Goal: Contribute content: Add original content to the website for others to see

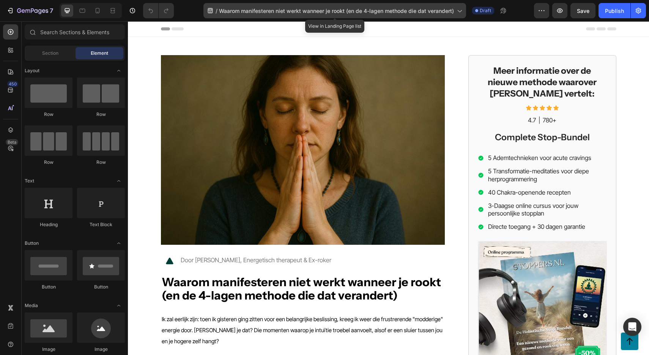
click at [254, 12] on span "Waarom manifesteren niet werkt wanneer je rookt (en de 4-lagen methode die dat …" at bounding box center [336, 11] width 235 height 8
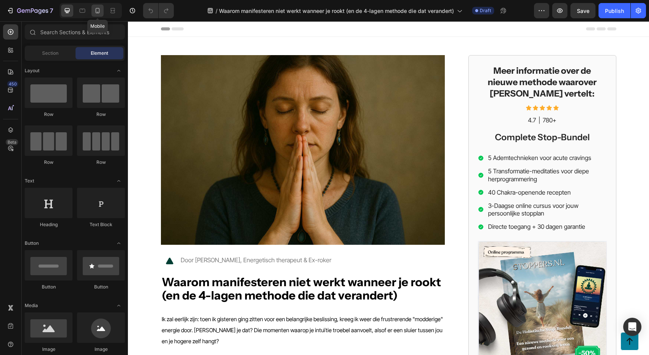
click at [96, 9] on icon at bounding box center [98, 11] width 8 height 8
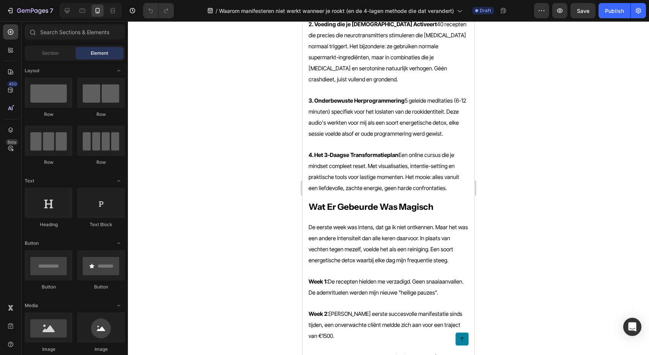
scroll to position [722, 0]
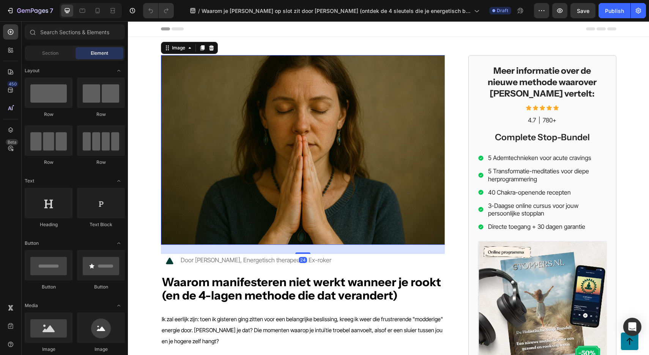
click at [252, 125] on img at bounding box center [303, 149] width 284 height 189
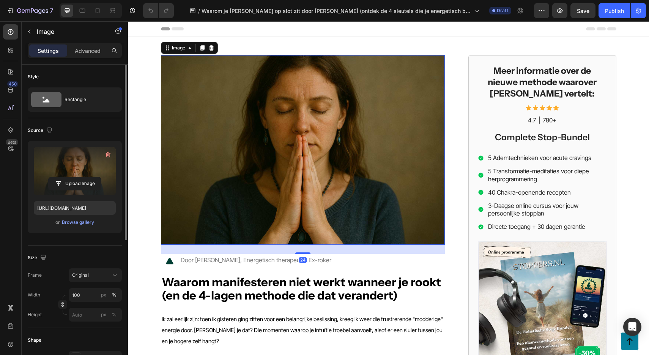
click at [74, 161] on label at bounding box center [75, 171] width 82 height 48
click at [74, 177] on input "file" at bounding box center [75, 183] width 52 height 13
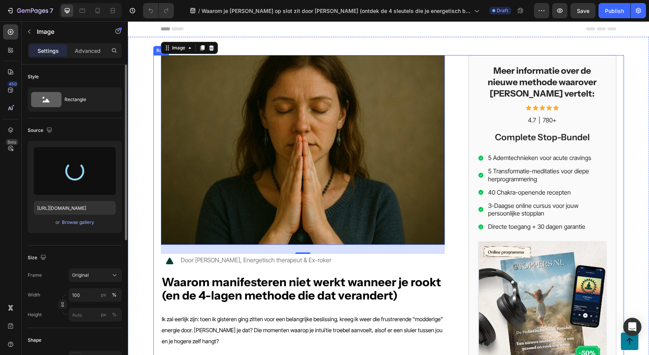
type input "https://cdn.shopify.com/s/files/1/0610/2636/9649/files/gempages_557986052183163…"
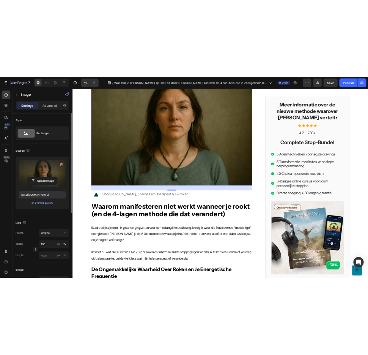
scroll to position [54, 0]
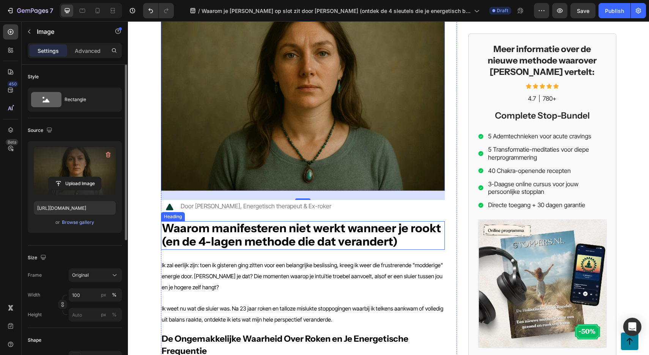
click at [228, 227] on strong "Waarom manifesteren niet werkt wanneer je rookt (en de 4-lagen methode die dat …" at bounding box center [301, 235] width 279 height 28
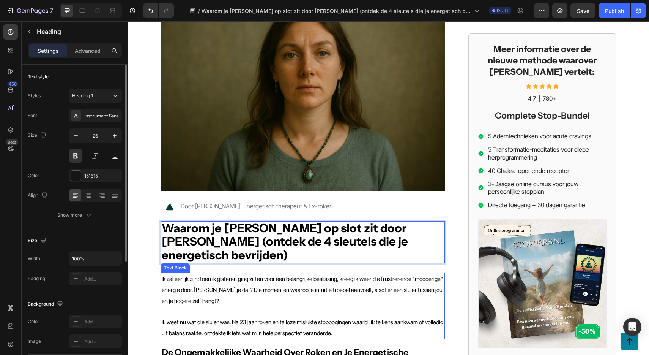
click at [235, 275] on span "Ik zal eerlijk zijn: toen ik gisteren ging zitten voor een belangrijke beslissi…" at bounding box center [302, 289] width 281 height 29
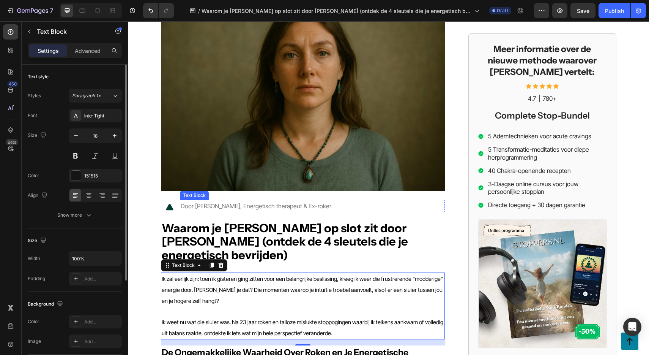
click at [242, 202] on p "Door Petra Schuurman, Energetisch therapeut & Ex-roker" at bounding box center [256, 205] width 151 height 11
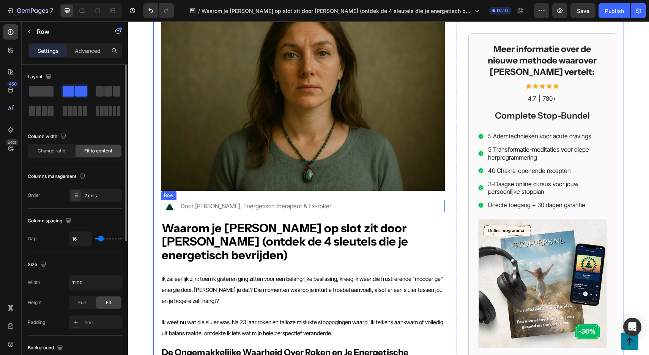
click at [343, 205] on div "Icon Door Petra Schuurman, Energetisch therapeut & Ex-roker Text Block Row" at bounding box center [303, 206] width 284 height 12
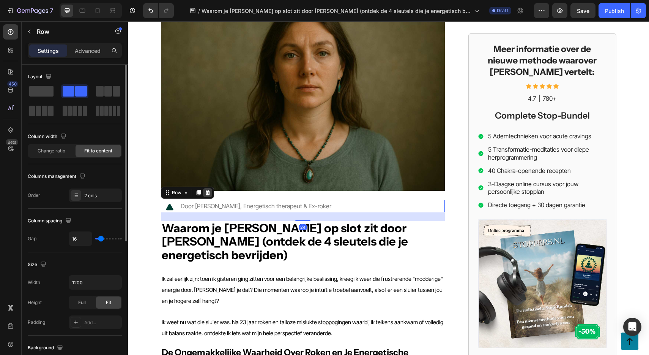
click at [208, 194] on icon at bounding box center [207, 192] width 5 height 5
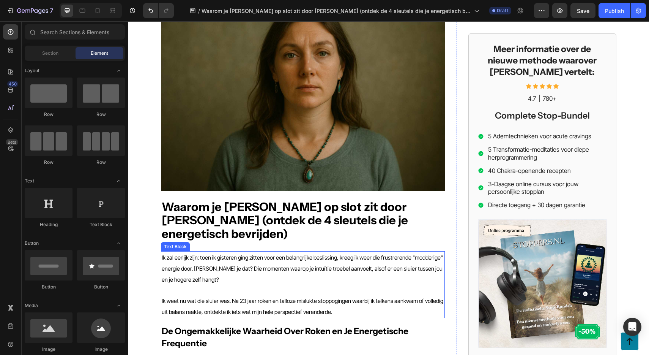
click at [249, 254] on span "Ik zal eerlijk zijn: toen ik gisteren ging zitten voor een belangrijke beslissi…" at bounding box center [302, 268] width 281 height 29
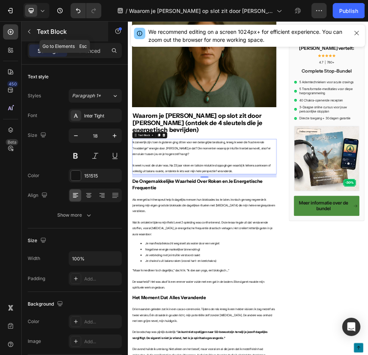
click at [32, 30] on button "button" at bounding box center [29, 31] width 12 height 12
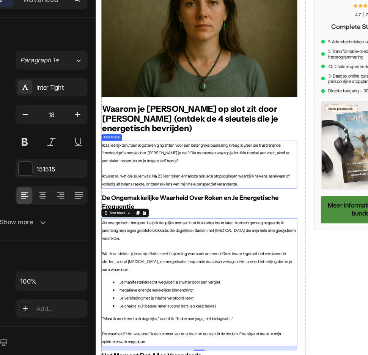
scroll to position [15, 0]
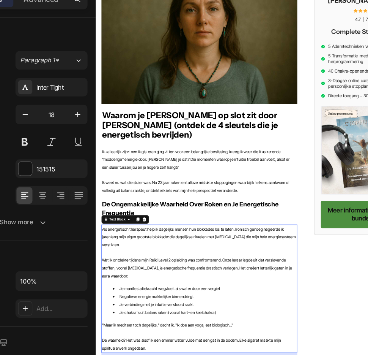
click at [196, 232] on p "Ik zal eerlijk zijn: toen ik gisteren ging zitten voor een belangrijke beslissi…" at bounding box center [240, 238] width 272 height 33
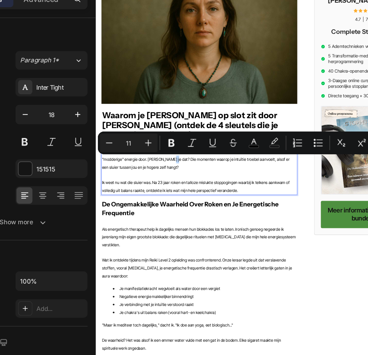
click at [165, 259] on p "Rich Text Editor. Editing area: main" at bounding box center [240, 260] width 272 height 10
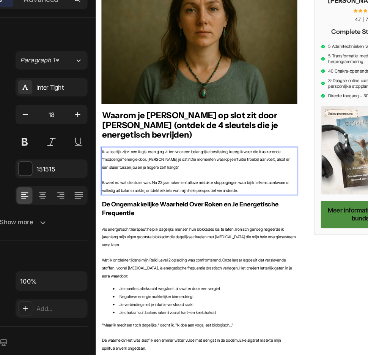
click at [165, 259] on p "Rich Text Editor. Editing area: main" at bounding box center [240, 260] width 272 height 10
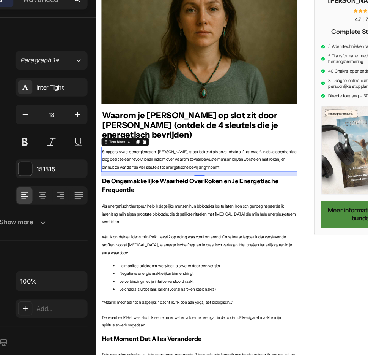
click at [241, 273] on h2 "De Ongemakkelijke Waarheid Over Roken en Je Energetische Frequentie" at bounding box center [240, 275] width 274 height 26
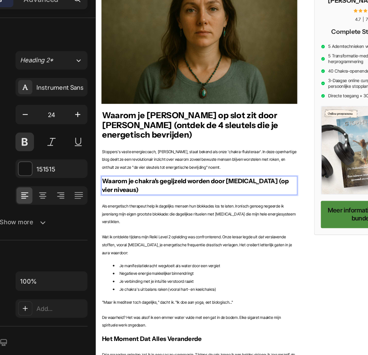
click at [208, 318] on p "Als energetisch therapeut help ik dagelijks mensen hun blokkades los te laten. …" at bounding box center [240, 314] width 272 height 33
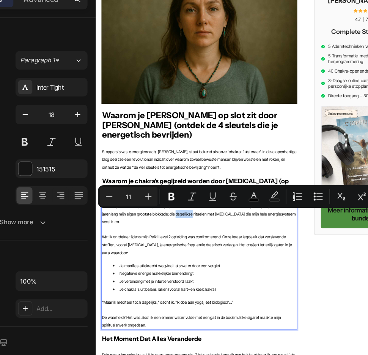
click at [195, 331] on p "Rich Text Editor. Editing area: main" at bounding box center [240, 336] width 272 height 10
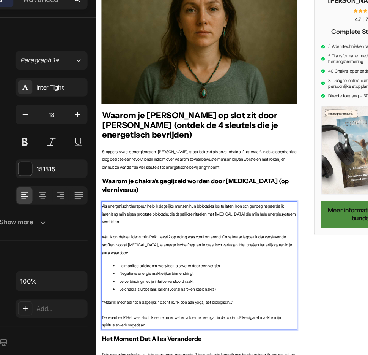
click at [195, 331] on p "Rich Text Editor. Editing area: main" at bounding box center [240, 336] width 272 height 10
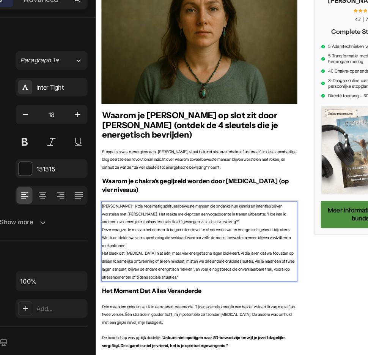
click at [237, 323] on p "[PERSON_NAME]: 'Ik zie regelmatig spiritueel bewuste mensen die ondanks hun ken…" at bounding box center [240, 314] width 272 height 33
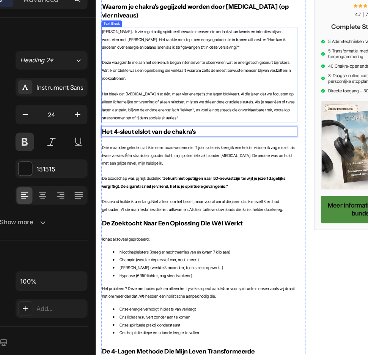
scroll to position [259, 0]
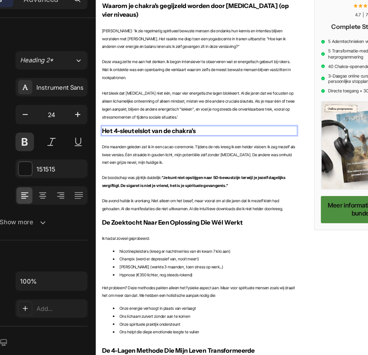
click at [195, 248] on p at bounding box center [240, 253] width 272 height 10
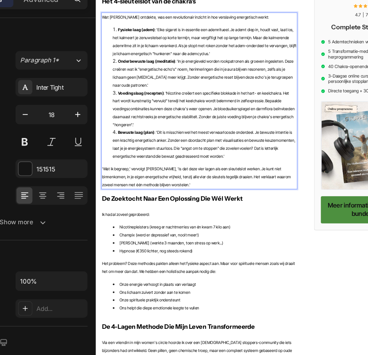
scroll to position [440, 0]
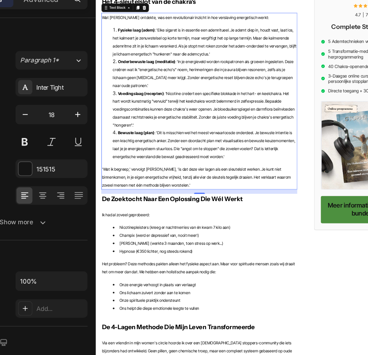
click at [159, 288] on strong "De Zoektocht Naar Een Oplossing Die Wél Werkt" at bounding box center [202, 293] width 197 height 11
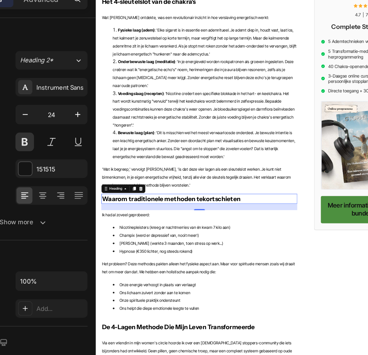
click at [162, 341] on li "Champix (werd er depressief van, nooit meer!)" at bounding box center [247, 344] width 257 height 11
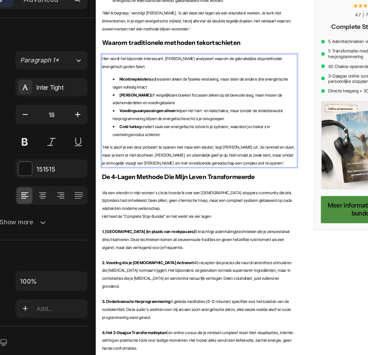
scroll to position [657, 0]
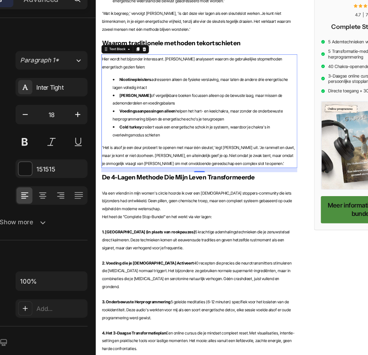
click at [134, 258] on strong "De 4-Lagen Methode Die Mijn Leven Transformeerde" at bounding box center [211, 263] width 214 height 11
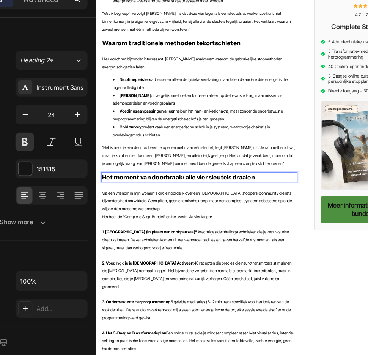
click at [207, 338] on span "1. Ademrituelen (in plaats van rookpauzes) 5 krachtige ademhalingstechnieken di…" at bounding box center [235, 350] width 262 height 29
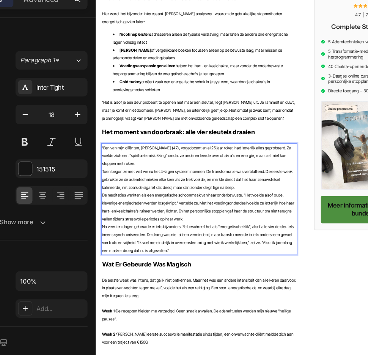
scroll to position [728, 0]
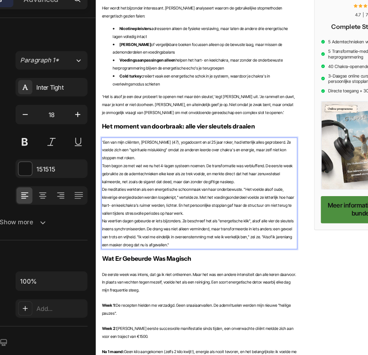
click at [303, 244] on span "Toen begon ze met wat we nu het 4-lagen systeem noemen. De transformatie was ve…" at bounding box center [237, 258] width 266 height 29
click at [326, 248] on p "Toen begon ze met wat we nu het 4-lagen systeem noemen. De transformatie was ve…" at bounding box center [240, 258] width 272 height 33
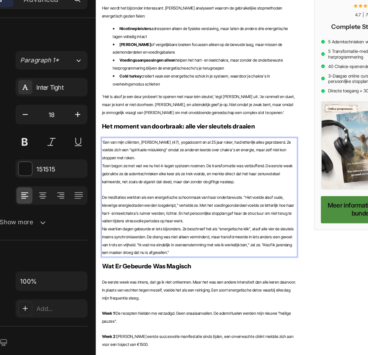
click at [286, 301] on p "De meditaties werkten als een energetische schoonmaak van haar onderbewuste. "H…" at bounding box center [240, 308] width 272 height 44
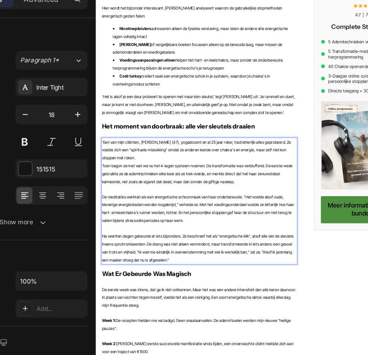
click at [369, 216] on p "'Een van mijn cliënten, [PERSON_NAME] (47), yogadocent en al 25 jaar roker, had…" at bounding box center [240, 225] width 272 height 33
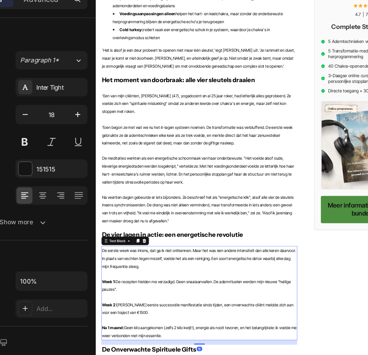
scroll to position [793, 0]
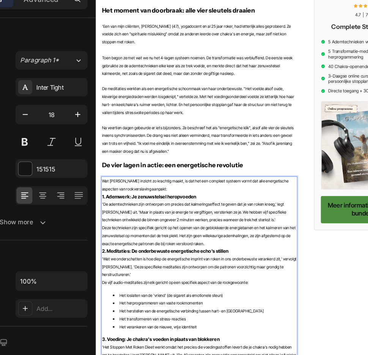
scroll to position [937, 0]
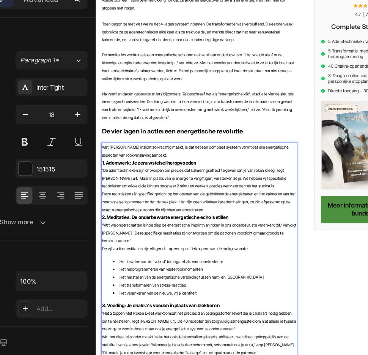
click at [240, 238] on p "1. Ademwerk: Je zenuwstelsel heropvoeden" at bounding box center [240, 243] width 272 height 10
click at [179, 216] on p "Wat [PERSON_NAME] inzicht zo krachtig maakt, is dat het een compleet systeem vo…" at bounding box center [240, 227] width 272 height 22
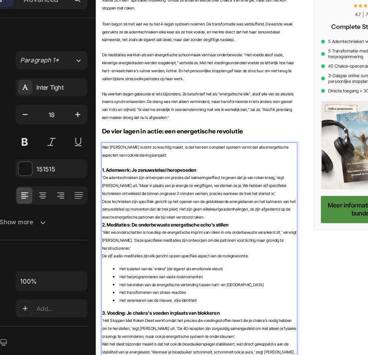
click at [246, 248] on p "1. Ademwerk: Je zenuwstelsel heropvoeden" at bounding box center [240, 253] width 272 height 10
click at [297, 262] on p "'De ademtechnieken zijn ontworpen om precies dat kalmeringseffect te geven dat …" at bounding box center [240, 275] width 272 height 33
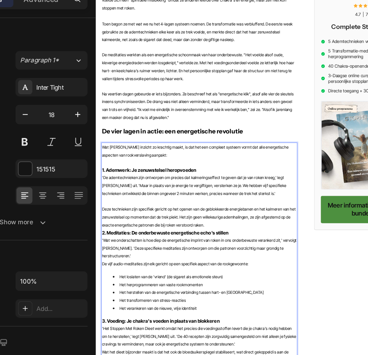
click at [265, 303] on p "Deze technieken zijn specifiek gericht op het openen van de geblokkeerde energi…" at bounding box center [240, 319] width 272 height 33
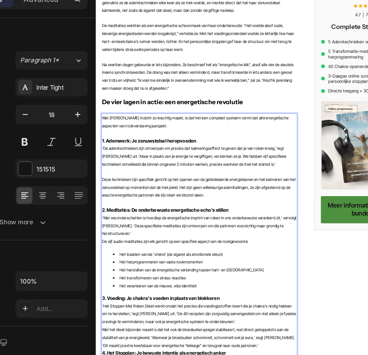
scroll to position [983, 0]
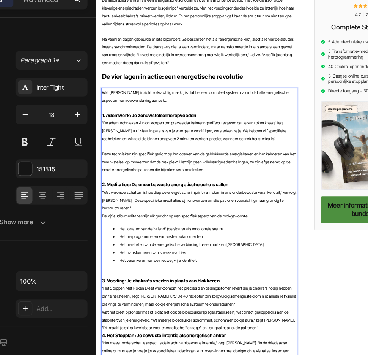
scroll to position [1021, 0]
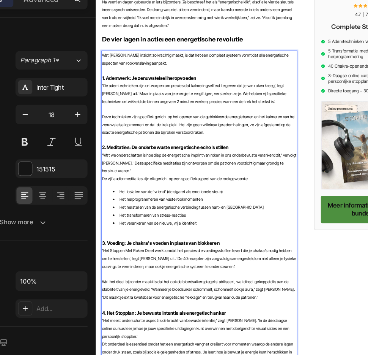
scroll to position [1071, 0]
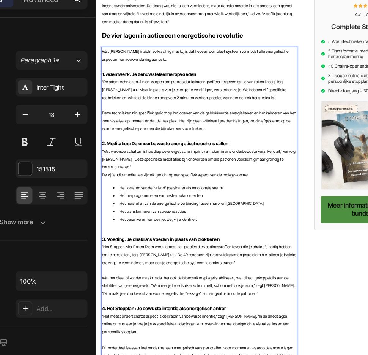
scroll to position [1135, 0]
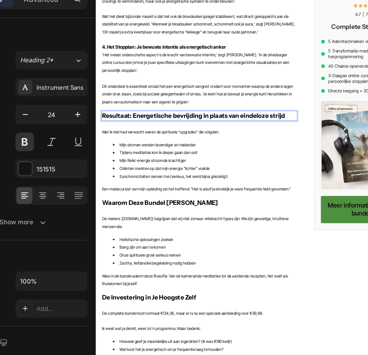
scroll to position [1436, 0]
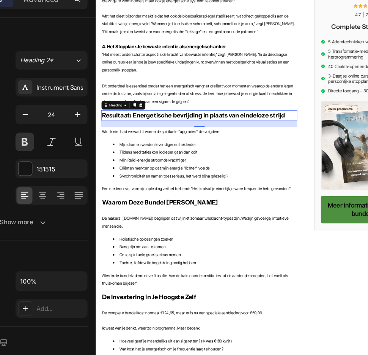
click at [151, 258] on span "Synchroniciteiten namen toe (serieus, het werd bijna griezelig!)" at bounding box center [204, 261] width 151 height 7
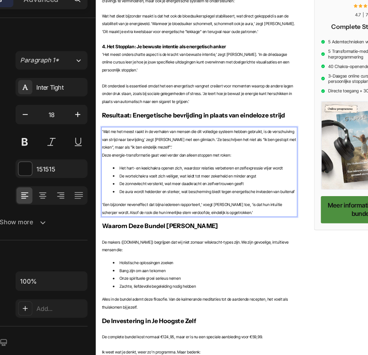
click at [187, 194] on p "'Wat me het meest raakt in de verhalen van mensen die dit volledige systeem heb…" at bounding box center [240, 210] width 272 height 33
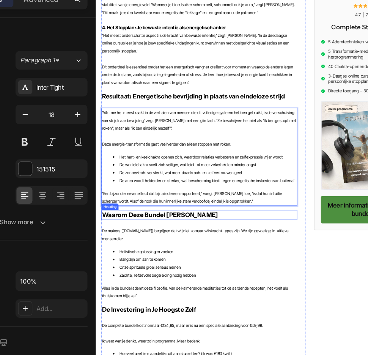
scroll to position [1463, 0]
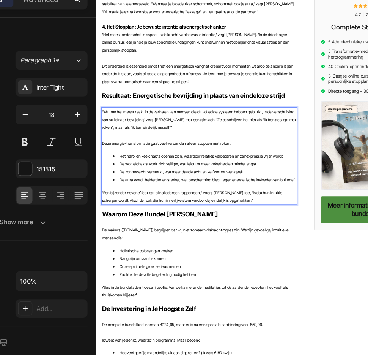
click at [164, 310] on strong "Waarom Deze Bundel Anders Is" at bounding box center [185, 315] width 162 height 11
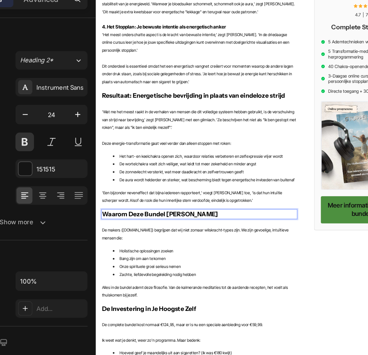
click at [158, 310] on strong "Waarom Deze Bundel Anders Is" at bounding box center [185, 315] width 162 height 11
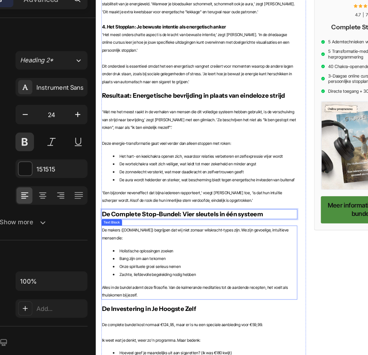
click at [305, 332] on p "De makers (Stoppers.nl) begrijpen dat wij niet zomaar wilskracht-types zijn. We…" at bounding box center [240, 343] width 272 height 22
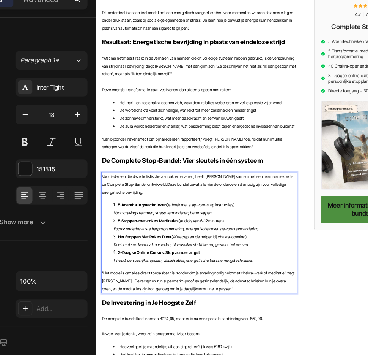
scroll to position [1547, 0]
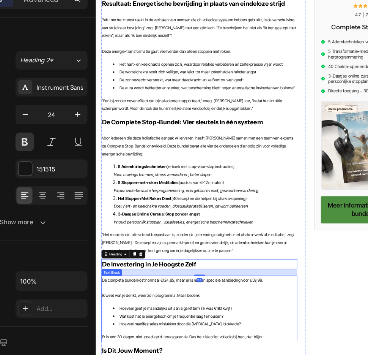
scroll to position [1606, 0]
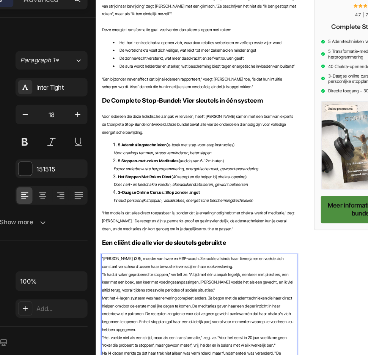
scroll to position [1622, 0]
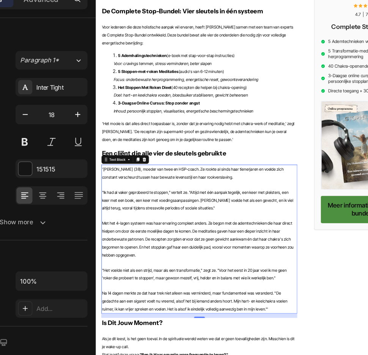
scroll to position [1776, 0]
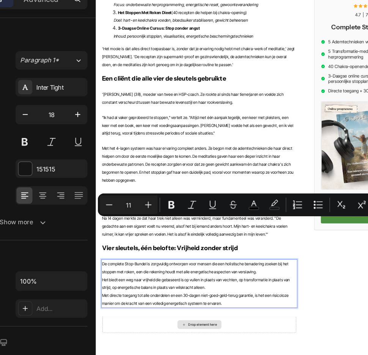
scroll to position [1813, 0]
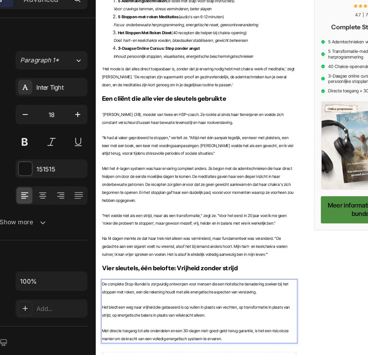
scroll to position [1834, 0]
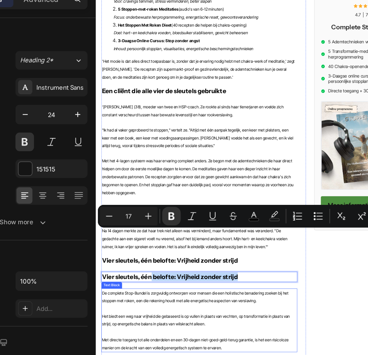
drag, startPoint x: 171, startPoint y: 341, endPoint x: 177, endPoint y: 445, distance: 103.8
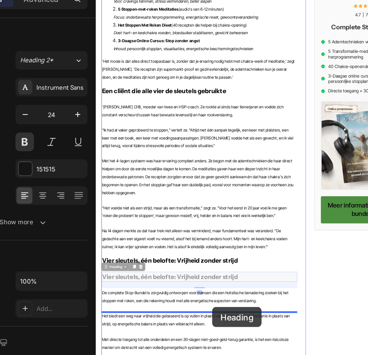
scroll to position [1856, 0]
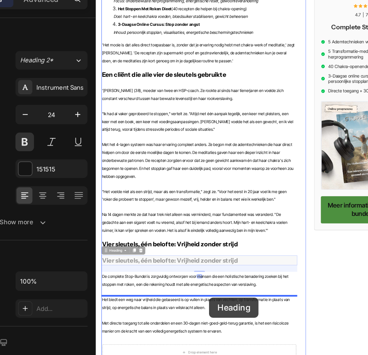
drag, startPoint x: 279, startPoint y: 342, endPoint x: 254, endPoint y: 431, distance: 92.8
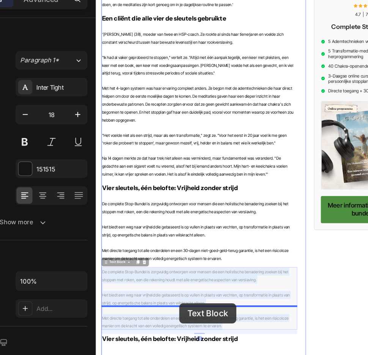
scroll to position [1949, 0]
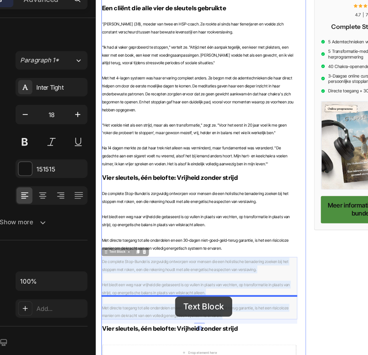
drag, startPoint x: 210, startPoint y: 357, endPoint x: 207, endPoint y: 430, distance: 72.6
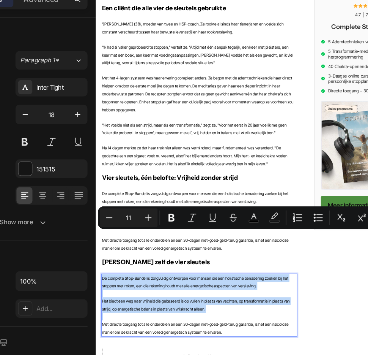
scroll to position [1910, 0]
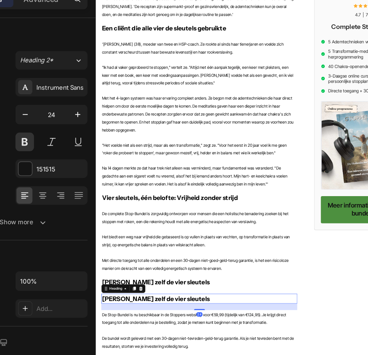
scroll to position [1944, 0]
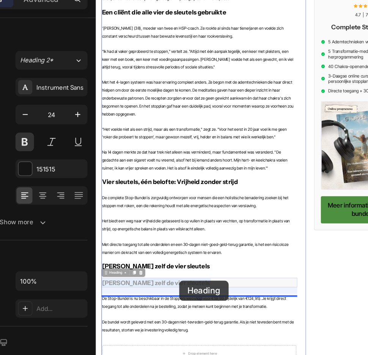
drag, startPoint x: 212, startPoint y: 350, endPoint x: 212, endPoint y: 409, distance: 58.8
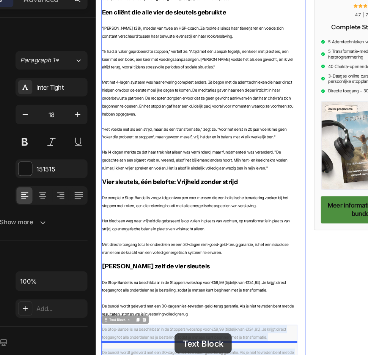
drag, startPoint x: 206, startPoint y: 418, endPoint x: 205, endPoint y: 481, distance: 63.4
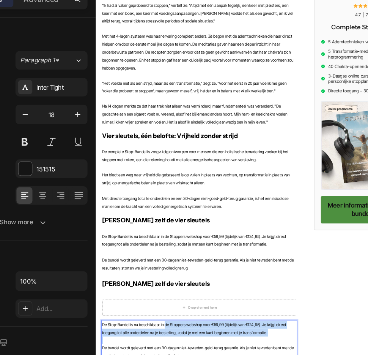
drag, startPoint x: 209, startPoint y: 429, endPoint x: 193, endPoint y: 404, distance: 29.7
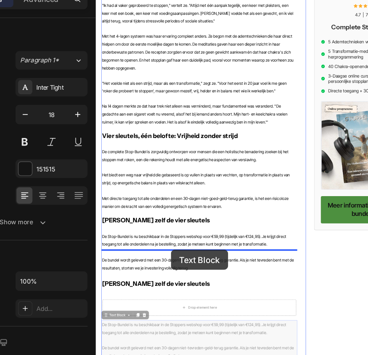
drag, startPoint x: 235, startPoint y: 443, endPoint x: 201, endPoint y: 366, distance: 83.8
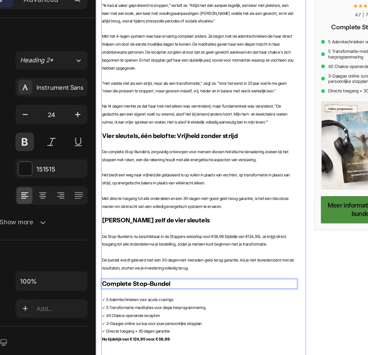
click at [283, 342] on span "De Stop-Bundel is nu beschikbaar in de Stoppers webshop voor €59,99 (tijdelijk …" at bounding box center [233, 351] width 258 height 18
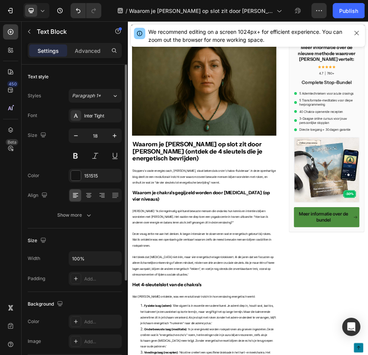
scroll to position [2, 0]
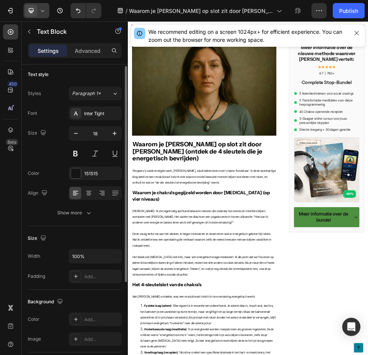
click at [43, 9] on icon at bounding box center [43, 11] width 8 height 8
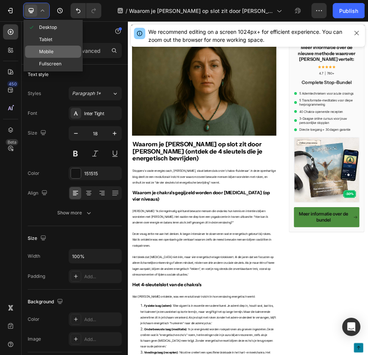
click at [53, 53] on span "Mobile" at bounding box center [46, 52] width 14 height 8
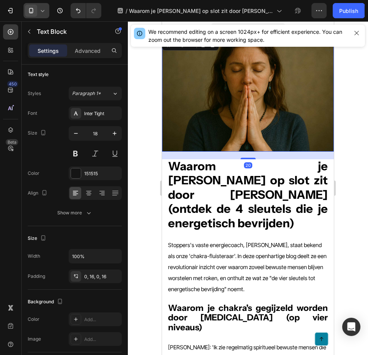
click at [245, 100] on img at bounding box center [248, 94] width 172 height 115
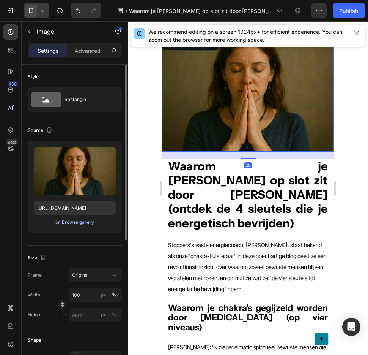
click at [83, 222] on div "Browse gallery" at bounding box center [78, 222] width 32 height 7
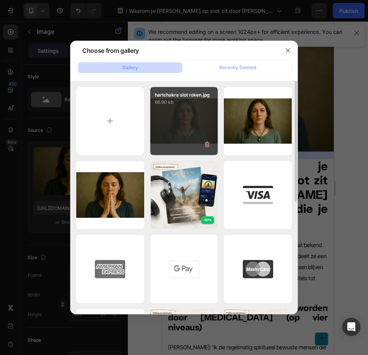
click at [196, 123] on div "hartchakra slot roken.jpg 66.90 kb" at bounding box center [184, 121] width 68 height 68
type input "https://cdn.shopify.com/s/files/1/0610/2636/9649/files/gempages_557986052183163…"
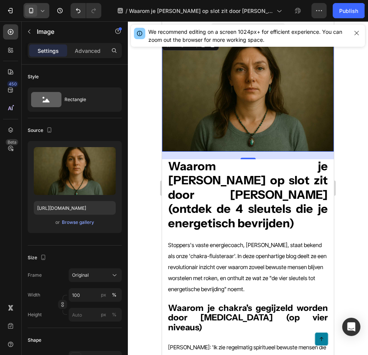
click at [46, 13] on icon at bounding box center [43, 11] width 8 height 8
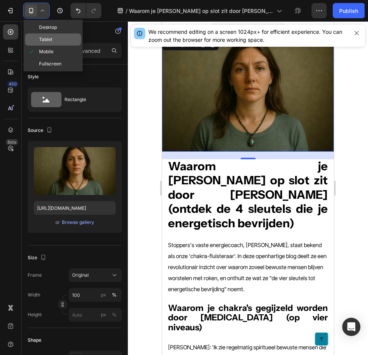
click at [57, 46] on div "Tablet" at bounding box center [53, 52] width 56 height 12
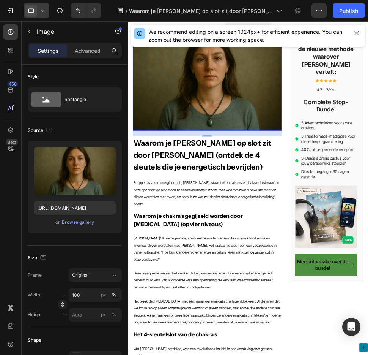
click at [41, 10] on icon at bounding box center [42, 11] width 3 height 2
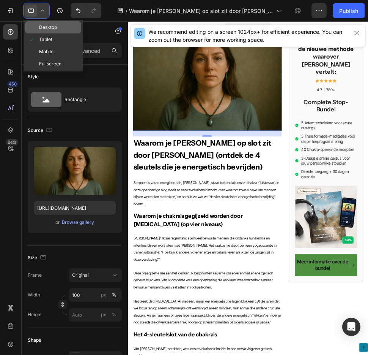
click at [53, 33] on div "Desktop" at bounding box center [53, 39] width 56 height 12
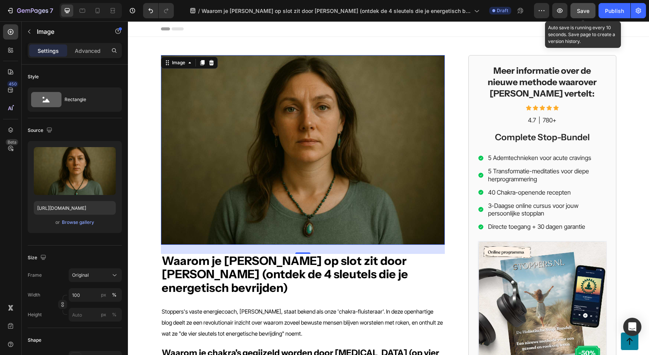
click at [580, 10] on span "Save" at bounding box center [583, 11] width 13 height 6
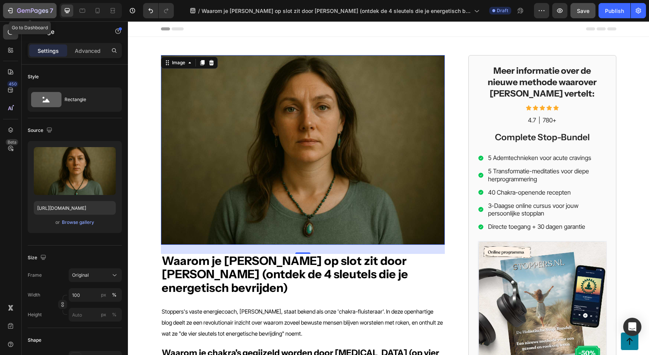
click at [27, 12] on icon "button" at bounding box center [32, 11] width 31 height 6
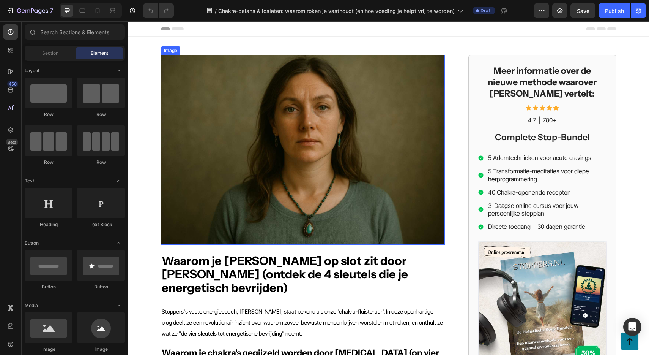
click at [259, 159] on img at bounding box center [303, 149] width 284 height 189
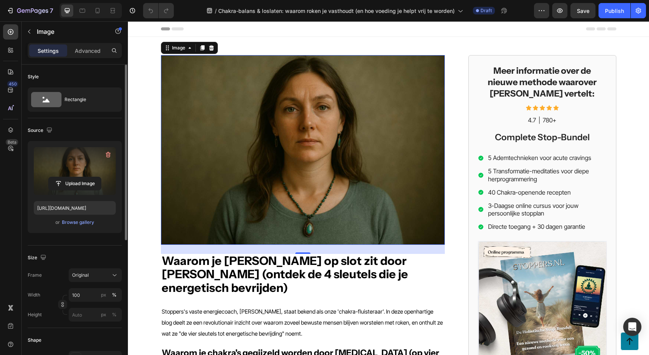
click at [81, 161] on label at bounding box center [75, 171] width 82 height 48
click at [81, 177] on input "file" at bounding box center [75, 183] width 52 height 13
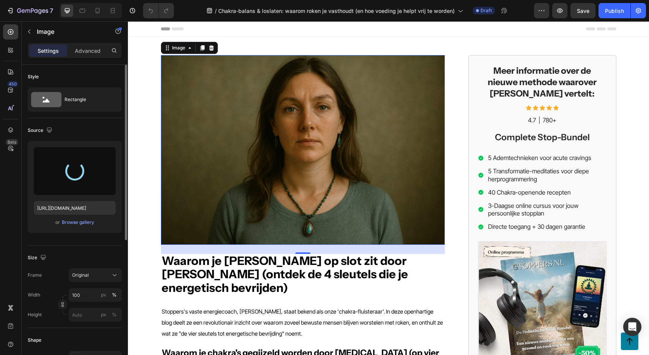
type input "https://cdn.shopify.com/s/files/1/0610/2636/9649/files/gempages_557986052183163…"
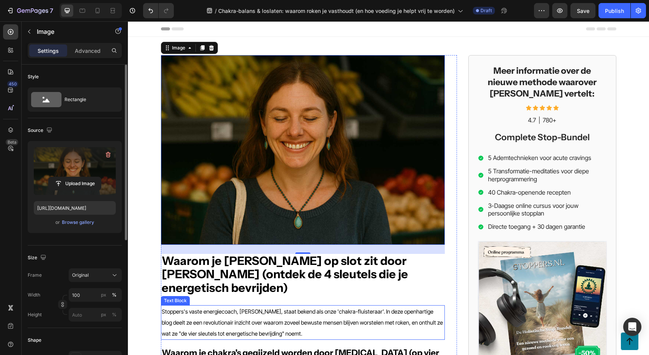
click at [240, 308] on span "Stoppers's vaste energiecoach, Luka Dijkhuis, staat bekend als onze 'chakra-flu…" at bounding box center [302, 322] width 281 height 29
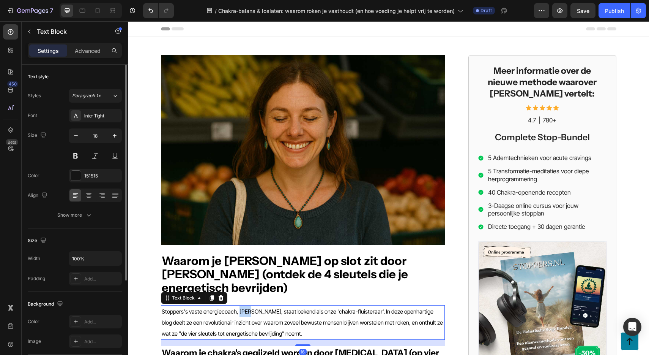
click at [240, 308] on span "Stoppers's vaste energiecoach, Luka Dijkhuis, staat bekend als onze 'chakra-flu…" at bounding box center [302, 322] width 281 height 29
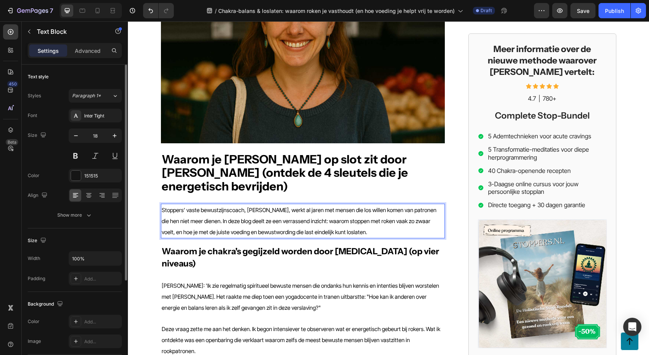
scroll to position [114, 0]
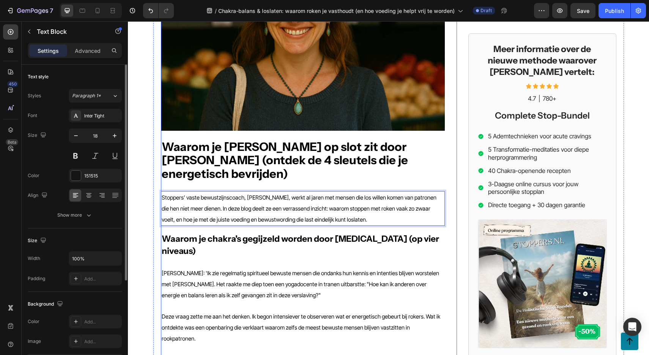
click at [251, 144] on strong "Waarom je [PERSON_NAME] op slot zit door [PERSON_NAME] (ontdek de 4 sleutels di…" at bounding box center [285, 160] width 246 height 42
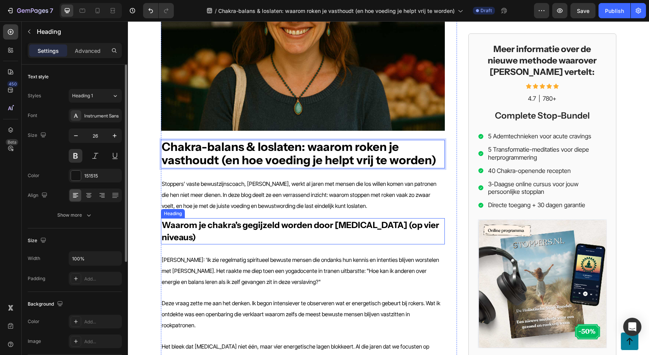
click at [276, 226] on strong "Waarom je chakra's gegijzeld worden door [MEDICAL_DATA] (op vier niveaus)" at bounding box center [300, 230] width 277 height 23
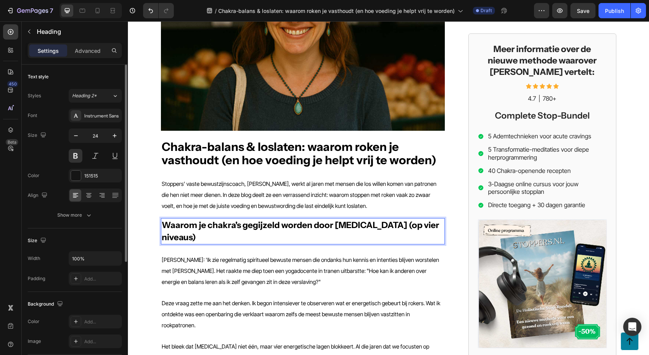
click at [262, 223] on strong "Waarom je chakra's gegijzeld worden door [MEDICAL_DATA] (op vier niveaus)" at bounding box center [300, 230] width 277 height 23
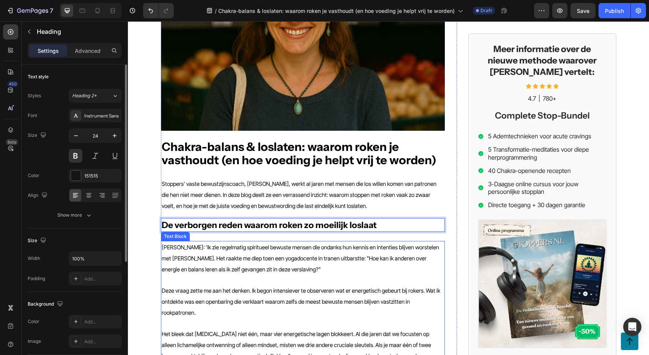
click at [255, 252] on p "[PERSON_NAME]: 'Ik zie regelmatig spiritueel bewuste mensen die ondanks hun ken…" at bounding box center [303, 257] width 282 height 33
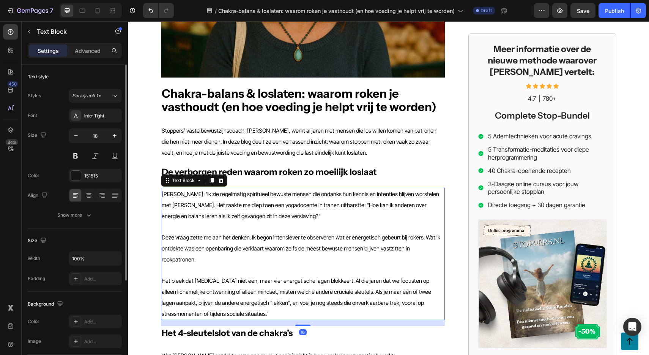
scroll to position [169, 0]
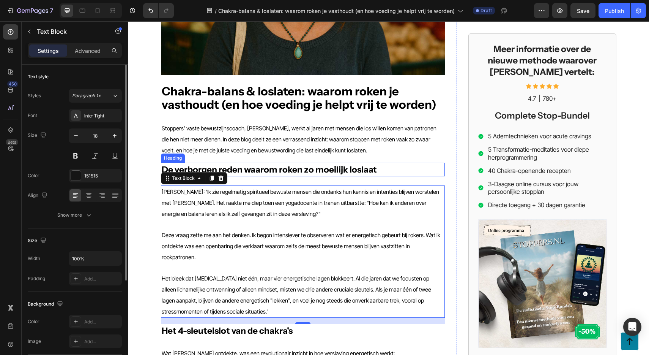
click at [254, 171] on strong "De verborgen reden waarom roken zo moeilijk loslaat" at bounding box center [269, 169] width 215 height 11
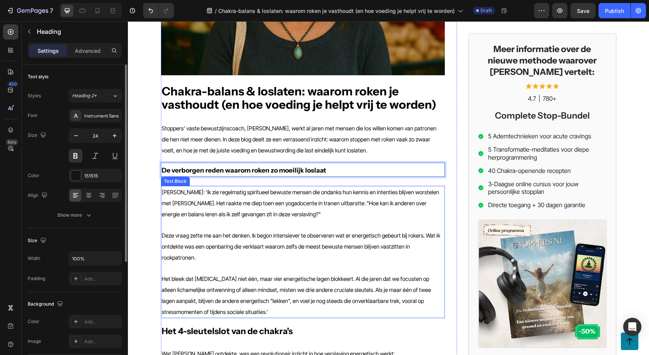
click at [260, 219] on p at bounding box center [303, 224] width 282 height 10
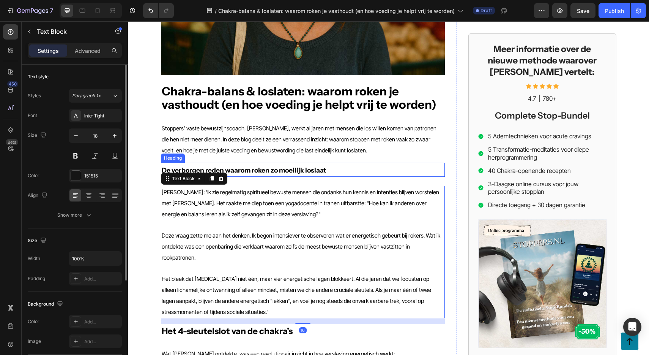
click at [258, 172] on strong "De verborgen reden waarom roken zo moeilijk loslaat" at bounding box center [244, 170] width 164 height 8
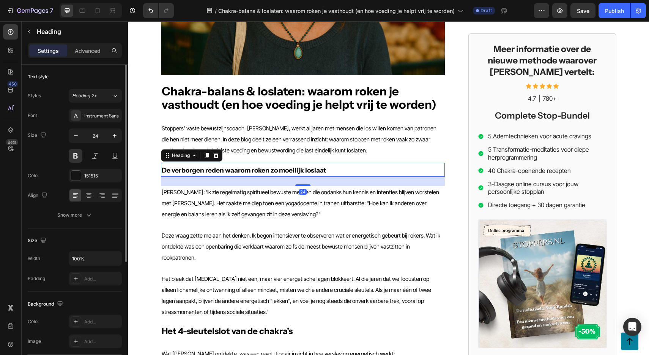
click at [258, 172] on strong "De verborgen reden waarom roken zo moeilijk loslaat" at bounding box center [244, 170] width 164 height 8
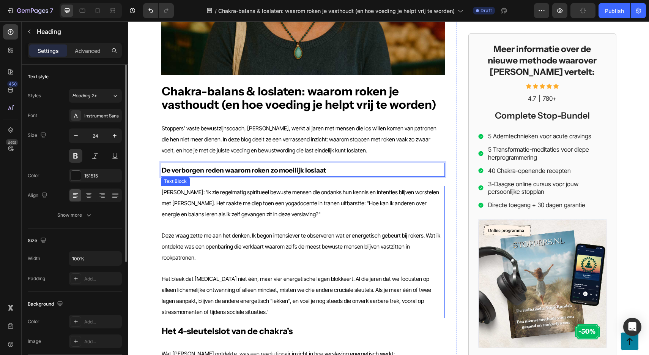
click at [255, 218] on p "[PERSON_NAME]: 'Ik zie regelmatig spiritueel bewuste mensen die ondanks hun ken…" at bounding box center [303, 202] width 282 height 33
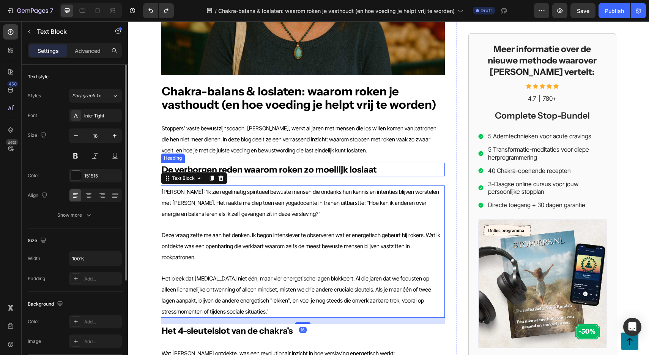
click at [262, 166] on strong "De verborgen reden waarom roken zo moeilijk loslaat" at bounding box center [269, 169] width 215 height 11
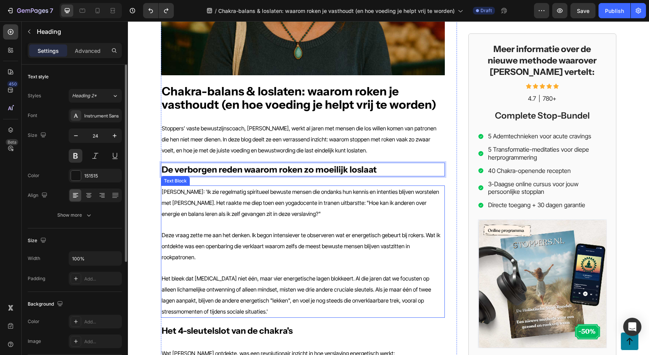
click at [251, 210] on p "[PERSON_NAME]: 'Ik zie regelmatig spiritueel bewuste mensen die ondanks hun ken…" at bounding box center [303, 202] width 282 height 33
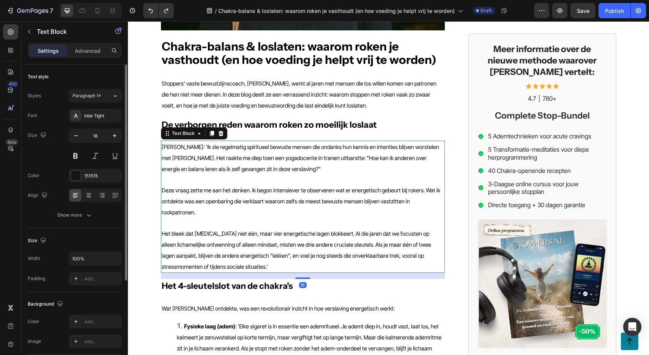
scroll to position [215, 0]
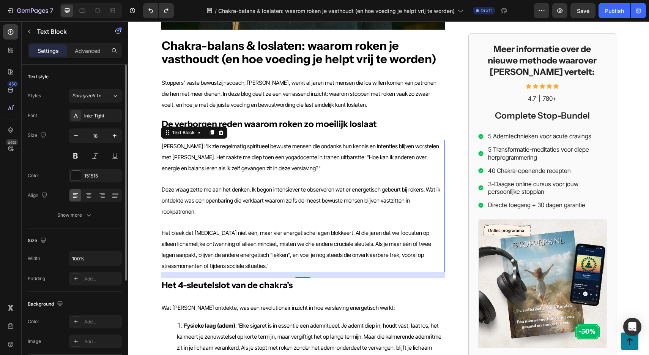
click at [237, 162] on p "[PERSON_NAME]: 'Ik zie regelmatig spiritueel bewuste mensen die ondanks hun ken…" at bounding box center [303, 156] width 282 height 33
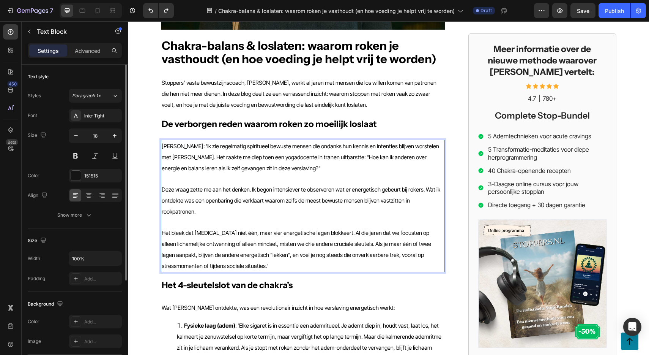
click at [237, 162] on p "[PERSON_NAME]: 'Ik zie regelmatig spiritueel bewuste mensen die ondanks hun ken…" at bounding box center [303, 156] width 282 height 33
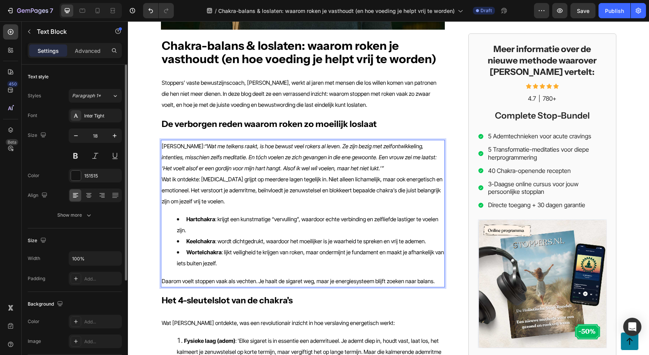
click at [334, 168] on p "Luka: “Wat me telkens raakt, is hoe bewust veel rokers al leven. Ze zijn bezig …" at bounding box center [303, 156] width 282 height 33
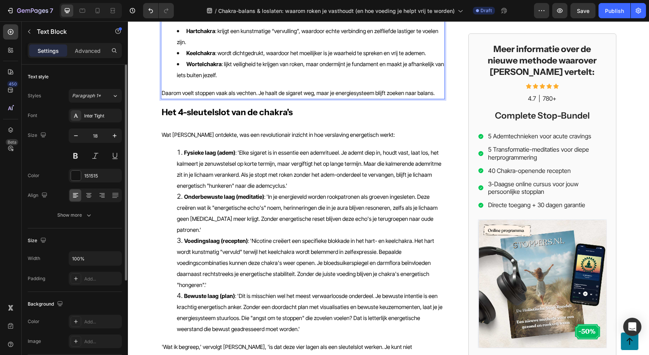
scroll to position [415, 0]
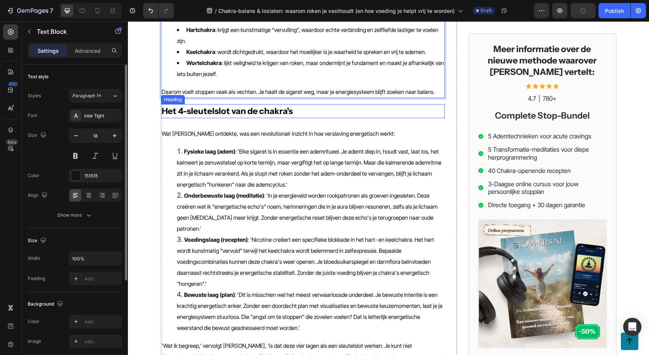
click at [264, 110] on strong "Het 4-sleutelslot van de chakra's" at bounding box center [227, 111] width 131 height 11
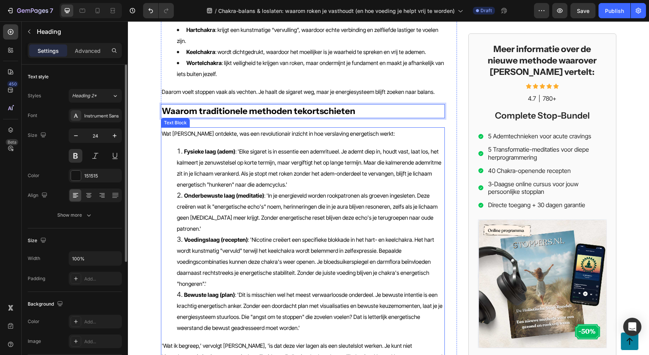
click at [214, 170] on span "Fysieke laag (adem) : 'Elke sigaret is in essentie een ademritueel. Je ademt di…" at bounding box center [309, 168] width 265 height 40
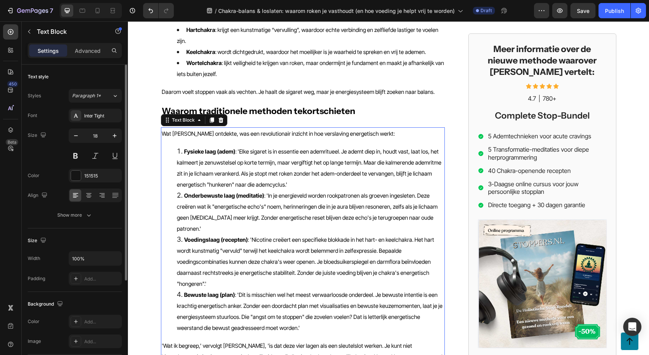
click at [214, 170] on span "Fysieke laag (adem) : 'Elke sigaret is in essentie een ademritueel. Je ademt di…" at bounding box center [309, 168] width 265 height 40
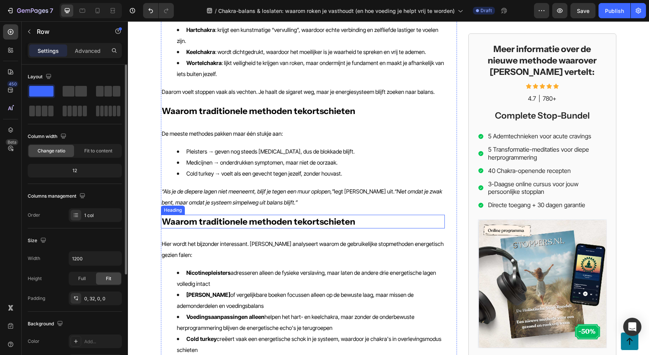
click at [271, 218] on strong "Waarom traditionele methoden tekortschieten" at bounding box center [259, 221] width 194 height 11
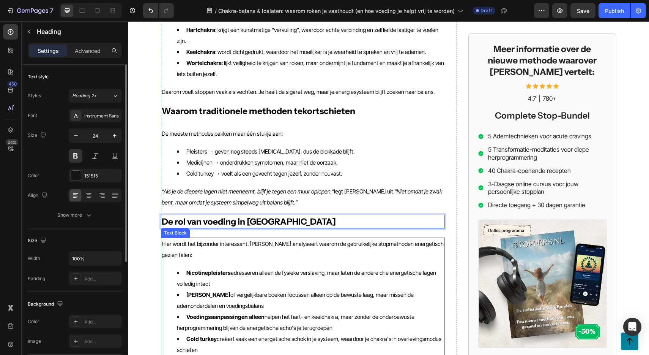
click at [265, 248] on div "Hier wordt het bijzonder interessant. Luka analyseert waarom de gebruikelijke s…" at bounding box center [303, 316] width 284 height 158
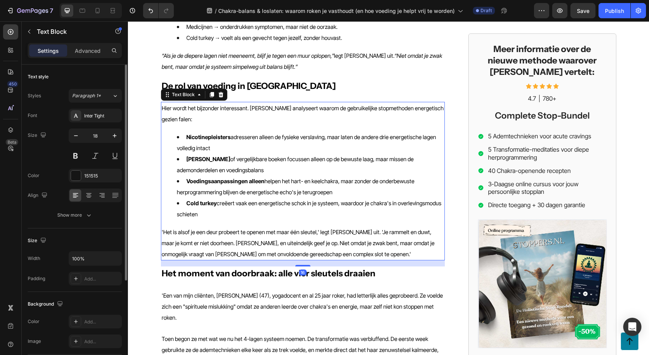
scroll to position [551, 0]
click at [237, 131] on li "Nicotinepleisters adresseren alleen de fysieke verslaving, maar laten de andere…" at bounding box center [310, 142] width 267 height 22
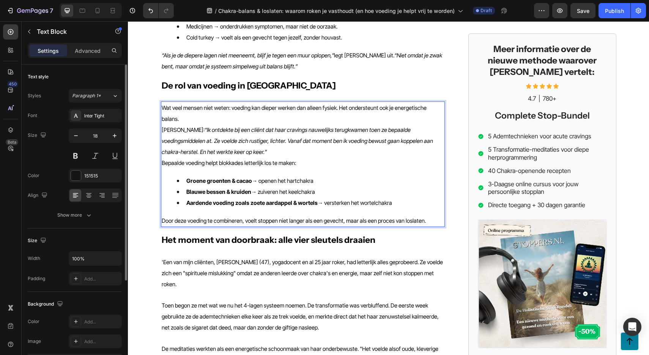
click at [192, 109] on p "Wat veel mensen niet weten: voeding kan dieper werken dan alleen fysiek. Het on…" at bounding box center [303, 113] width 282 height 22
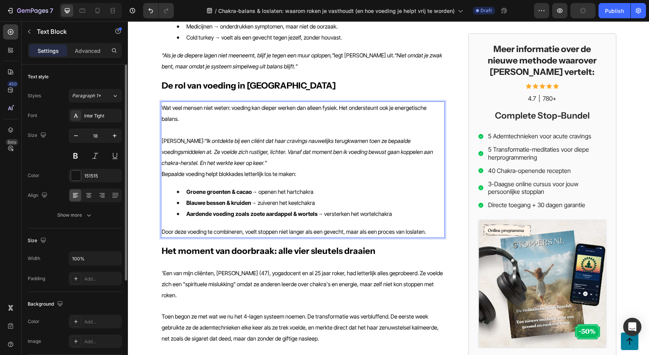
click at [236, 155] on p "Luka: “Ik ontdekte bij een cliënt dat haar cravings nauwelijks terugkwamen toen…" at bounding box center [303, 151] width 282 height 33
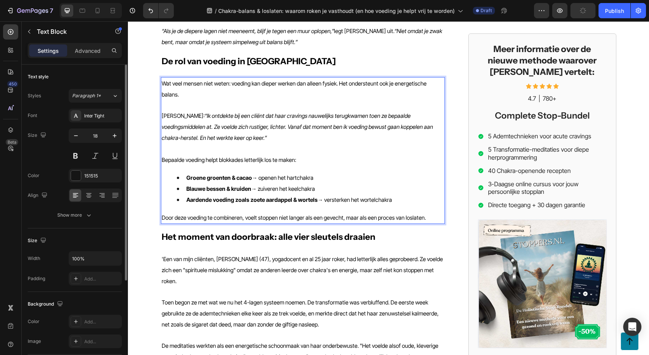
scroll to position [591, 0]
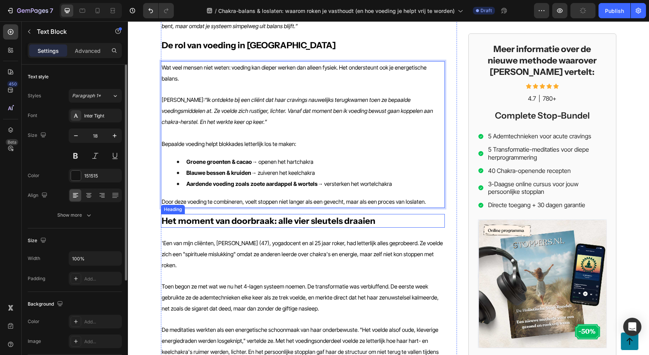
click at [225, 215] on strong "Het moment van doorbraak: alle vier sleutels draaien" at bounding box center [269, 220] width 214 height 11
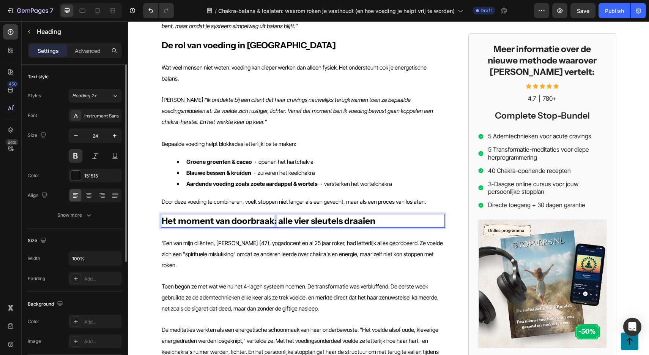
click at [273, 215] on strong "Het moment van doorbraak: alle vier sleutels draaien" at bounding box center [269, 220] width 214 height 11
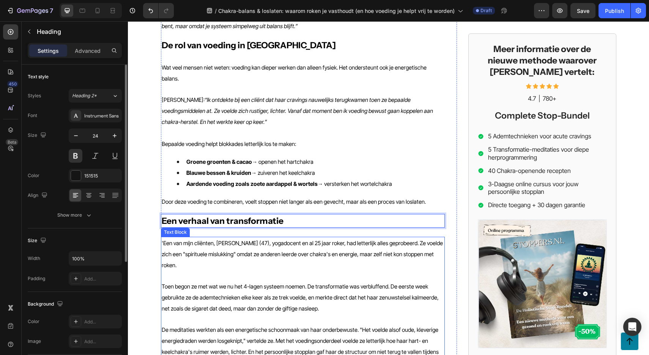
click at [231, 247] on span "'Een van mijn cliënten, [PERSON_NAME] (47), yogadocent en al 25 jaar roker, had…" at bounding box center [302, 254] width 281 height 29
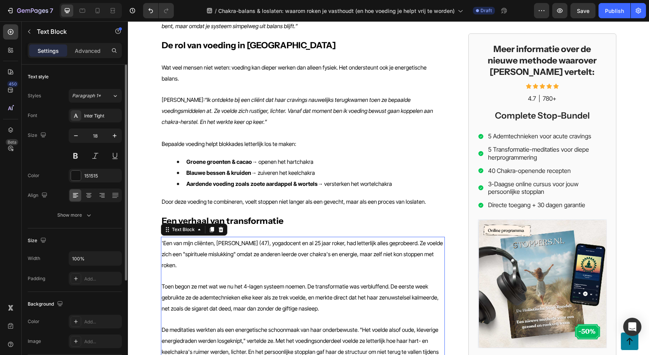
click at [231, 247] on span "'Een van mijn cliënten, [PERSON_NAME] (47), yogadocent en al 25 jaar roker, had…" at bounding box center [302, 254] width 281 height 29
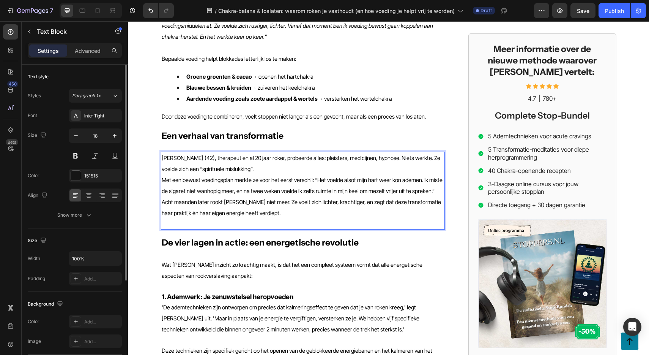
scroll to position [676, 0]
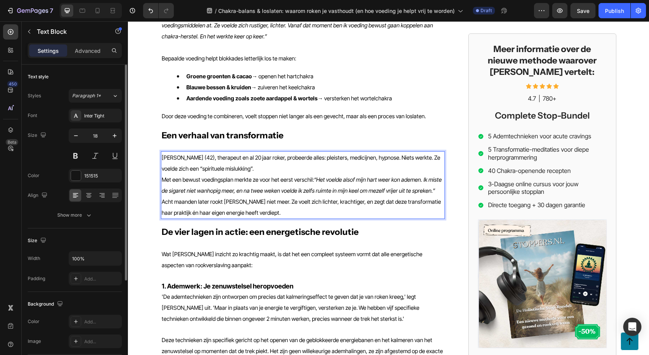
click at [242, 162] on p "Deborah (42), therapeut en al 20 jaar roker, probeerde alles: pleisters, medici…" at bounding box center [303, 163] width 282 height 22
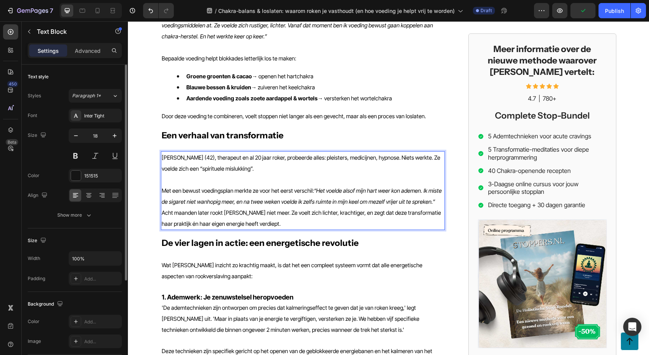
click at [435, 193] on p "Met een bewust voedingsplan merkte ze voor het eerst verschil: “Het voelde also…" at bounding box center [303, 196] width 282 height 22
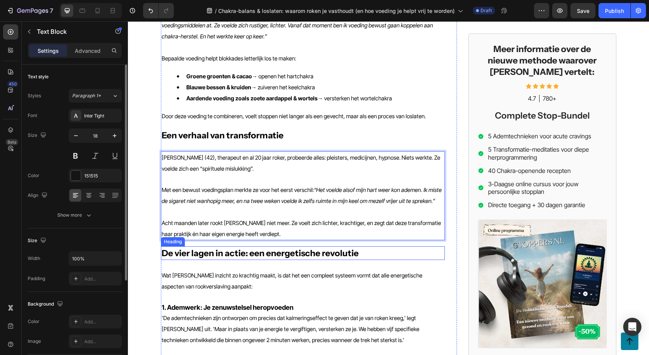
click at [252, 248] on strong "De vier lagen in actie: een energetische revolutie" at bounding box center [260, 253] width 197 height 11
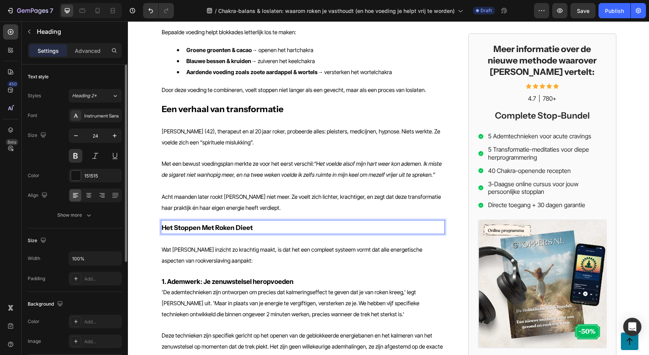
scroll to position [709, 0]
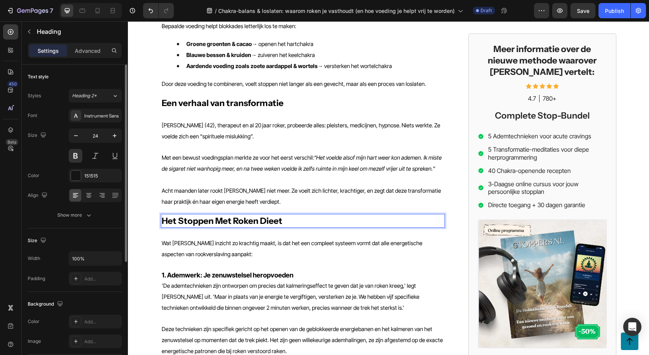
click at [252, 241] on p "Wat Luka's inzicht zo krachtig maakt, is dat het een compleet systeem vormt dat…" at bounding box center [303, 248] width 282 height 22
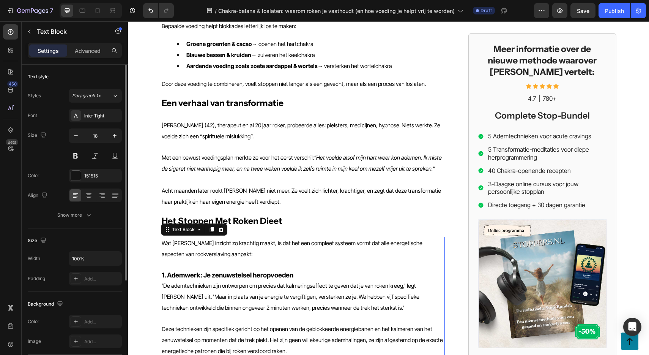
click at [272, 271] on strong "1. Ademwerk: Je zenuwstelsel heropvoeden" at bounding box center [228, 275] width 132 height 8
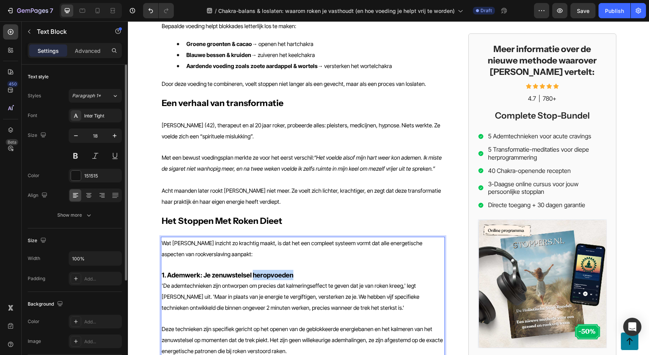
click at [272, 271] on strong "1. Ademwerk: Je zenuwstelsel heropvoeden" at bounding box center [228, 275] width 132 height 8
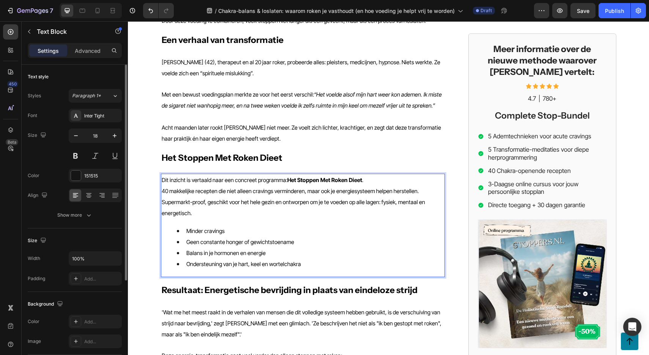
scroll to position [774, 0]
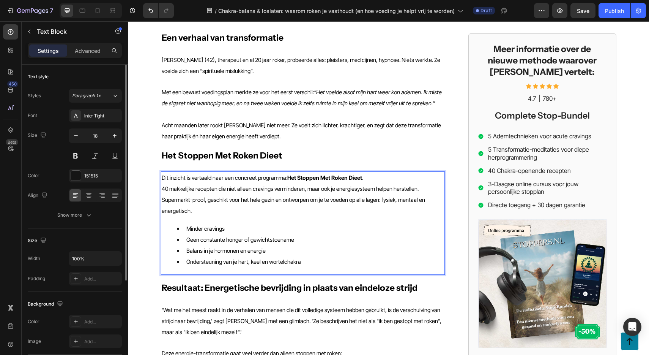
click at [369, 172] on p "Dit inzicht is vertaald naar een concreet programma: Het Stoppen Met Roken Diee…" at bounding box center [303, 177] width 282 height 11
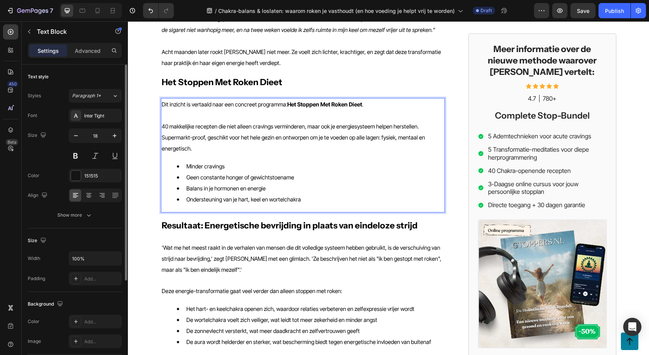
scroll to position [864, 0]
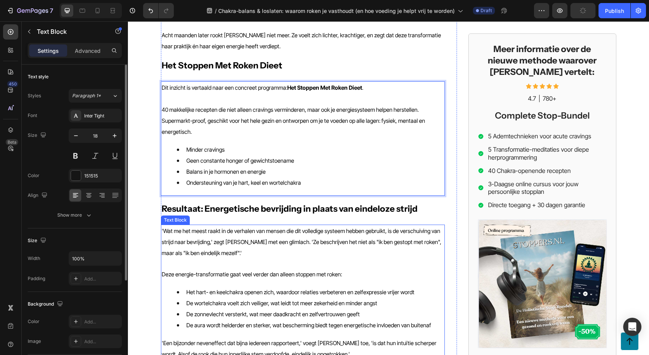
click at [206, 225] on p "'Wat me het meest raakt in de verhalen van mensen die dit volledige systeem heb…" at bounding box center [303, 241] width 282 height 33
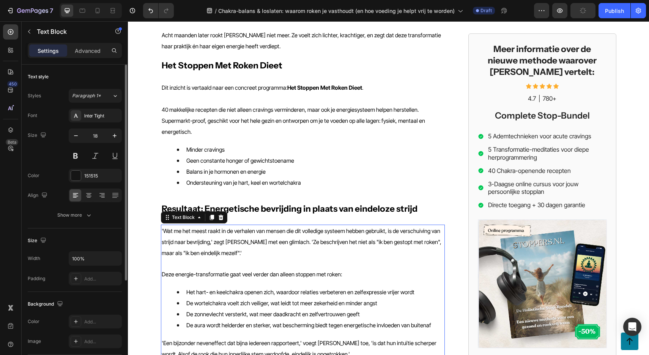
click at [206, 225] on p "'Wat me het meest raakt in de verhalen van mensen die dit volledige systeem heb…" at bounding box center [303, 241] width 282 height 33
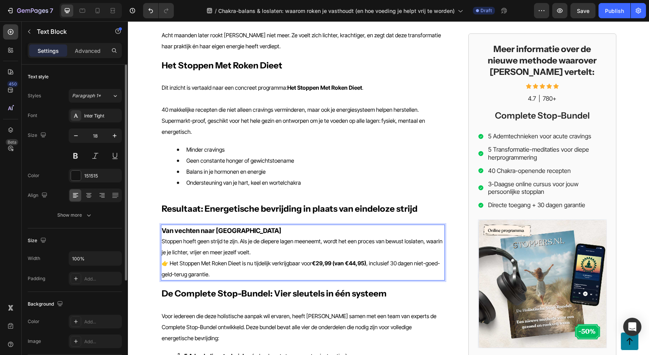
click at [247, 225] on p "Van vechten naar [GEOGRAPHIC_DATA]" at bounding box center [303, 230] width 282 height 10
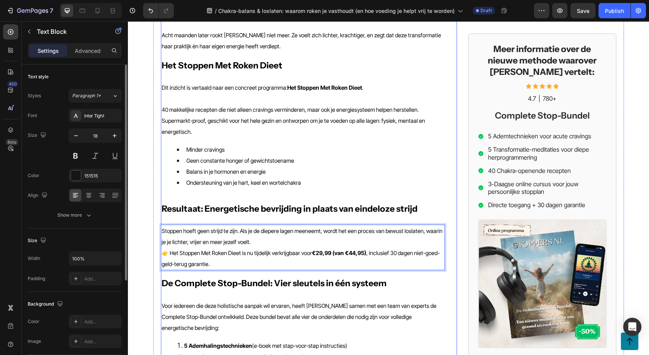
click at [327, 203] on strong "Resultaat: Energetische bevrijding in plaats van eindeloze strijd" at bounding box center [290, 208] width 256 height 11
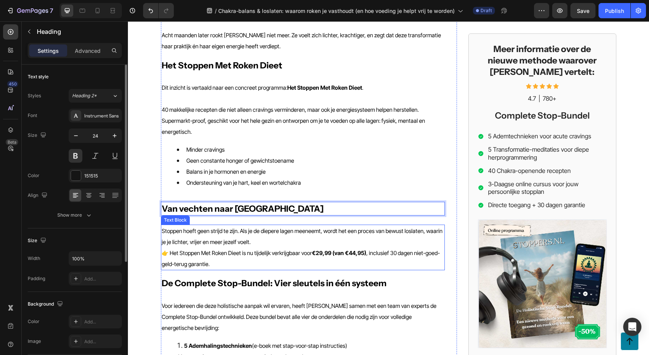
click at [258, 232] on p "Stoppen hoeft geen strijd te zijn. Als je de diepere lagen meeneemt, wordt het …" at bounding box center [303, 236] width 282 height 22
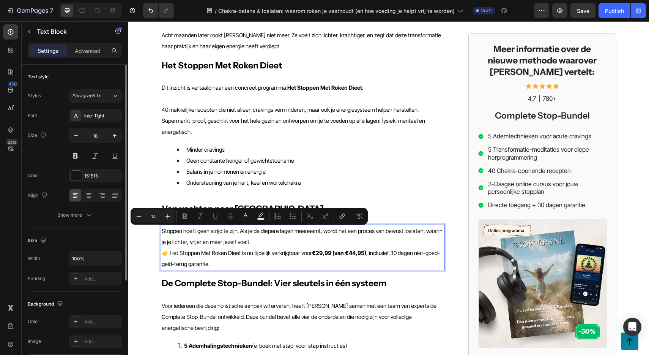
click at [258, 232] on p "Stoppen hoeft geen strijd te zijn. Als je de diepere lagen meeneemt, wordt het …" at bounding box center [303, 236] width 282 height 22
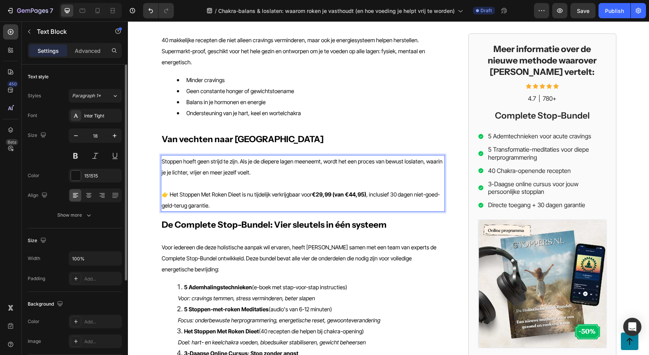
scroll to position [946, 0]
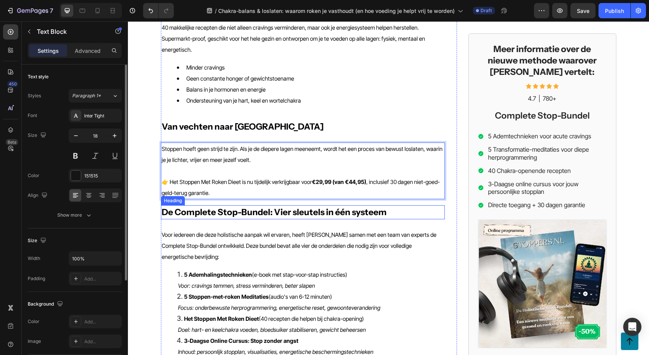
click at [174, 207] on strong "De Complete Stop-Bundel: Vier sleutels in één systeem" at bounding box center [274, 212] width 225 height 11
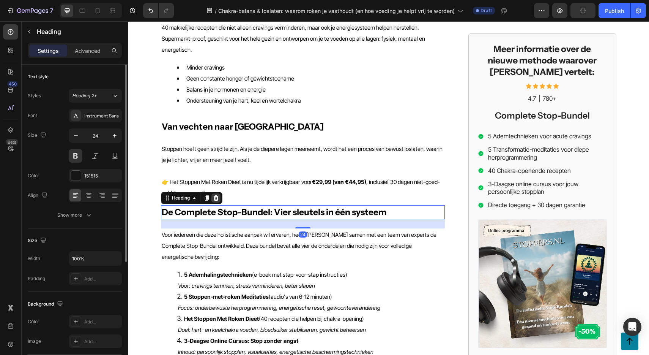
click at [213, 195] on icon at bounding box center [216, 198] width 6 height 6
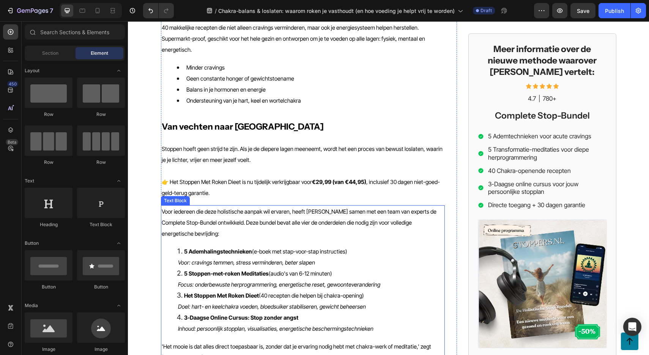
click at [216, 208] on span "Voor iedereen die deze holistische aanpak wil ervaren, heeft Luka samen met een…" at bounding box center [299, 222] width 275 height 29
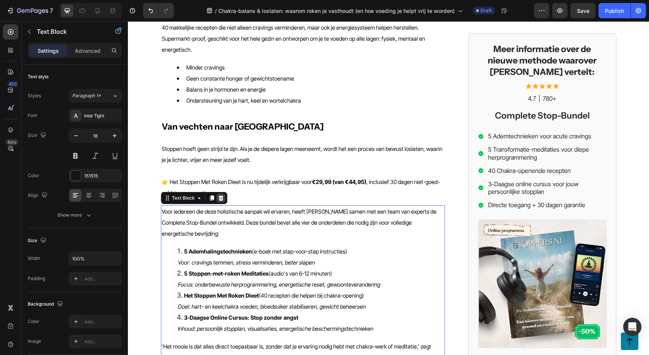
click at [221, 195] on icon at bounding box center [220, 197] width 5 height 5
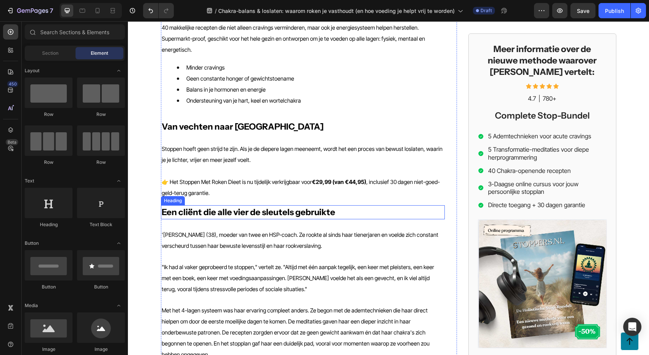
click at [222, 206] on h2 "Een cliënt die alle vier de sleutels gebruikte" at bounding box center [303, 212] width 284 height 14
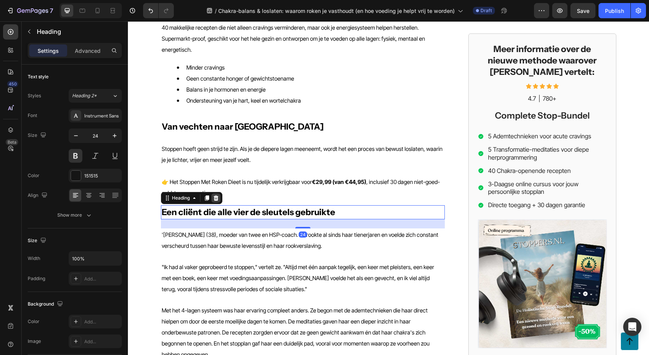
click at [216, 195] on icon at bounding box center [215, 197] width 5 height 5
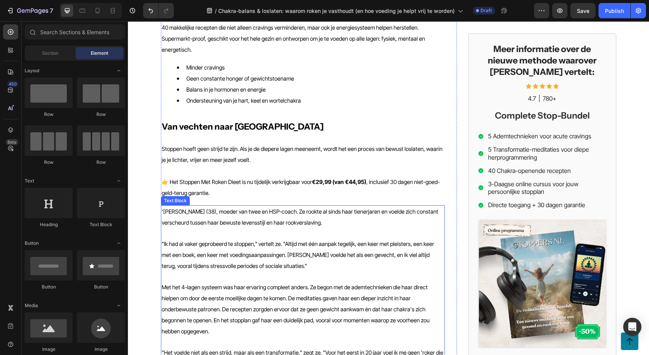
click at [220, 208] on span "'Neem Virginie (38), moeder van twee en HSP-coach. Ze rookte al sinds haar tien…" at bounding box center [300, 217] width 277 height 18
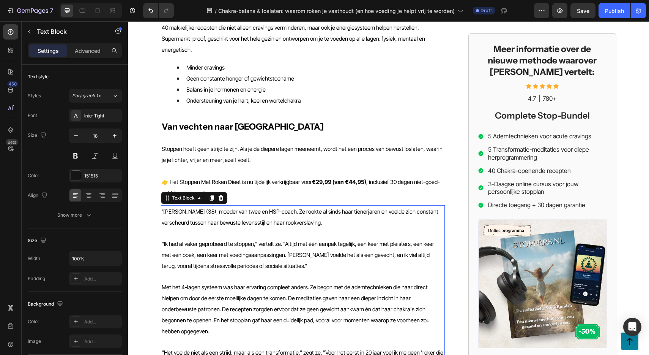
click at [220, 192] on div "Text Block" at bounding box center [194, 198] width 66 height 12
click at [223, 193] on div at bounding box center [220, 197] width 9 height 9
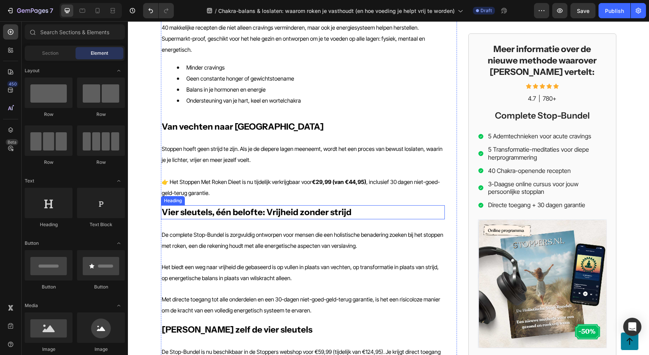
click at [224, 207] on strong "Vier sleutels, één belofte: Vrijheid zonder strijd" at bounding box center [257, 212] width 190 height 11
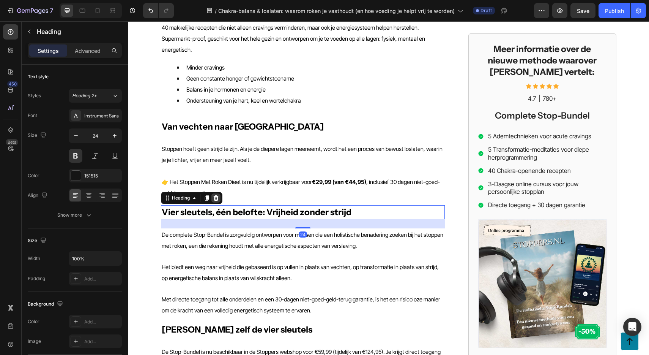
click at [220, 193] on div at bounding box center [215, 197] width 9 height 9
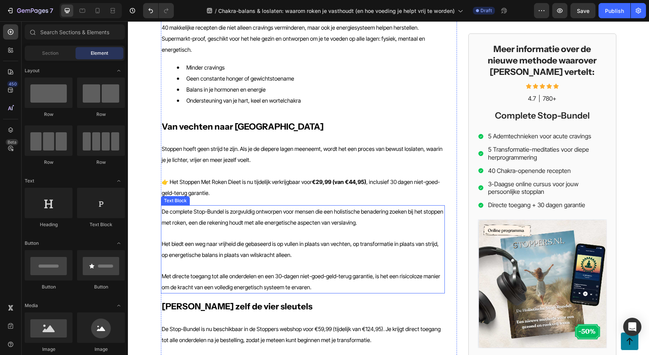
click at [229, 208] on span "De complete Stop-Bundel is zorgvuldig ontworpen voor mensen die een holistische…" at bounding box center [303, 217] width 282 height 18
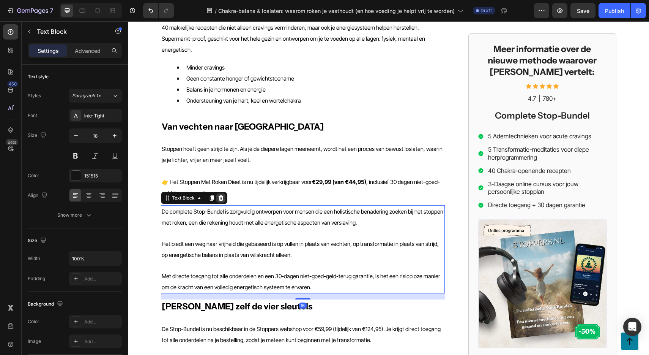
click at [219, 195] on icon at bounding box center [220, 197] width 5 height 5
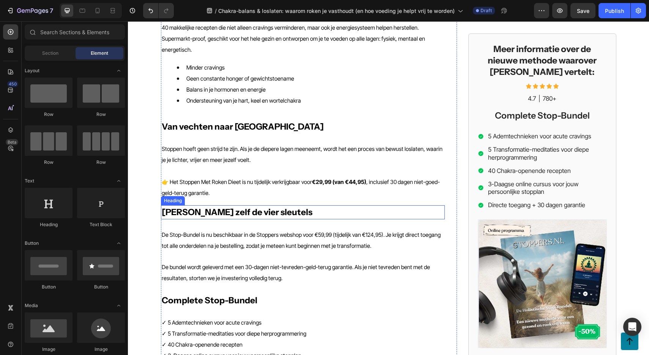
click at [220, 207] on strong "Ervaar zelf de vier sleutels" at bounding box center [237, 212] width 151 height 11
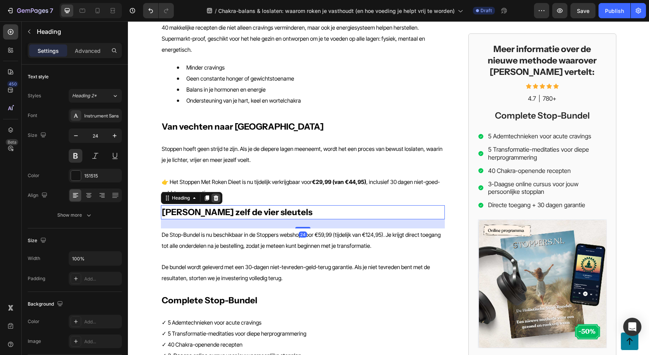
click at [216, 195] on icon at bounding box center [215, 197] width 5 height 5
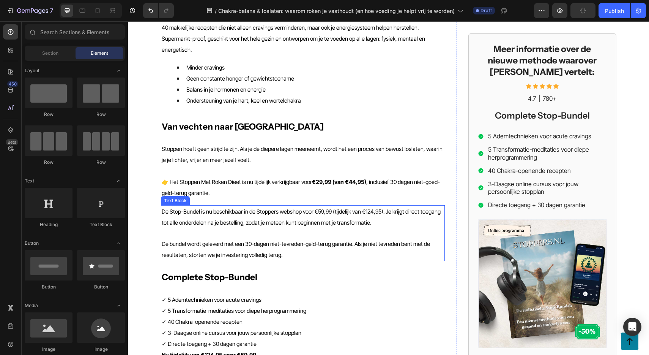
click at [222, 206] on p "De Stop-Bundel is nu beschikbaar in de Stoppers webshop voor €59,99 (tijdelijk …" at bounding box center [303, 217] width 282 height 22
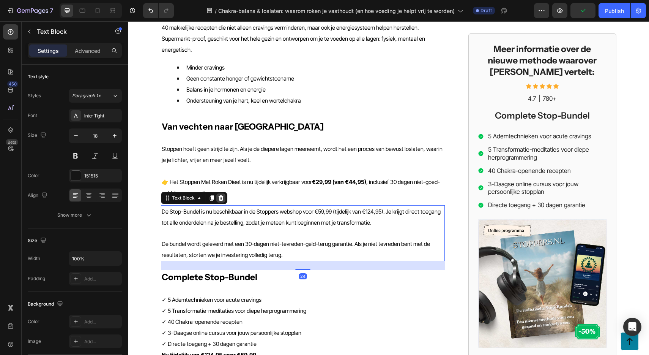
click at [221, 195] on icon at bounding box center [221, 198] width 6 height 6
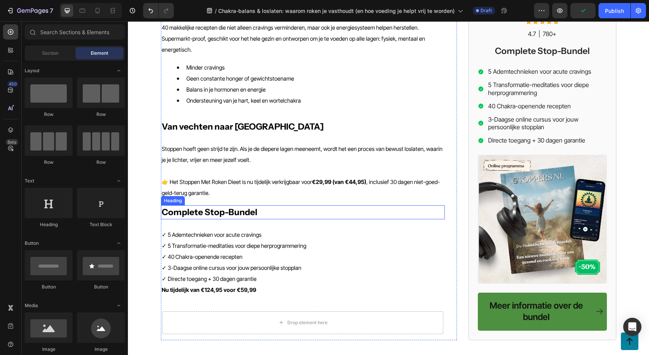
click at [224, 207] on strong "Complete Stop-Bundel" at bounding box center [210, 212] width 96 height 11
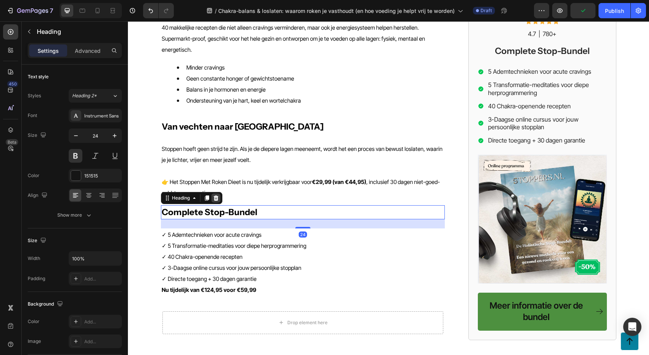
click at [216, 195] on icon at bounding box center [215, 197] width 5 height 5
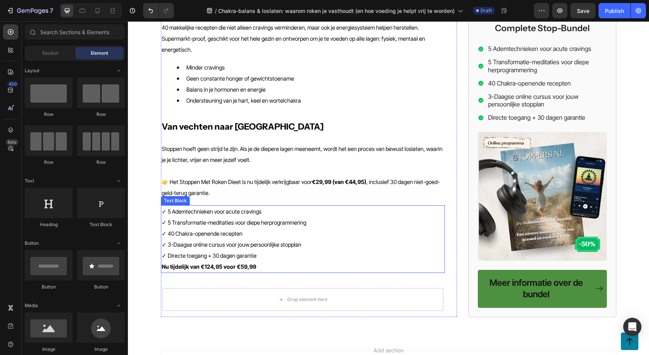
click at [226, 219] on span "✓ 5 Transformatie-meditaties voor diepe herprogrammering" at bounding box center [234, 222] width 145 height 7
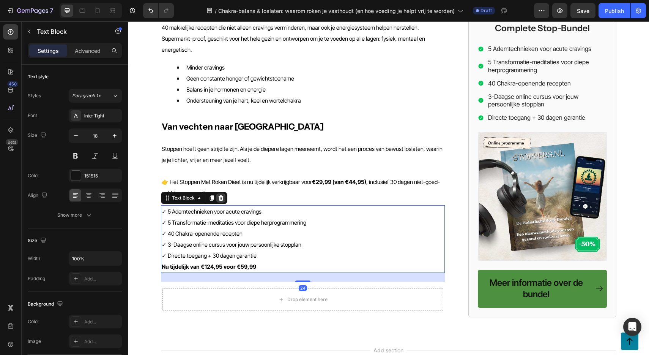
click at [221, 195] on icon at bounding box center [221, 198] width 6 height 6
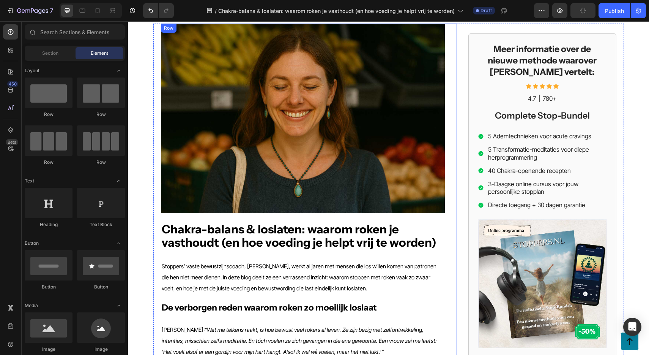
scroll to position [0, 0]
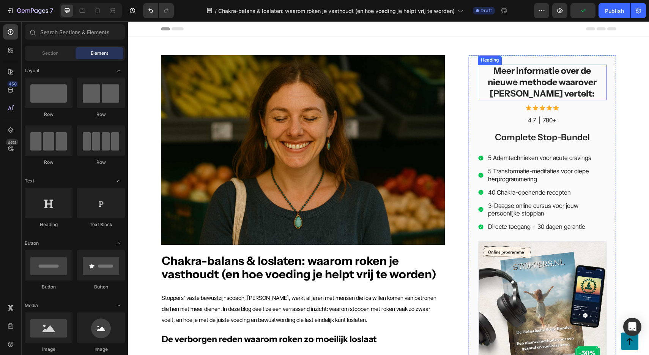
click at [544, 88] on h2 "Meer informatie over de nieuwe methode waarover Petra vertelt:" at bounding box center [542, 83] width 129 height 36
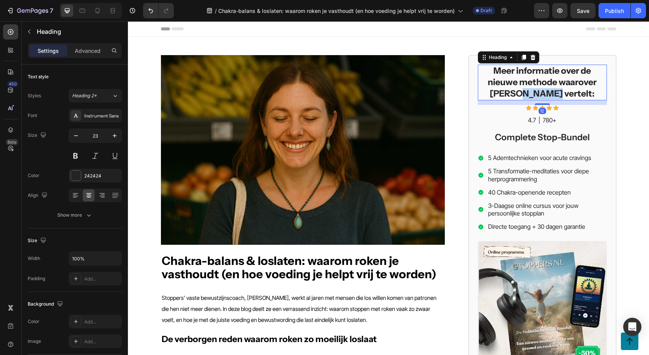
click at [544, 88] on h2 "Meer informatie over de nieuwe methode waarover Petra vertelt:" at bounding box center [542, 83] width 129 height 36
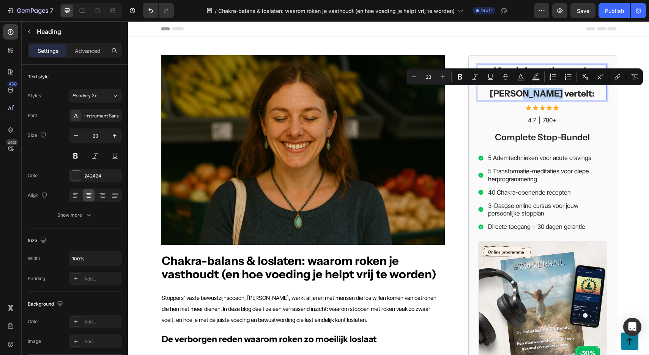
click at [523, 94] on p "Meer informatie over de nieuwe methode waarover Petra vertelt:" at bounding box center [543, 82] width 128 height 34
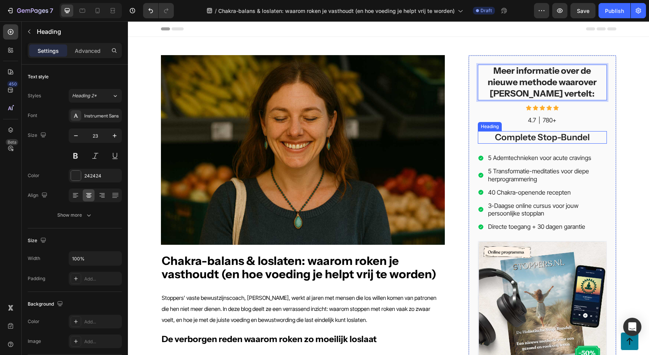
click at [534, 136] on h2 "Complete Stop-Bundel" at bounding box center [542, 137] width 129 height 13
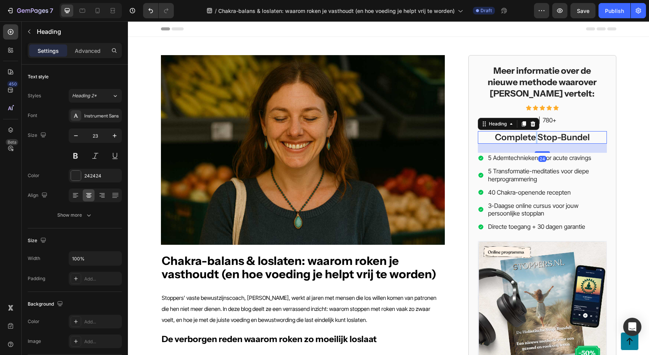
click at [534, 136] on h2 "Complete Stop-Bundel" at bounding box center [542, 137] width 129 height 13
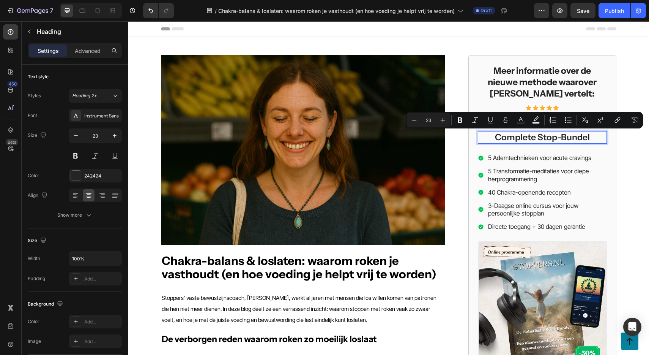
click at [557, 136] on p "Complete Stop-Bundel" at bounding box center [543, 137] width 128 height 11
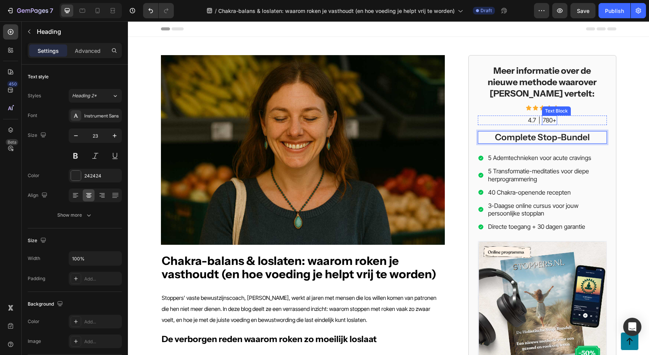
click at [549, 120] on p "780+" at bounding box center [550, 120] width 14 height 8
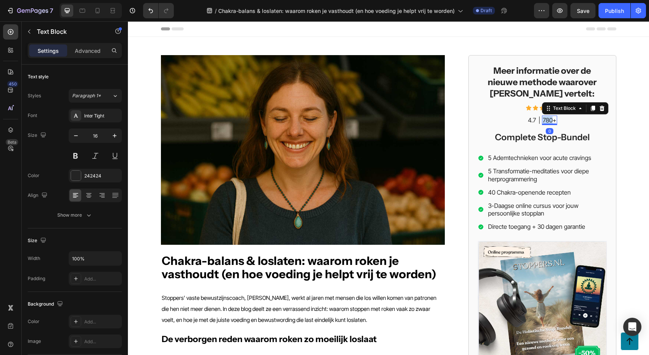
click at [549, 120] on p "780+" at bounding box center [550, 120] width 14 height 8
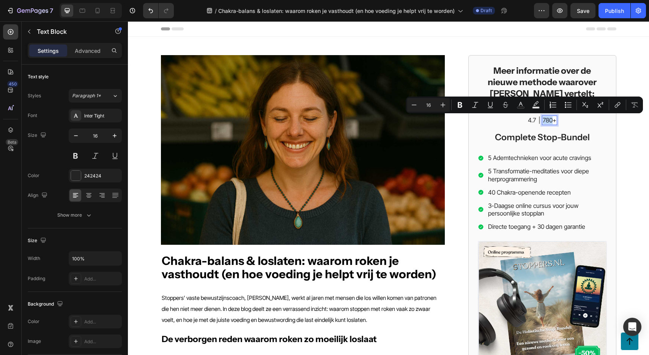
click at [549, 121] on p "780+" at bounding box center [550, 120] width 14 height 8
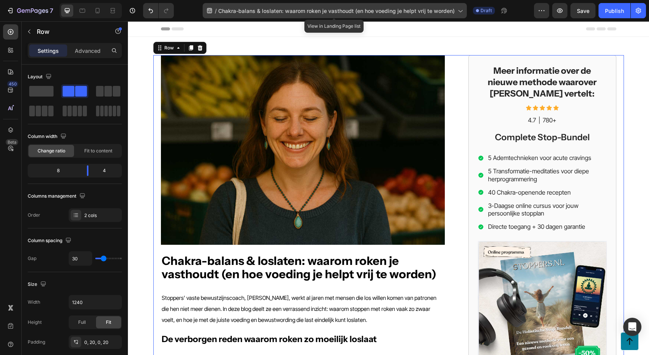
click at [254, 13] on span "Chakra-balans & loslaten: waarom roken je vasthoudt (en hoe voeding je helpt vr…" at bounding box center [336, 11] width 236 height 8
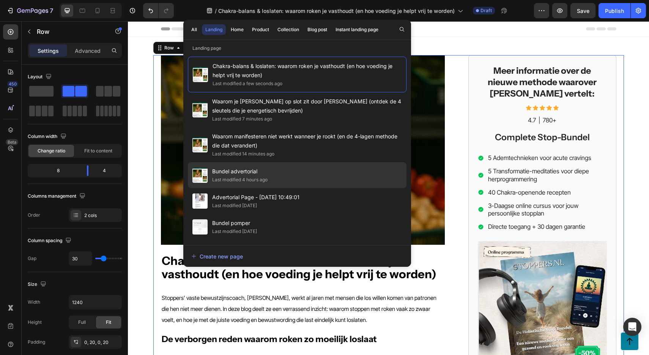
click at [266, 188] on div "Bundel advertorial Last modified 4 hours ago" at bounding box center [297, 201] width 219 height 26
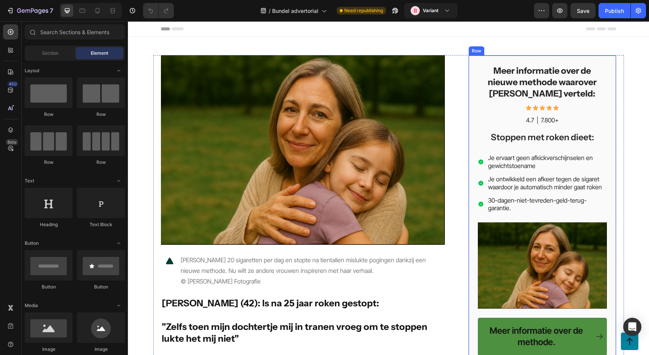
click at [523, 62] on div "Meer informatie over de nieuwe methode waarover [PERSON_NAME] verteld: Heading …" at bounding box center [542, 210] width 148 height 310
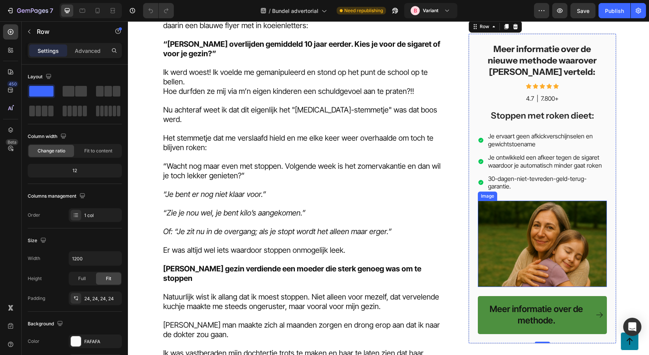
scroll to position [190, 0]
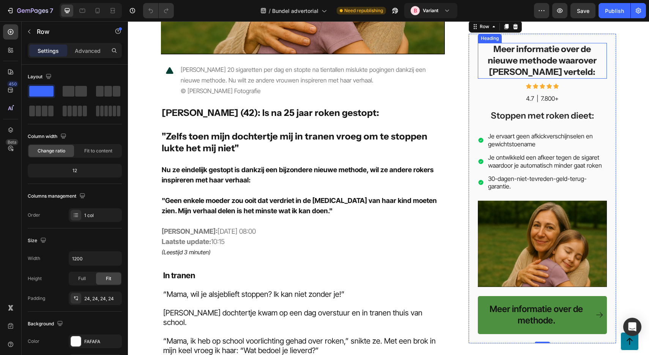
click at [544, 68] on h2 "Meer informatie over de nieuwe methode waarover [PERSON_NAME] verteld:" at bounding box center [542, 61] width 129 height 36
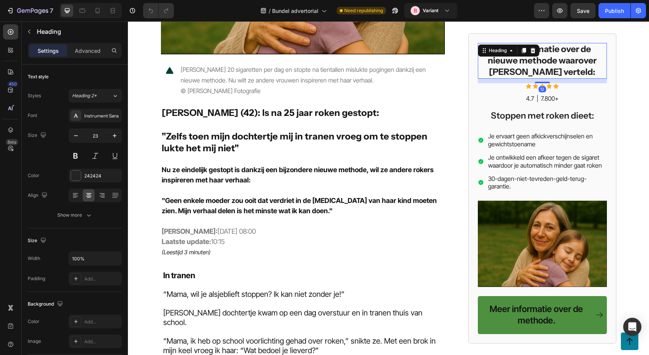
click at [544, 68] on h2 "Meer informatie over de nieuwe methode waarover [PERSON_NAME] verteld:" at bounding box center [542, 61] width 129 height 36
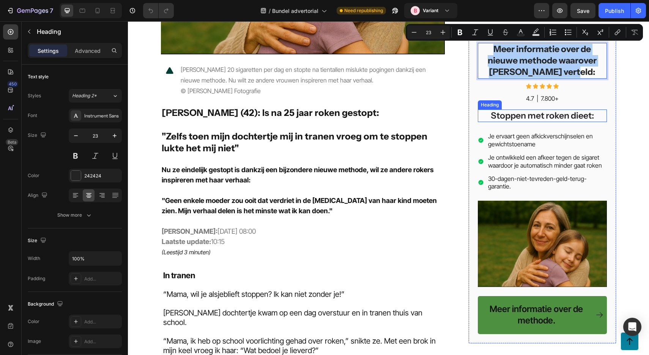
click at [540, 117] on h2 "Stoppen met roken dieet:" at bounding box center [542, 115] width 129 height 13
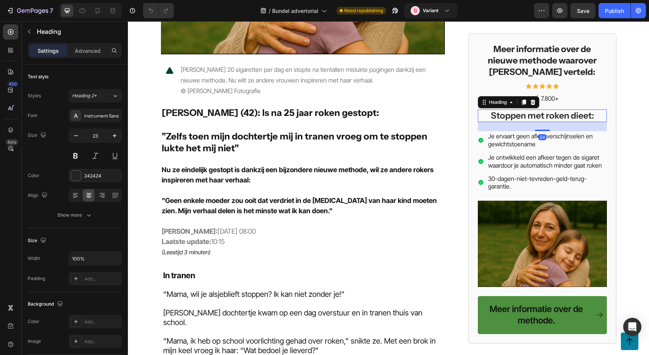
click at [540, 117] on h2 "Stoppen met roken dieet:" at bounding box center [542, 115] width 129 height 13
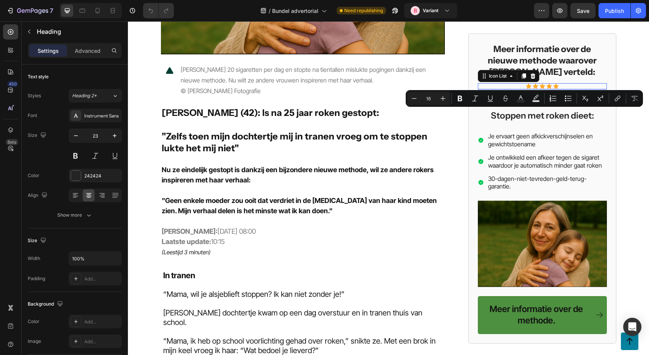
click at [576, 84] on div "Icon Icon Icon Icon Icon" at bounding box center [542, 86] width 129 height 6
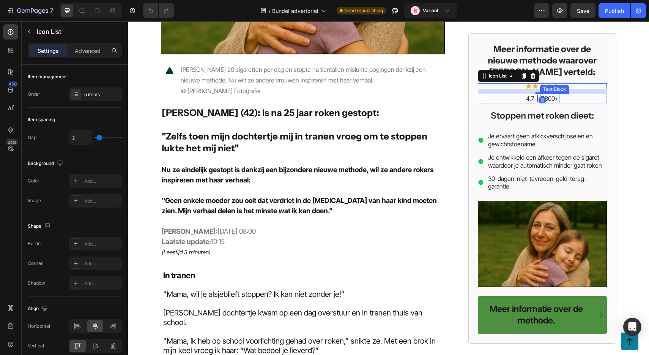
click at [558, 98] on p "7.800+" at bounding box center [550, 99] width 18 height 8
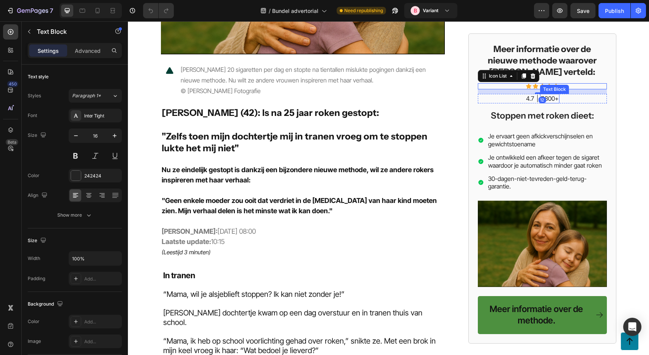
click at [558, 98] on p "7.800+" at bounding box center [550, 99] width 18 height 8
copy p "7.800+"
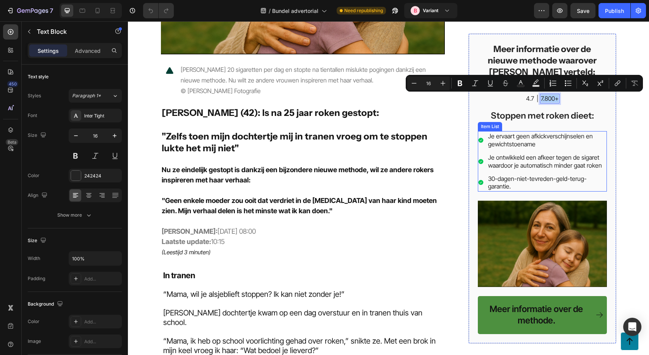
click at [562, 170] on div "Je ontwikkeld een afkeer tegen de sigaret waardoor je automatisch minder gaat r…" at bounding box center [547, 161] width 120 height 18
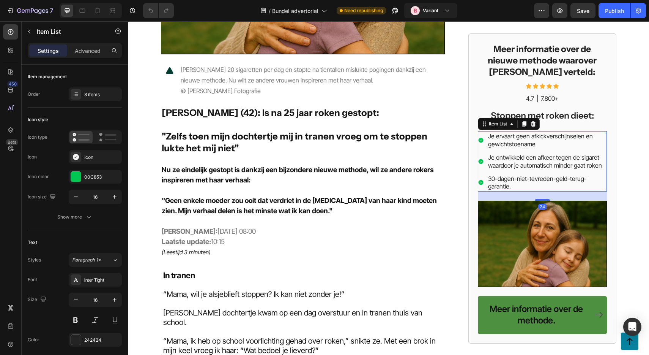
click at [482, 134] on div "Je ervaart geen afkickverschijnselen en gewichtstoename" at bounding box center [542, 140] width 129 height 18
copy p "7.800+"
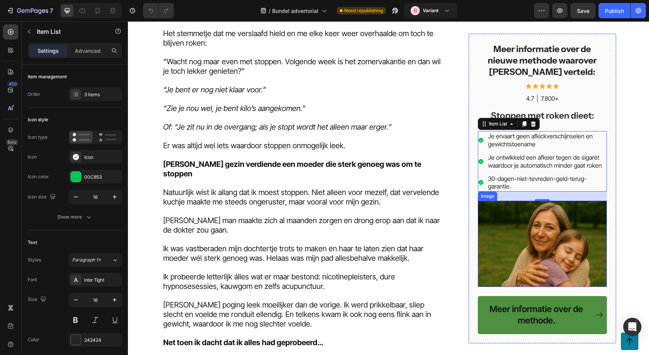
scroll to position [1069, 0]
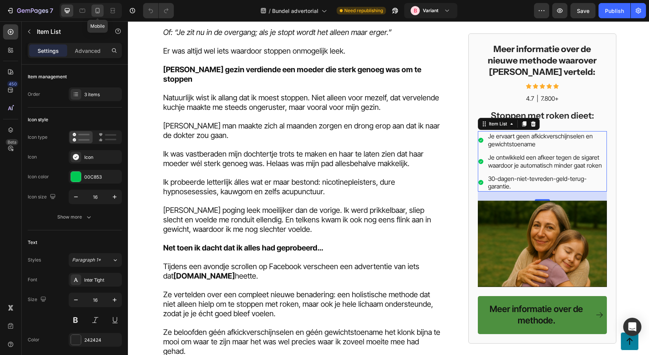
click at [100, 11] on icon at bounding box center [98, 11] width 8 height 8
type input "18"
type input "14"
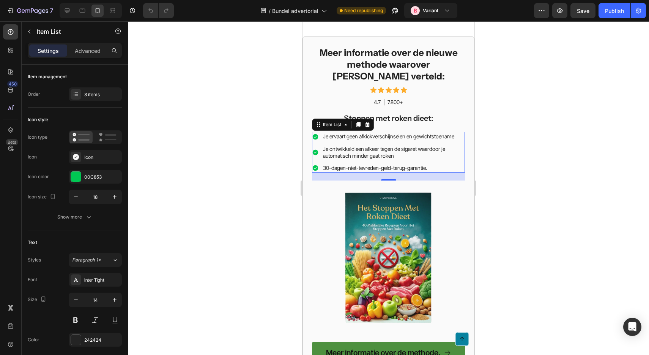
scroll to position [2363, 0]
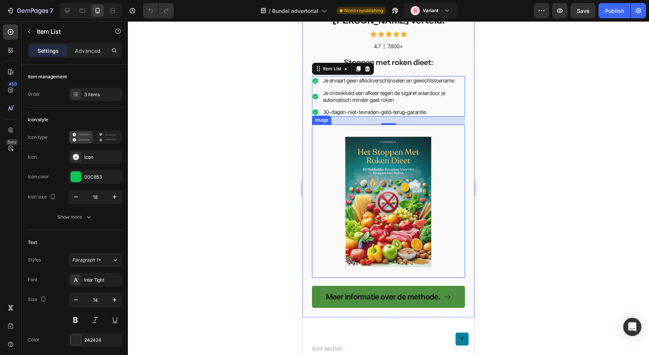
click at [409, 186] on img at bounding box center [388, 201] width 153 height 153
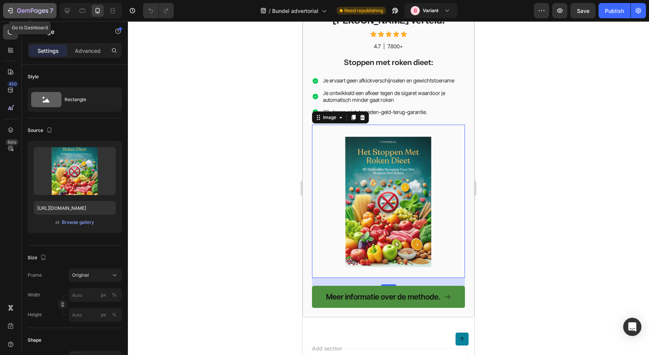
click at [36, 9] on icon "button" at bounding box center [35, 10] width 3 height 3
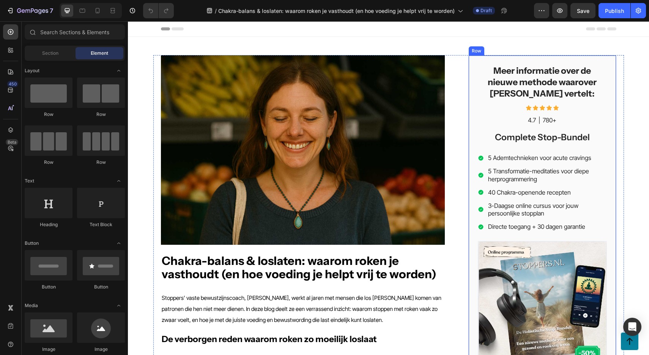
click at [481, 59] on div "Meer informatie over de nieuwe methode waarover [PERSON_NAME] vertelt: Heading …" at bounding box center [542, 240] width 148 height 371
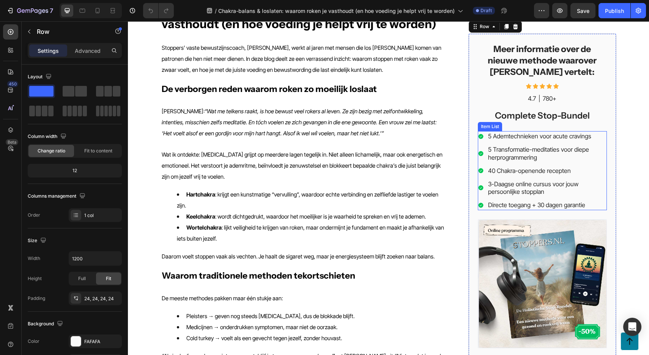
scroll to position [189, 0]
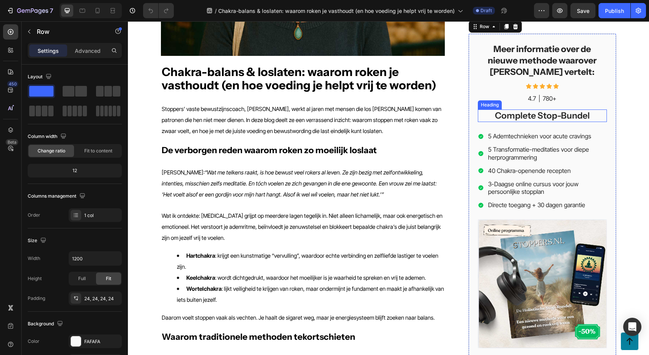
click at [540, 114] on h2 "Complete Stop-Bundel" at bounding box center [542, 115] width 129 height 13
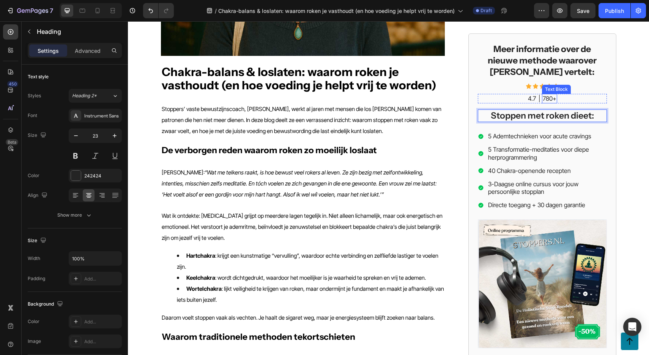
click at [546, 95] on p "780+" at bounding box center [550, 99] width 14 height 8
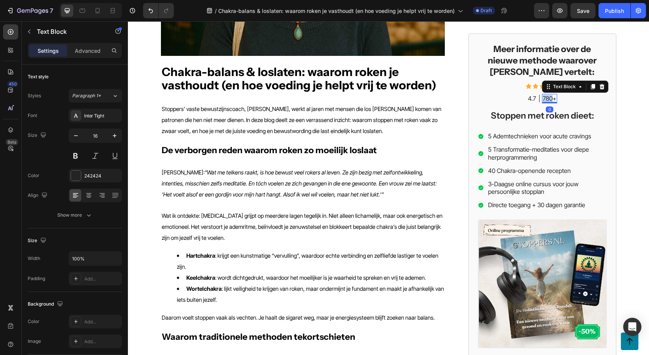
click at [546, 95] on p "780+" at bounding box center [550, 99] width 14 height 8
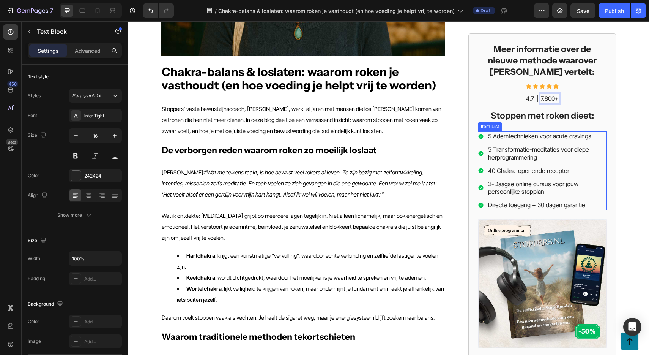
click at [532, 140] on div "5 Ademtechnieken voor acute cravings" at bounding box center [547, 136] width 120 height 10
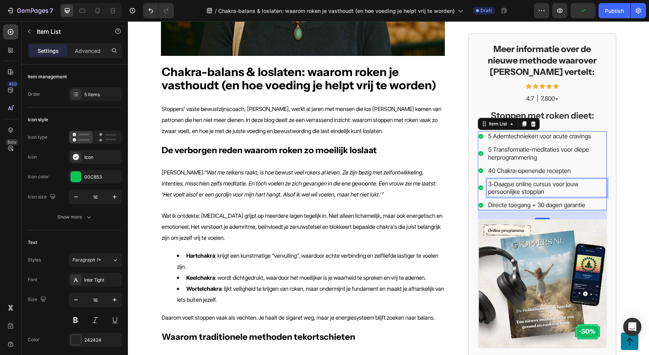
click at [603, 190] on p "3-Daagse online cursus voor jouw persoonlijke stopplan" at bounding box center [547, 188] width 118 height 16
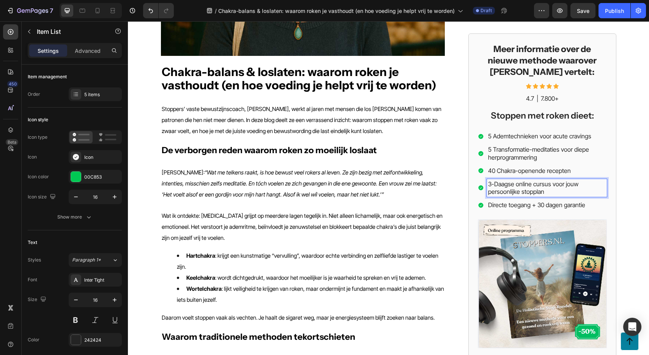
click at [604, 136] on p "5 Ademtechnieken voor acute cravings" at bounding box center [547, 136] width 118 height 8
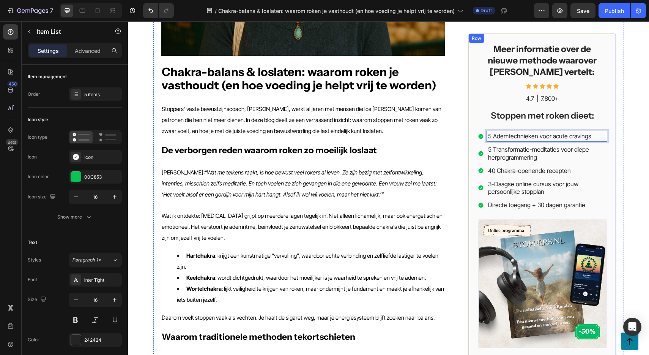
click at [482, 129] on div "Meer informatie over de nieuwe methode waarover Luka vertelt: Heading Icon Icon…" at bounding box center [542, 219] width 129 height 352
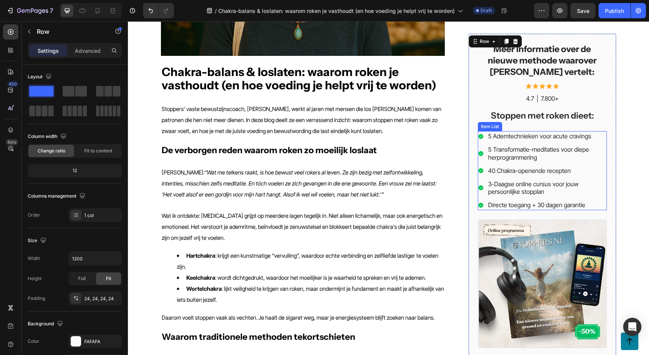
click at [486, 145] on div "5 Transformatie-meditaties voor diepe herprogrammering" at bounding box center [542, 153] width 129 height 18
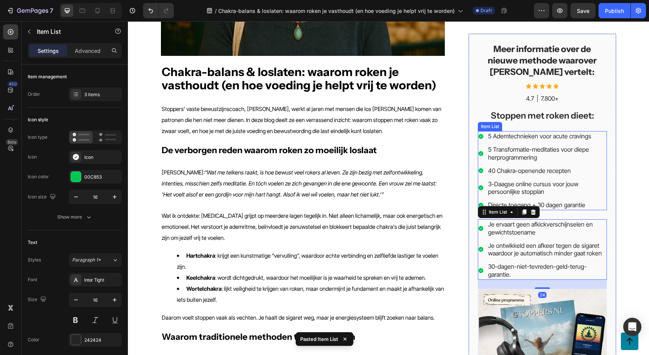
click at [491, 145] on div "5 Transformatie-meditaties voor diepe herprogrammering" at bounding box center [547, 153] width 120 height 18
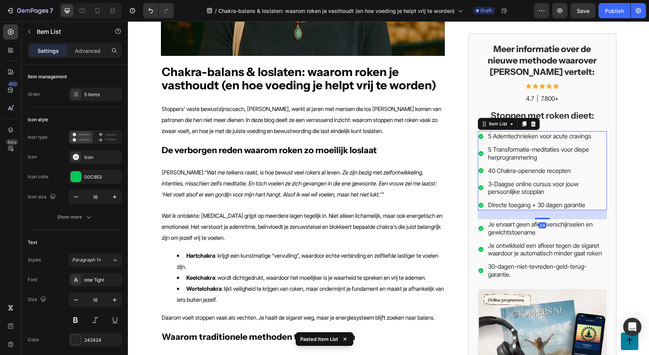
click at [486, 134] on div "5 Ademtechnieken voor acute cravings" at bounding box center [542, 136] width 129 height 10
click at [536, 123] on icon at bounding box center [533, 124] width 6 height 6
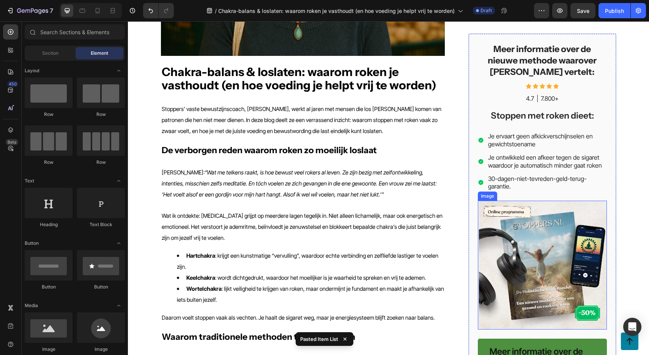
scroll to position [228, 0]
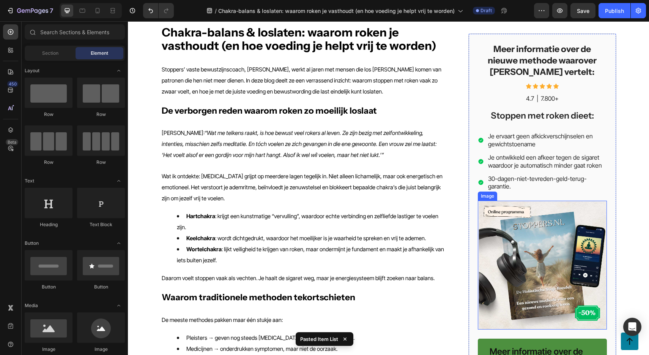
click at [516, 205] on img at bounding box center [542, 264] width 129 height 129
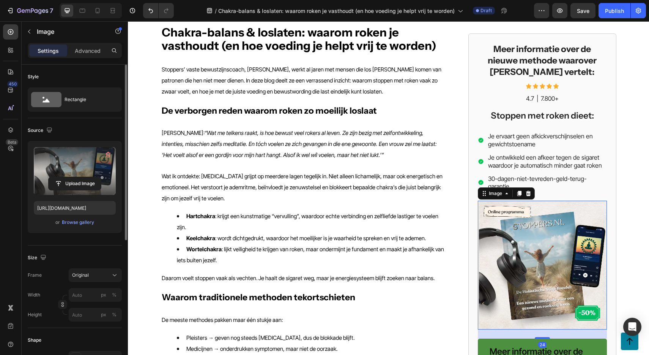
click at [70, 167] on label at bounding box center [75, 171] width 82 height 48
click at [70, 177] on input "file" at bounding box center [75, 183] width 52 height 13
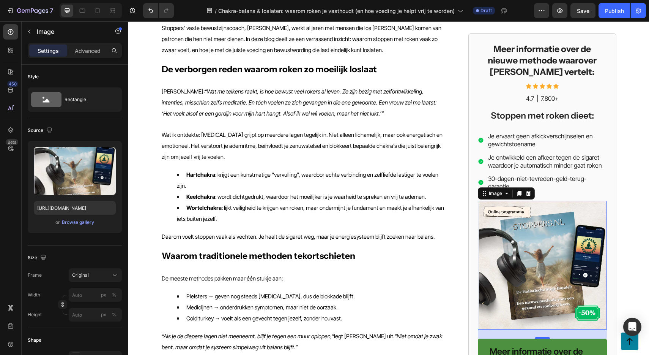
scroll to position [282, 0]
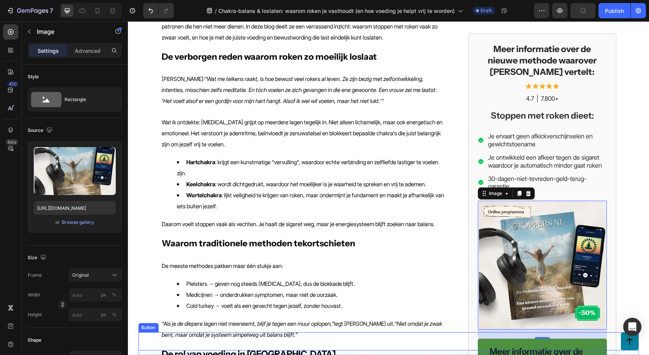
click at [517, 350] on div "Button" at bounding box center [388, 343] width 500 height 23
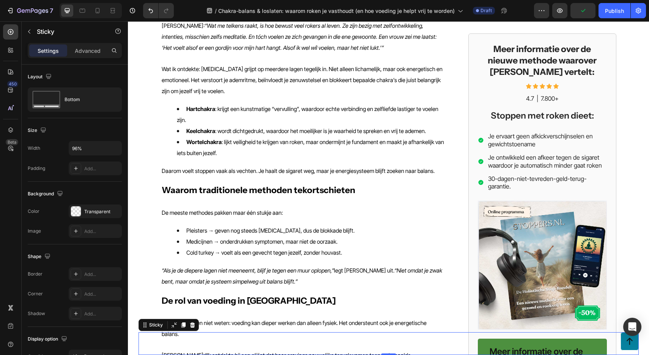
scroll to position [342, 0]
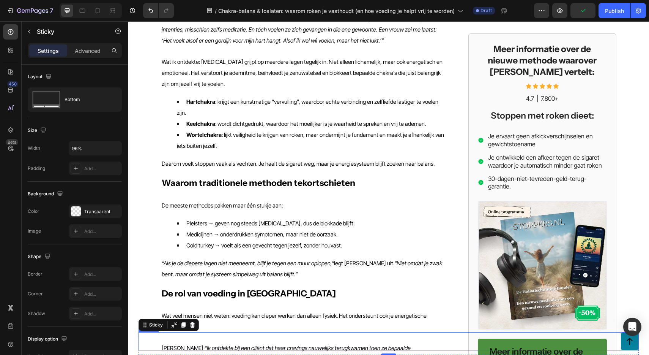
click at [521, 344] on div "Button" at bounding box center [388, 341] width 500 height 18
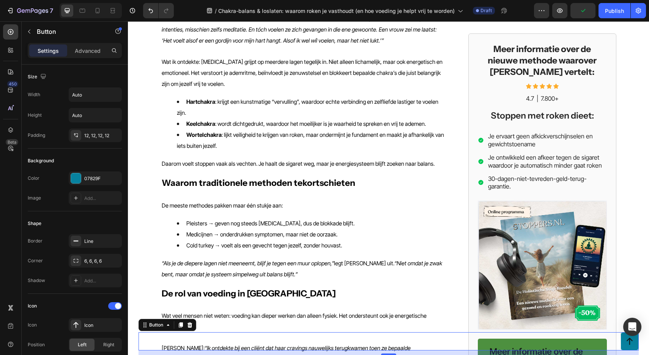
click at [521, 344] on div "Button 12" at bounding box center [388, 341] width 500 height 18
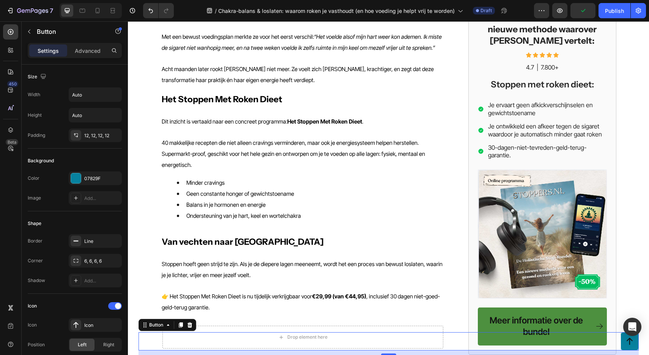
scroll to position [944, 0]
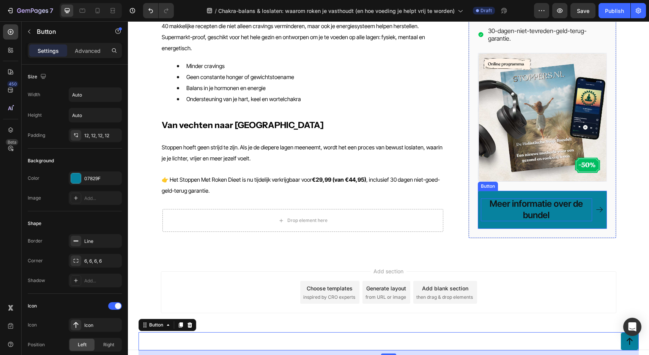
click at [535, 206] on p "Meer informatie over de bundel" at bounding box center [536, 209] width 111 height 23
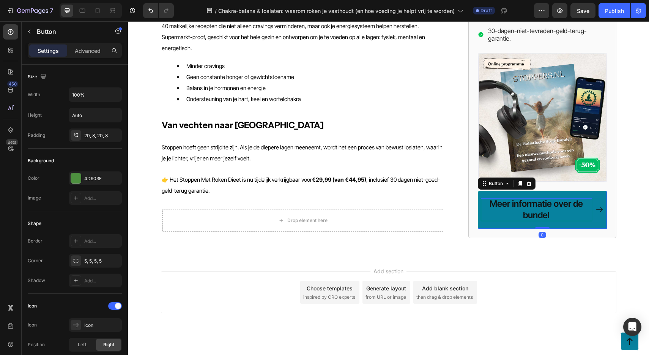
click at [535, 206] on p "Meer informatie over de bundel" at bounding box center [536, 209] width 111 height 23
drag, startPoint x: 582, startPoint y: 195, endPoint x: 535, endPoint y: 203, distance: 47.9
click at [534, 203] on p "Meer informatie over de methode" at bounding box center [536, 209] width 111 height 23
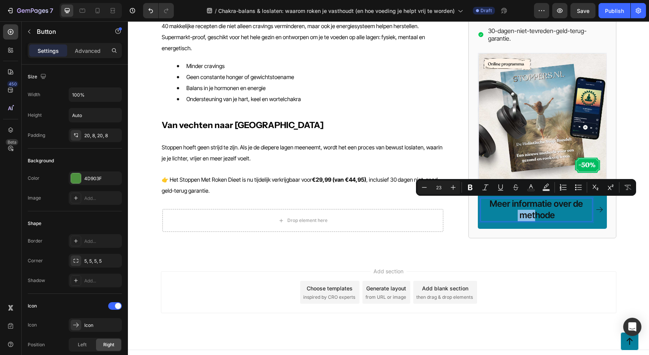
click at [525, 203] on p "Meer informatie over de methode" at bounding box center [536, 209] width 111 height 23
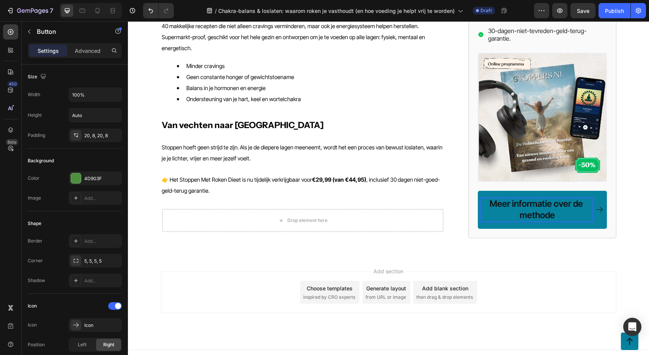
click at [520, 204] on p "Meer informatie over de methode" at bounding box center [536, 209] width 111 height 23
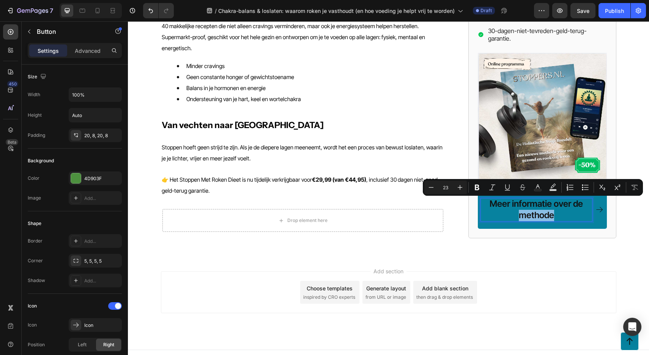
click at [522, 205] on p "Meer informatie over de methode" at bounding box center [536, 209] width 111 height 23
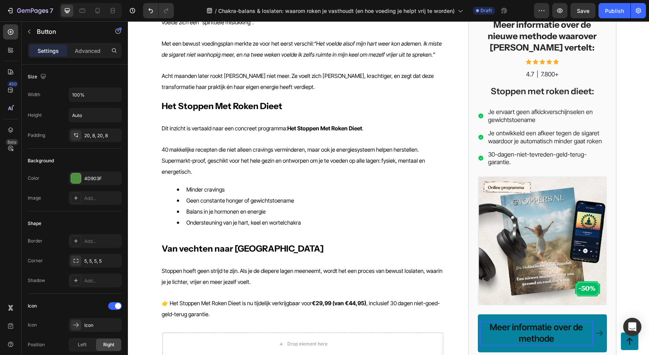
scroll to position [790, 0]
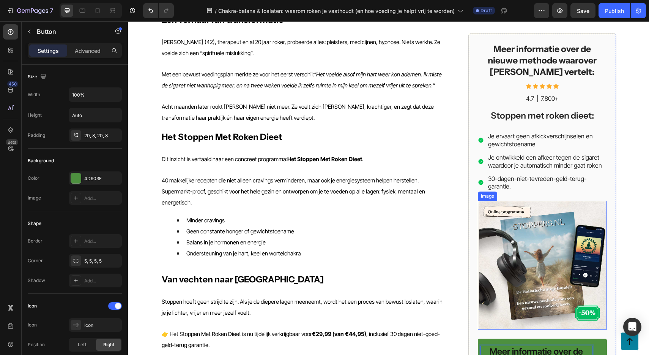
click at [523, 230] on img at bounding box center [542, 264] width 129 height 129
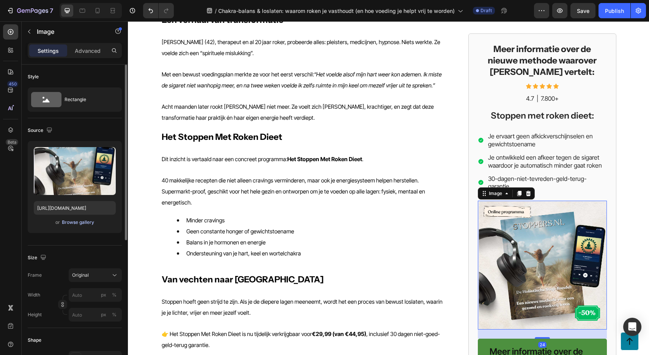
click at [82, 224] on div "Browse gallery" at bounding box center [78, 222] width 32 height 7
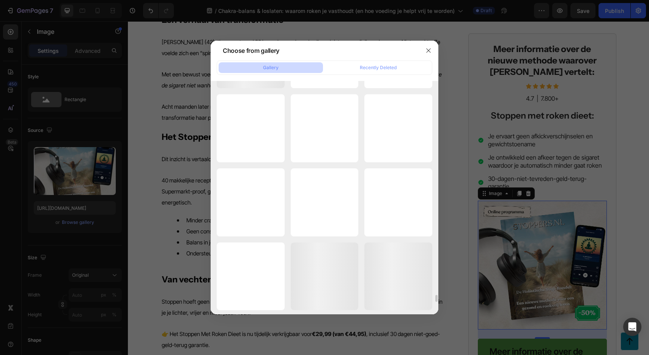
scroll to position [6937, 0]
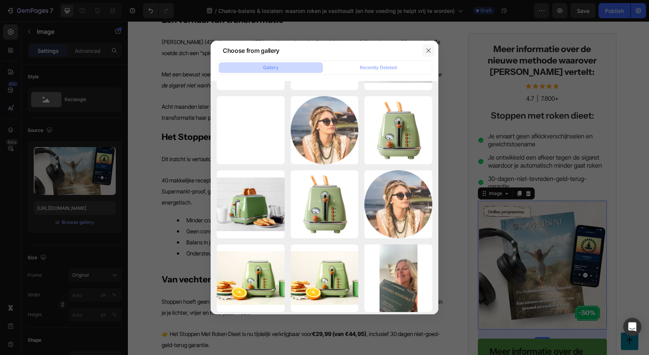
click at [429, 48] on icon "button" at bounding box center [429, 50] width 6 height 6
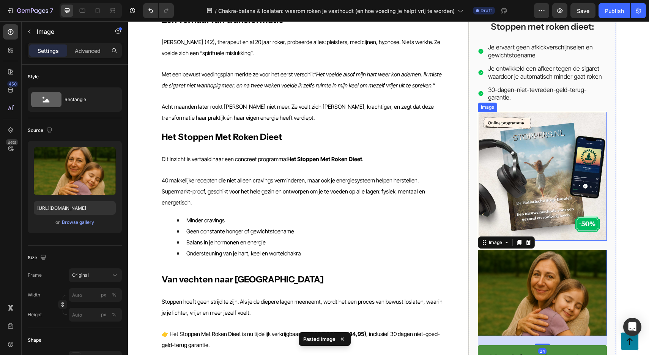
click at [510, 181] on img at bounding box center [542, 176] width 129 height 129
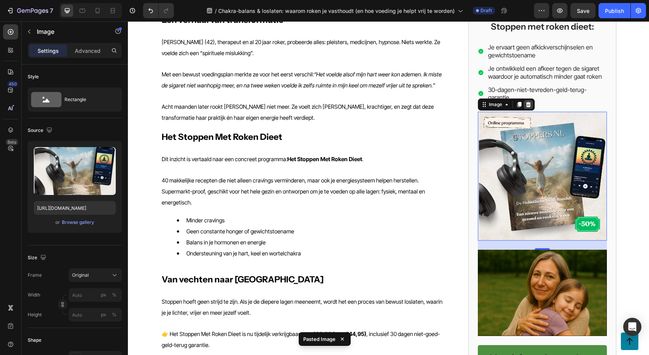
click at [530, 102] on icon at bounding box center [528, 104] width 5 height 5
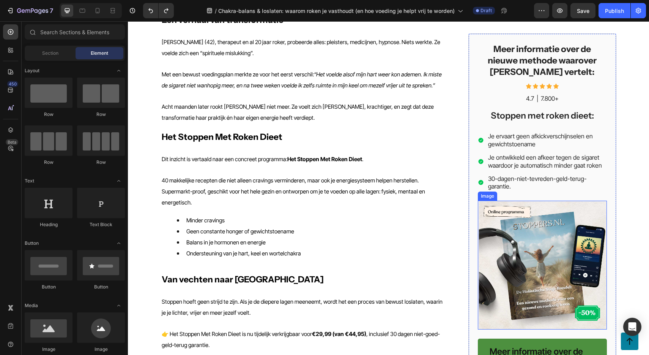
click at [526, 231] on img at bounding box center [542, 264] width 129 height 129
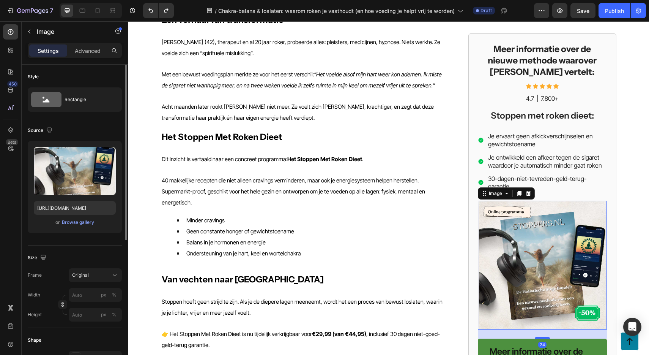
click at [60, 221] on div "or Browse gallery" at bounding box center [75, 222] width 82 height 9
click at [68, 222] on div "Browse gallery" at bounding box center [78, 222] width 32 height 7
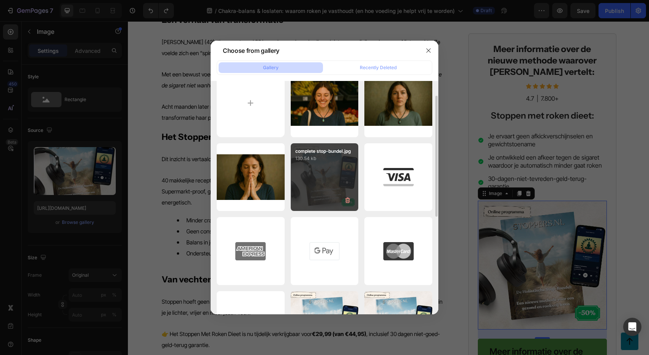
scroll to position [22, 0]
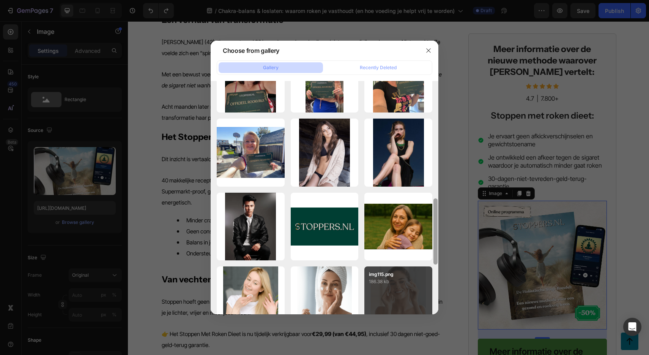
drag, startPoint x: 436, startPoint y: 102, endPoint x: 429, endPoint y: 305, distance: 202.8
click at [429, 305] on div "chakra balans loslaten.jpg 98.07 kb hartchakra slot roken.jpg 66.90 kb manifest…" at bounding box center [325, 197] width 228 height 233
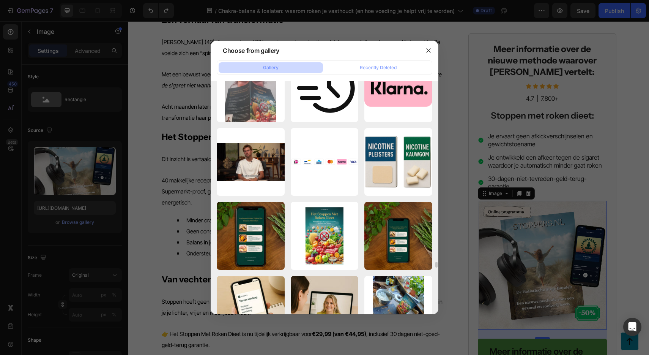
scroll to position [7487, 0]
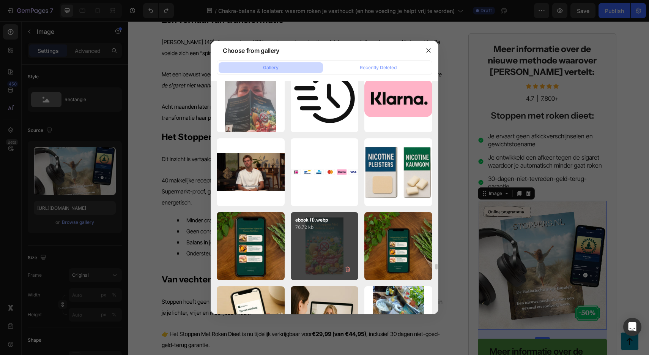
click at [326, 232] on div "ebook (1).webp 76.72 kb" at bounding box center [325, 246] width 68 height 68
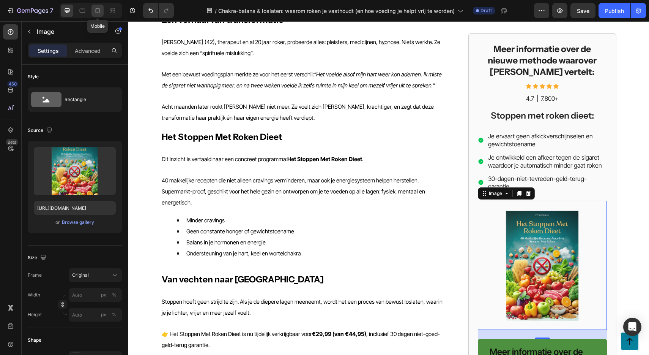
click at [99, 8] on icon at bounding box center [98, 10] width 4 height 5
type input "https://cdn.shopify.com/s/files/1/0610/2636/9649/files/gempages_557986052183163…"
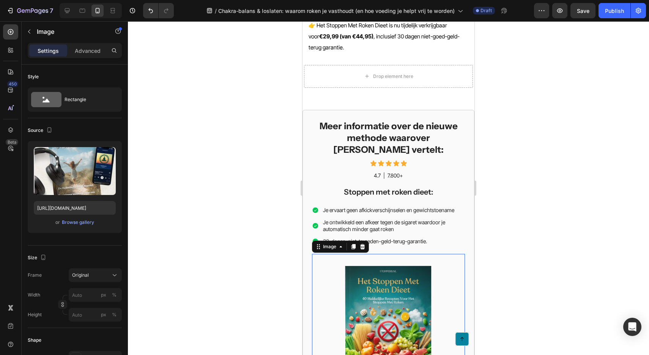
scroll to position [1467, 0]
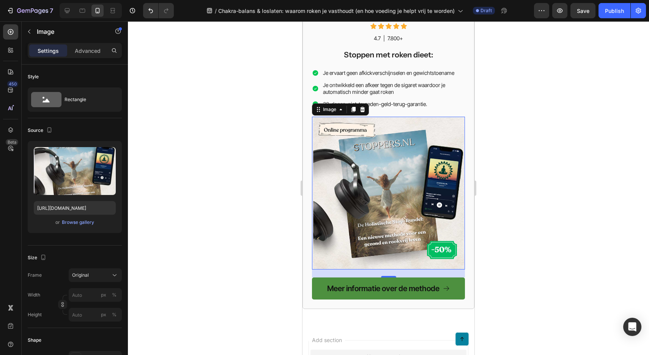
click at [392, 122] on img at bounding box center [388, 193] width 153 height 152
click at [74, 220] on div "Browse gallery" at bounding box center [78, 222] width 32 height 7
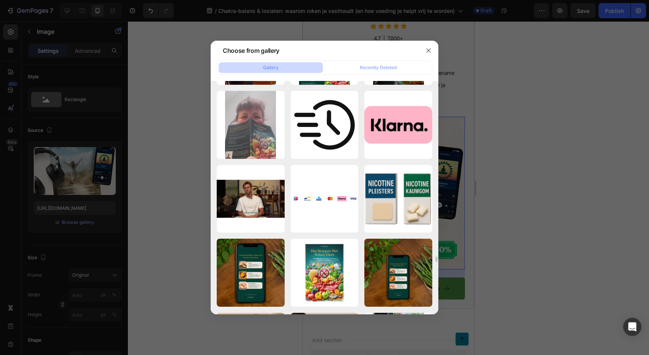
scroll to position [7465, 0]
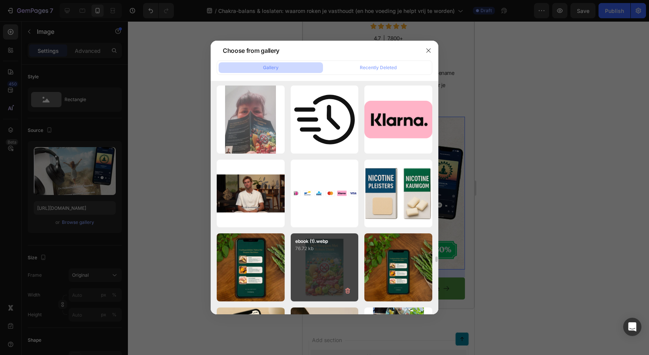
click at [334, 248] on p "76.72 kb" at bounding box center [324, 248] width 59 height 8
type input "https://cdn.shopify.com/s/files/1/0610/2636/9649/files/gempages_557986052183163…"
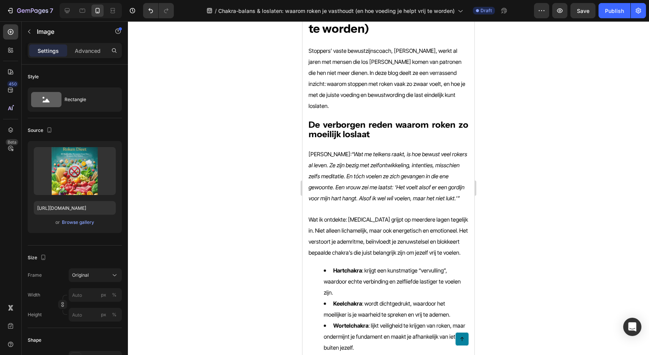
scroll to position [0, 0]
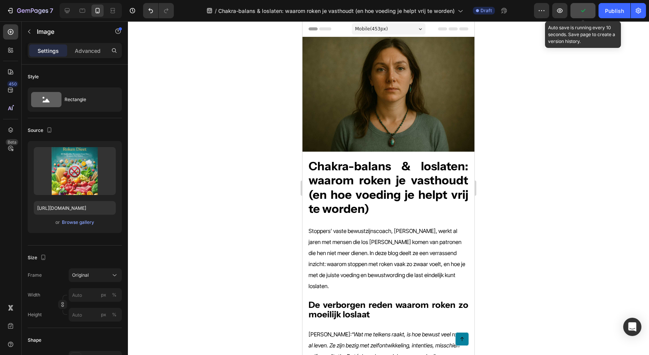
click at [583, 14] on icon "button" at bounding box center [583, 11] width 8 height 8
click at [584, 16] on button "Save" at bounding box center [583, 10] width 25 height 15
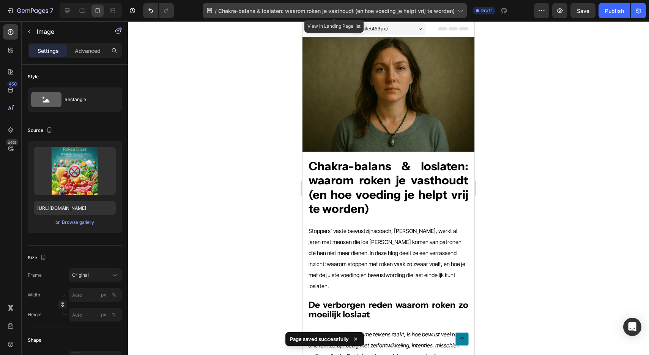
click at [298, 13] on span "Chakra-balans & loslaten: waarom roken je vasthoudt (en hoe voeding je helpt vr…" at bounding box center [336, 11] width 236 height 8
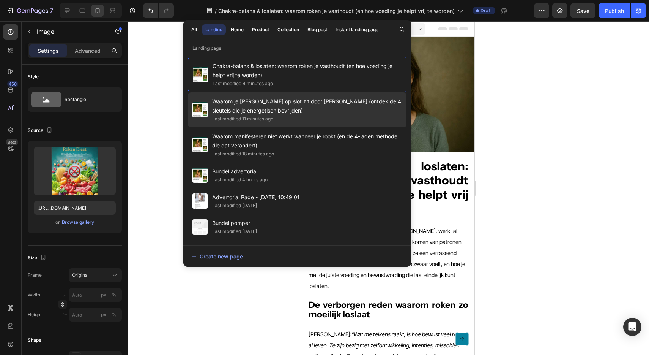
click at [294, 104] on span "Waarom je [PERSON_NAME] op slot zit door [PERSON_NAME] (ontdek de 4 sleutels di…" at bounding box center [307, 106] width 190 height 18
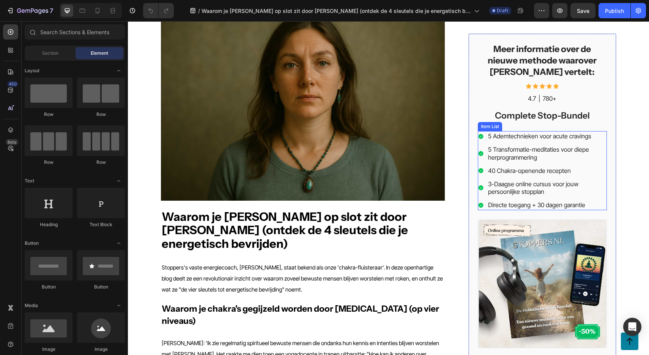
scroll to position [44, 0]
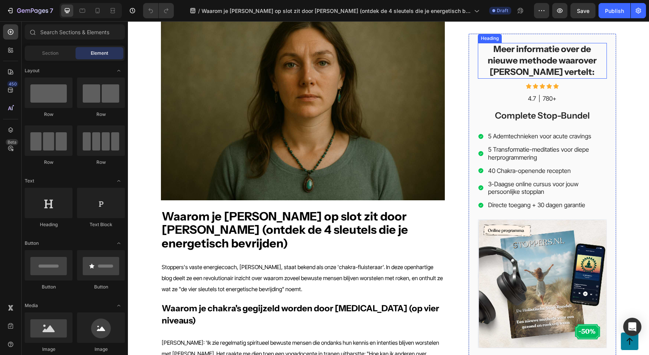
click at [534, 72] on h2 "Meer informatie over de nieuwe methode waarover [PERSON_NAME] vertelt:" at bounding box center [542, 61] width 129 height 36
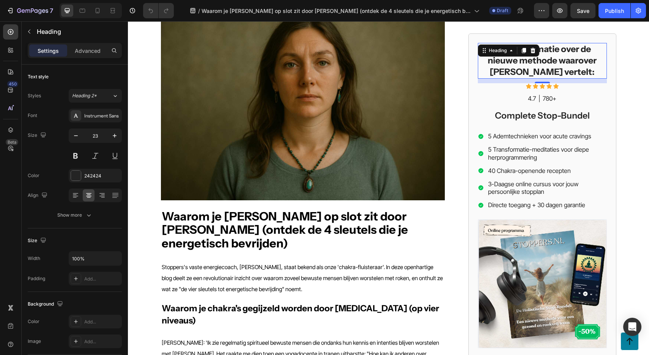
click at [534, 72] on h2 "Meer informatie over de nieuwe methode waarover [PERSON_NAME] vertelt:" at bounding box center [542, 61] width 129 height 36
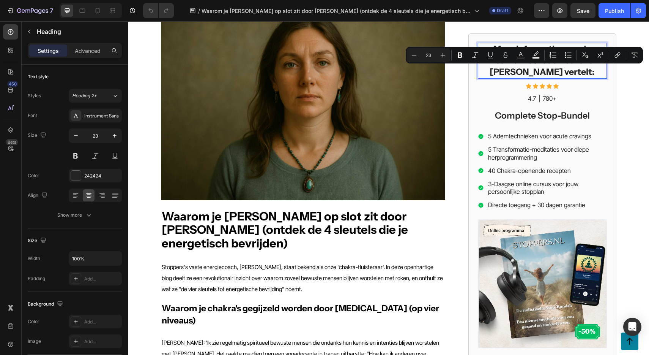
click at [524, 72] on p "Meer informatie over de nieuwe methode waarover [PERSON_NAME] vertelt:" at bounding box center [543, 61] width 128 height 34
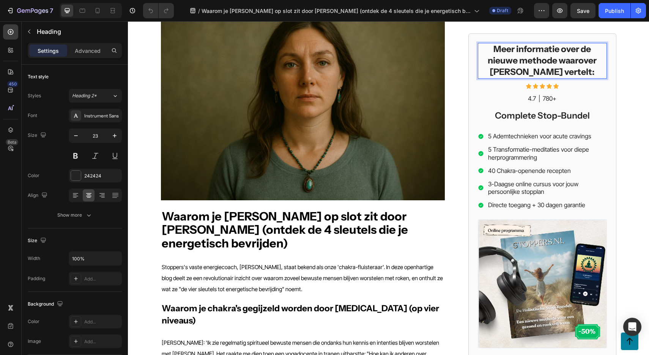
click at [524, 72] on p "Meer informatie over de nieuwe methode waarover [PERSON_NAME] vertelt:" at bounding box center [543, 61] width 128 height 34
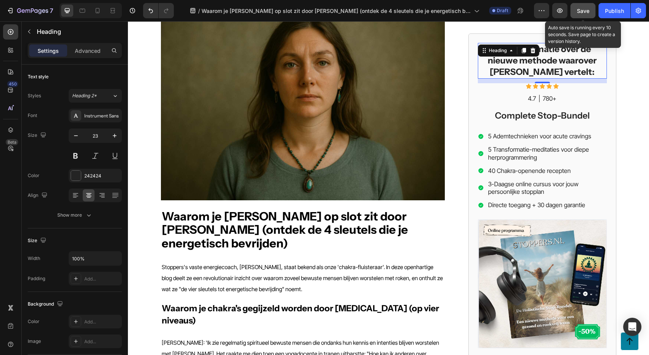
click at [580, 8] on span "Save" at bounding box center [583, 11] width 13 height 6
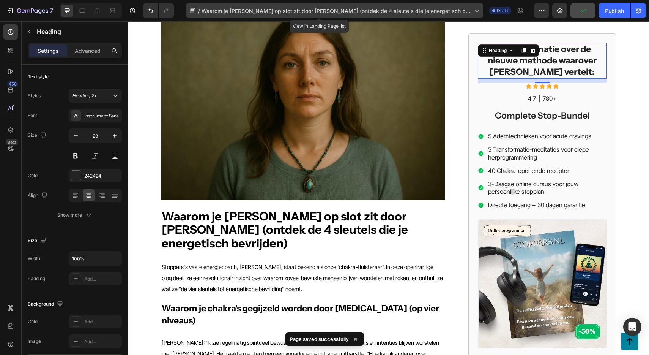
click at [235, 10] on span "Waarom je [PERSON_NAME] op slot zit door [PERSON_NAME] (ontdek de 4 sleutels di…" at bounding box center [337, 11] width 270 height 8
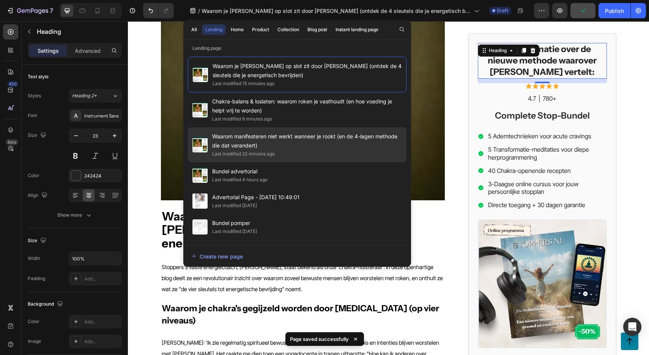
click at [262, 141] on span "Waarom manifesteren niet werkt wanneer je rookt (en de 4-lagen methode die dat …" at bounding box center [307, 141] width 190 height 18
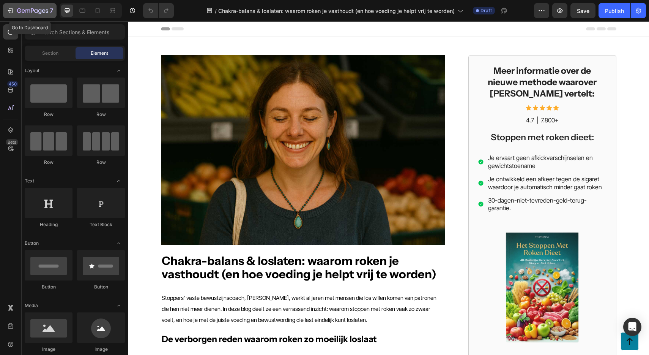
click at [35, 12] on icon "button" at bounding box center [32, 11] width 31 height 6
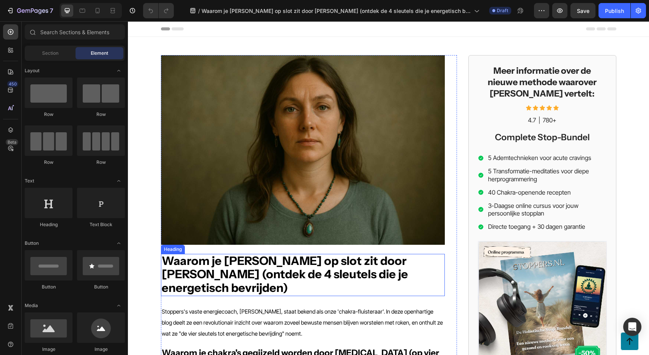
click at [320, 257] on strong "Waarom je [PERSON_NAME] op slot zit door [PERSON_NAME] (ontdek de 4 sleutels di…" at bounding box center [285, 274] width 246 height 42
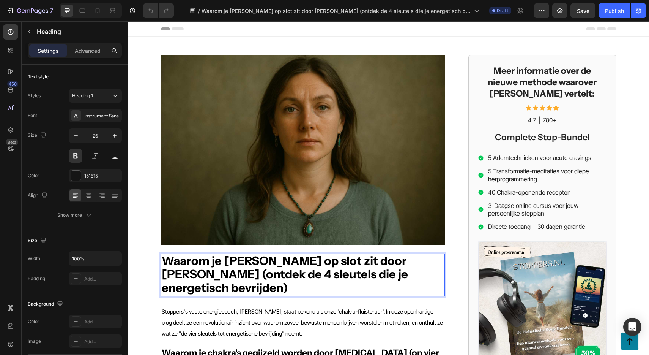
click at [417, 260] on p "Waarom je [PERSON_NAME] op slot zit door [PERSON_NAME] (ontdek de 4 sleutels di…" at bounding box center [303, 274] width 282 height 41
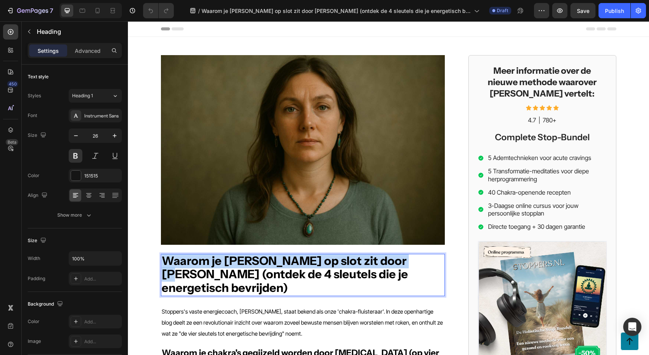
copy strong "Waarom je hartchakra op slot zit door [PERSON_NAME]"
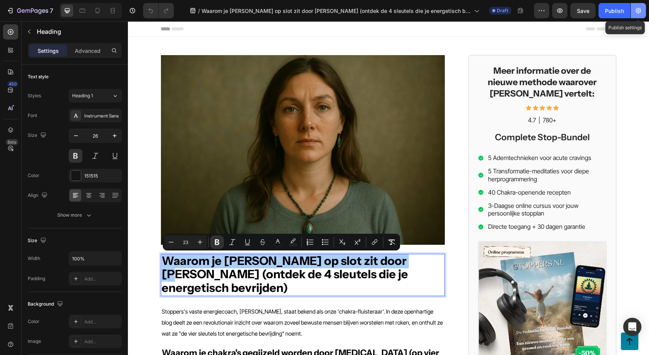
click at [640, 14] on icon "button" at bounding box center [639, 11] width 8 height 8
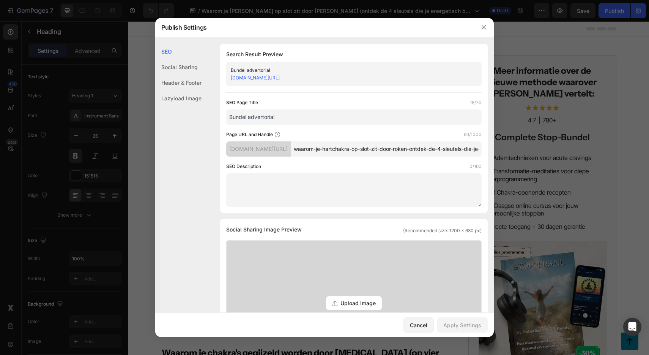
click at [372, 156] on input "waarom-je-hartchakra-op-slot-zit-door-roken-ontdek-de-4-sleutels-die-je-energet…" at bounding box center [386, 148] width 191 height 15
click at [434, 156] on input "waarom-je-hartchakra-op-slot-zit-door-roken-ontdek-de-4-sleutels-die-je-energet…" at bounding box center [386, 148] width 191 height 15
type input "waarom-je-hartchakra-op-slot-zit-door-roken"
click at [320, 121] on input "Bundel advertorial" at bounding box center [353, 116] width 255 height 15
paste input "Waarom je hartchakra op slot zit door roken"
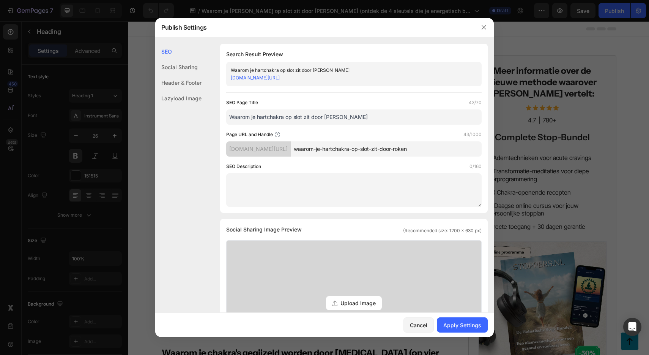
type input "Waarom je hartchakra op slot zit door roken"
click at [361, 300] on span "Upload Image" at bounding box center [358, 303] width 35 height 8
click at [0, 0] on input "Upload Image Supported file: .jpg, .jpeg, .png, .gif, .webp" at bounding box center [0, 0] width 0 height 0
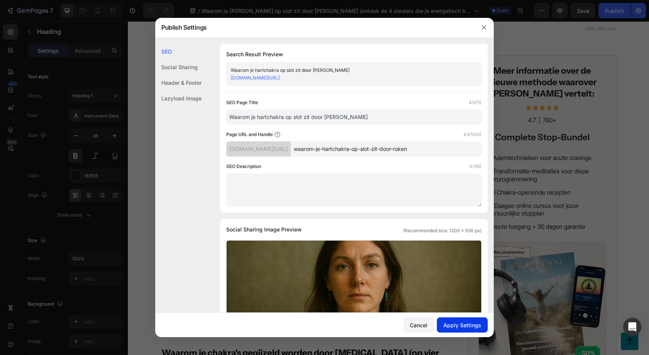
click at [460, 321] on div "Apply Settings" at bounding box center [462, 325] width 38 height 8
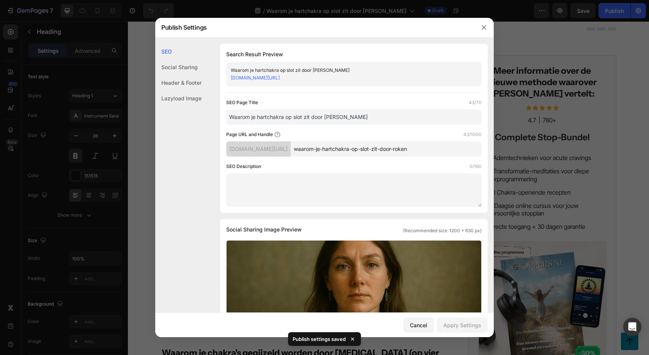
click at [525, 135] on div at bounding box center [324, 177] width 649 height 355
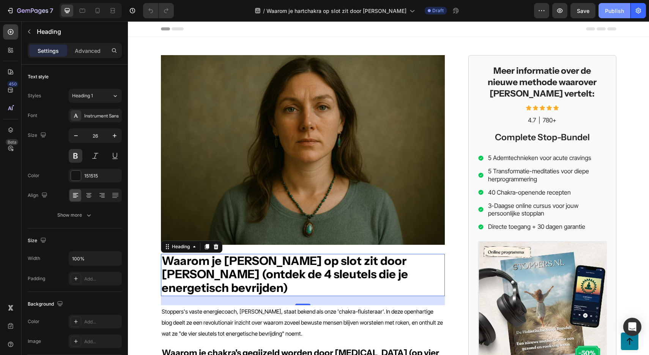
click at [608, 9] on div "Publish" at bounding box center [614, 11] width 19 height 8
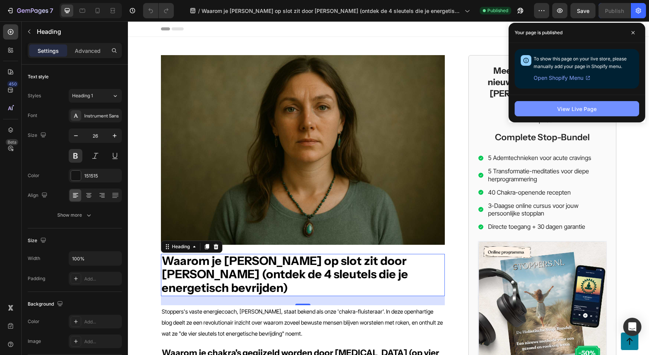
click at [565, 105] on div "View Live Page" at bounding box center [576, 109] width 39 height 8
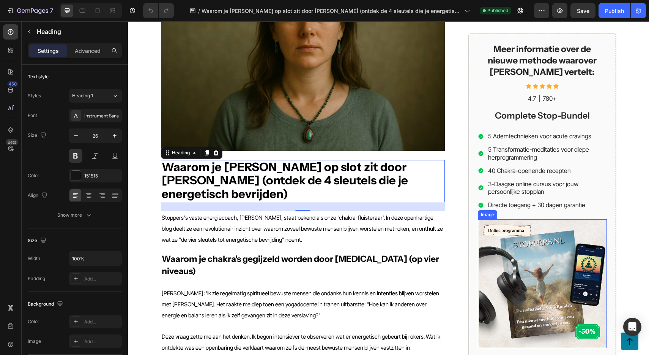
click at [545, 235] on img at bounding box center [542, 283] width 129 height 129
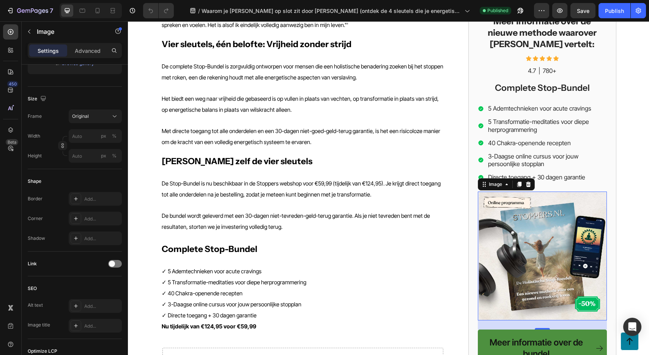
scroll to position [2263, 0]
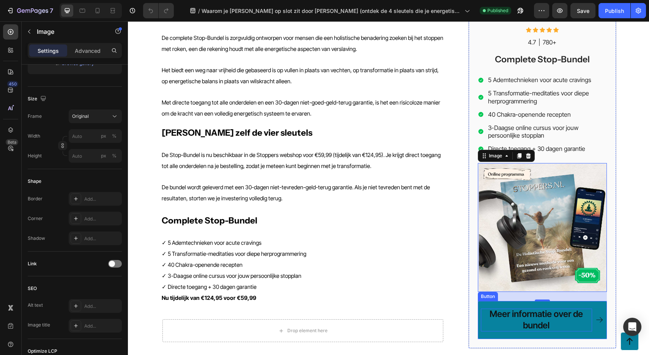
click at [511, 308] on p "Meer informatie over de bundel" at bounding box center [536, 319] width 111 height 23
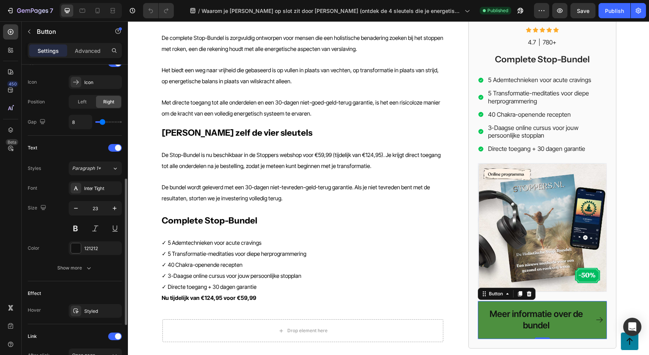
scroll to position [352, 0]
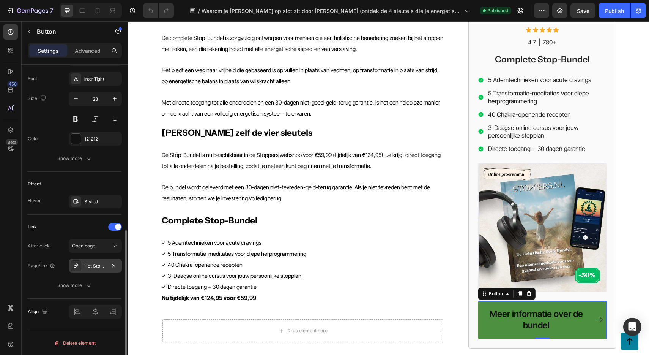
click at [92, 266] on div "Het Stoppen Met Roken Dieet" at bounding box center [95, 265] width 22 height 7
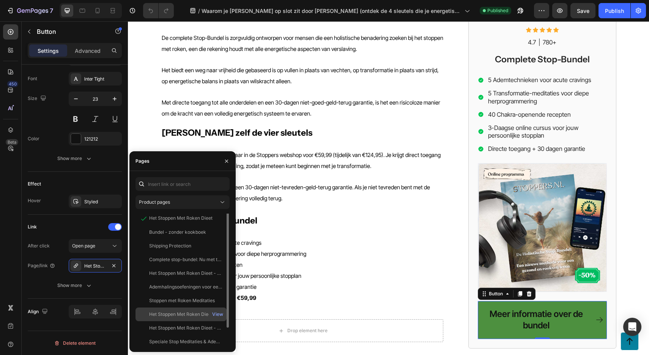
scroll to position [0, 0]
click at [177, 264] on div "Complete stop-bundel: Nu met tijdelijke korting!" at bounding box center [185, 261] width 73 height 7
click at [71, 233] on div "Link After click Open page Page/link Complete stop-bundel: Nu met tijdelijke ko…" at bounding box center [75, 256] width 94 height 71
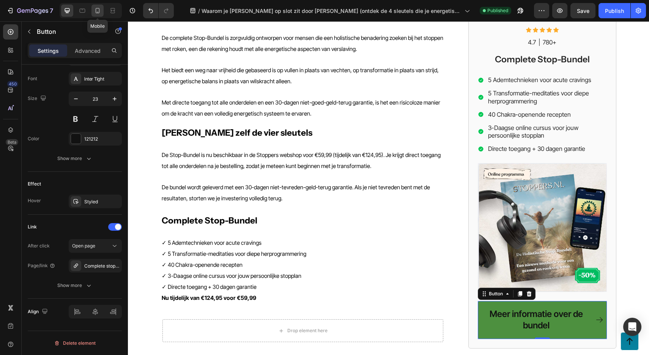
click at [97, 14] on icon at bounding box center [98, 11] width 8 height 8
type input "20"
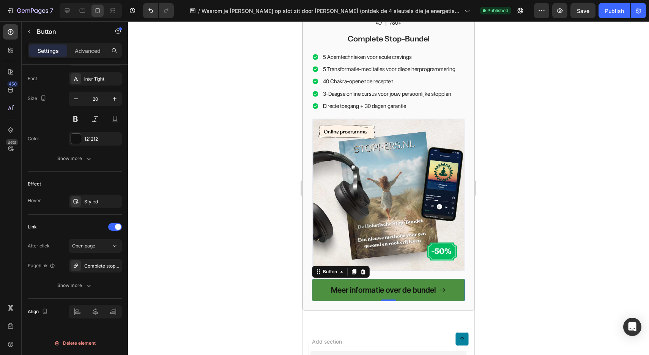
scroll to position [3648, 0]
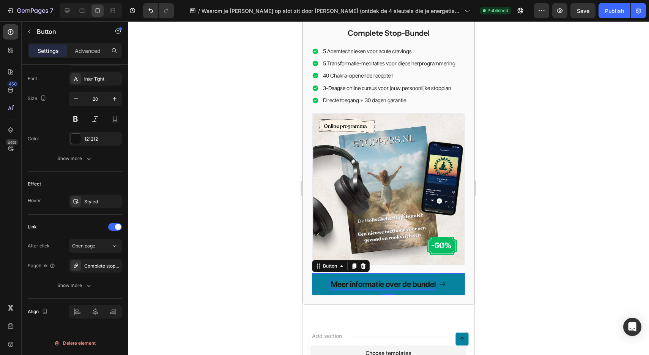
click at [379, 279] on p "Meer informatie over de bundel" at bounding box center [383, 284] width 105 height 10
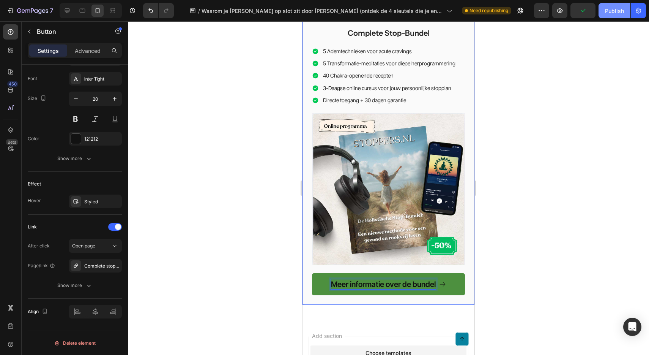
click at [613, 15] on button "Publish" at bounding box center [615, 10] width 32 height 15
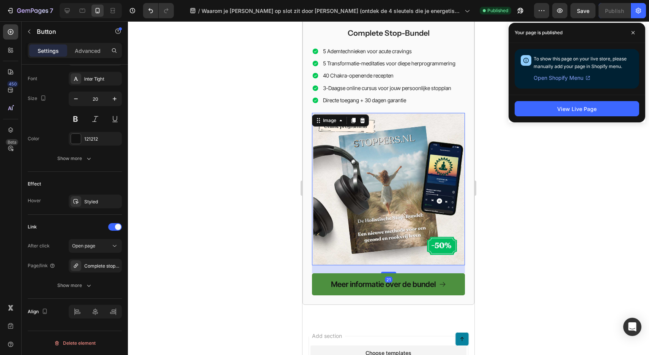
click at [359, 113] on img at bounding box center [388, 189] width 153 height 152
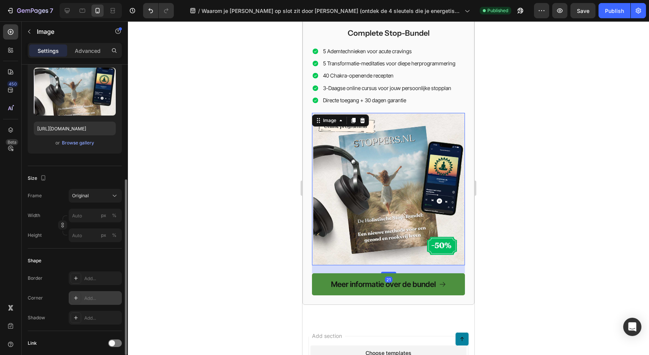
scroll to position [145, 0]
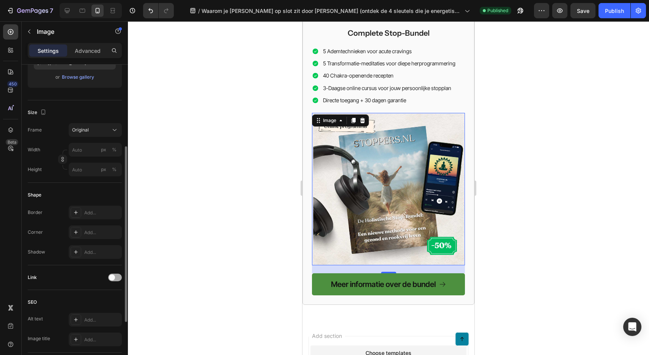
click at [118, 278] on div at bounding box center [115, 277] width 14 height 8
click at [100, 297] on div "Open page" at bounding box center [91, 296] width 39 height 7
click at [99, 316] on div "Add..." at bounding box center [102, 316] width 36 height 7
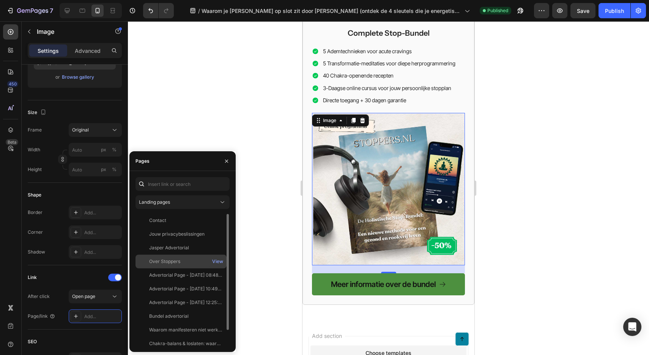
scroll to position [18, 0]
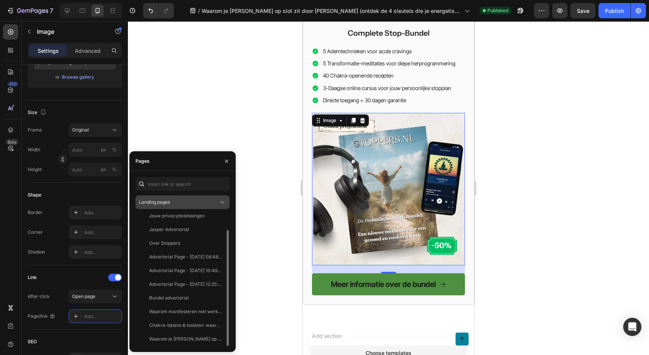
click at [169, 199] on span "Landing pages" at bounding box center [154, 202] width 31 height 7
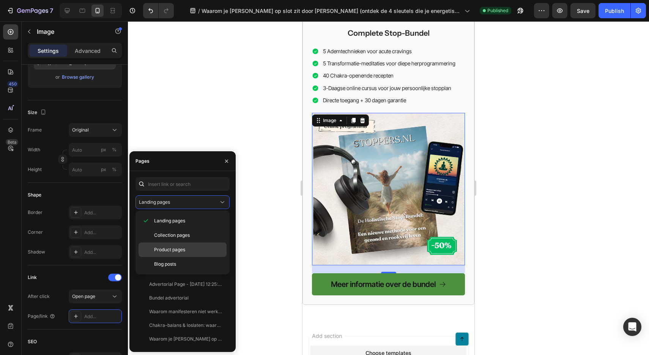
click at [185, 250] on span "Product pages" at bounding box center [169, 249] width 31 height 7
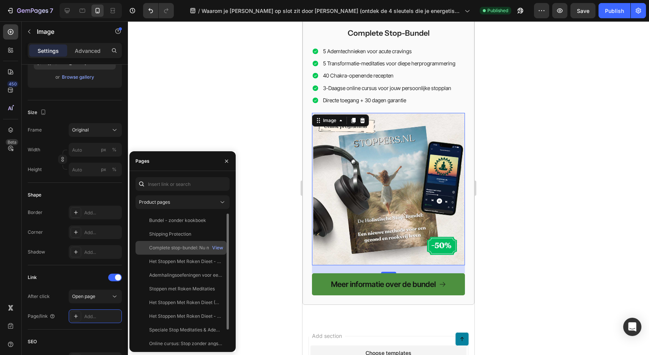
click at [196, 246] on div "Complete stop-bundel: Nu met tijdelijke korting!" at bounding box center [185, 247] width 73 height 7
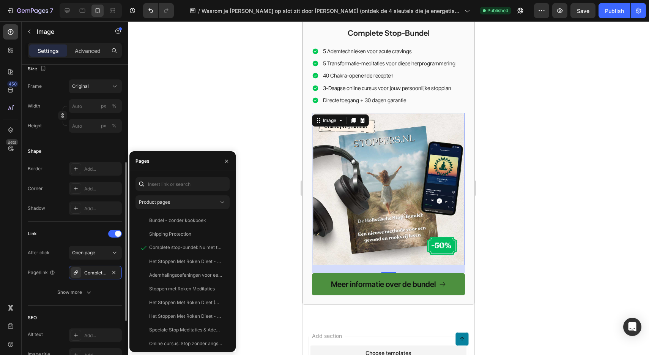
scroll to position [190, 0]
click at [93, 289] on button "Show more" at bounding box center [75, 291] width 94 height 14
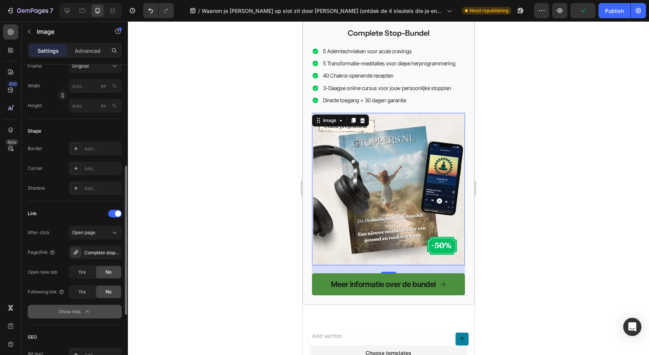
scroll to position [210, 0]
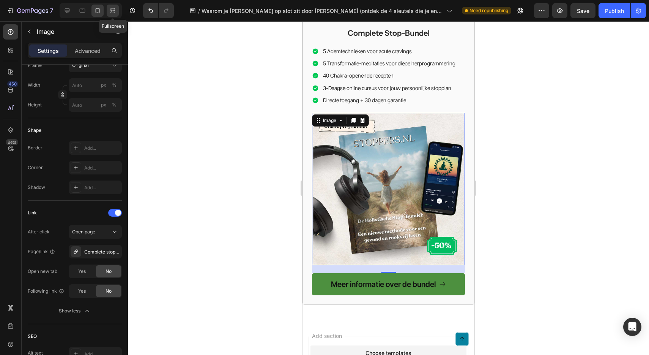
click at [115, 9] on icon at bounding box center [113, 11] width 8 height 8
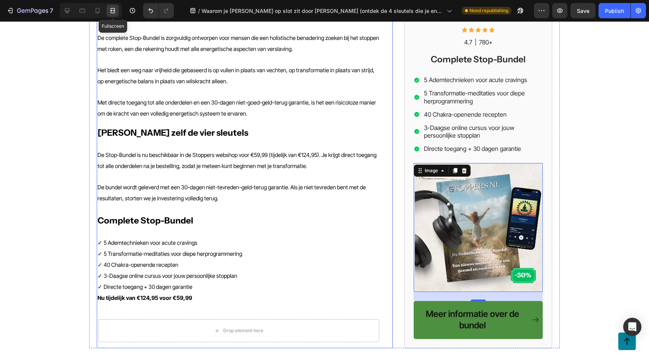
scroll to position [2258, 0]
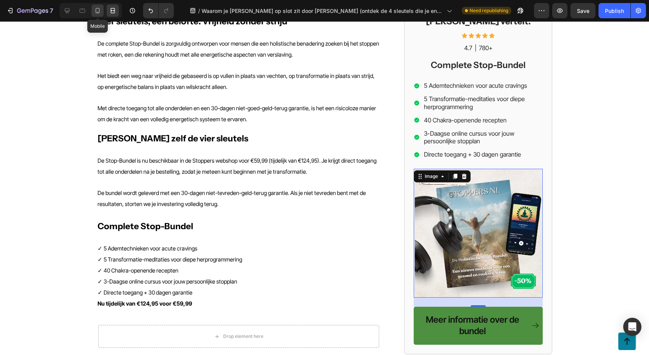
click at [95, 11] on icon at bounding box center [98, 11] width 8 height 8
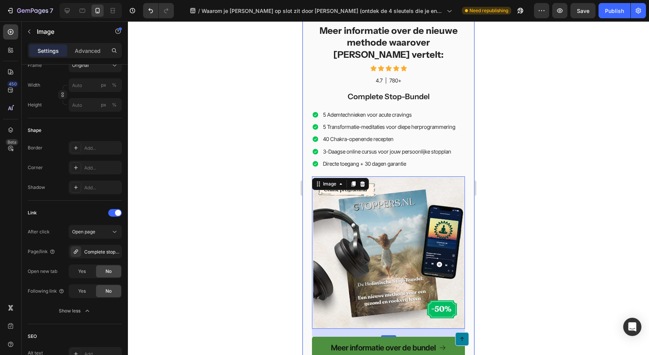
scroll to position [3587, 0]
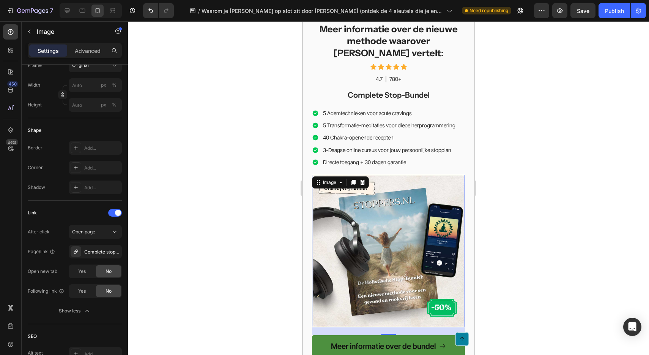
click at [374, 175] on img at bounding box center [388, 251] width 153 height 152
click at [68, 12] on icon at bounding box center [67, 11] width 8 height 8
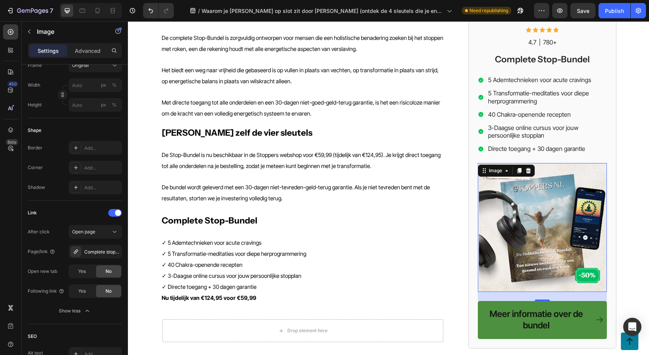
scroll to position [2258, 0]
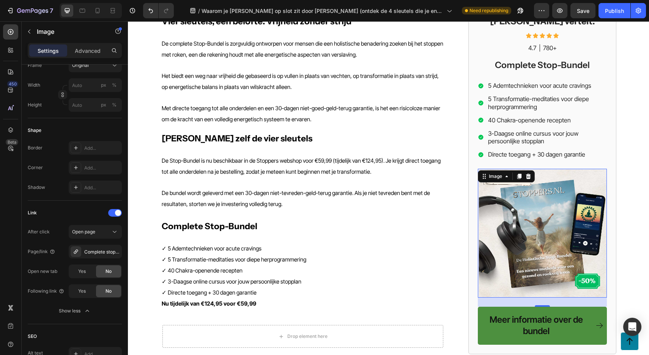
click at [540, 169] on img at bounding box center [542, 233] width 129 height 129
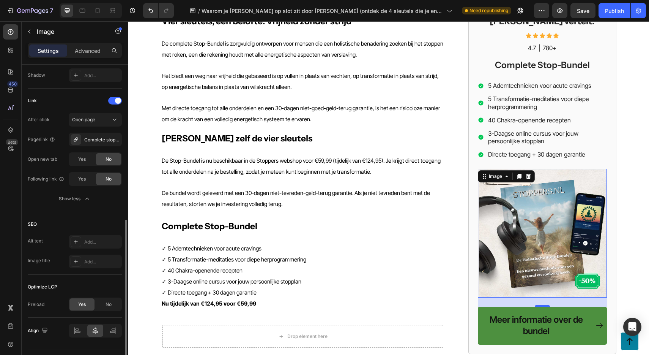
scroll to position [322, 0]
click at [90, 136] on div "Complete stop-bundel: Nu met tijdelijke korting!" at bounding box center [95, 139] width 22 height 7
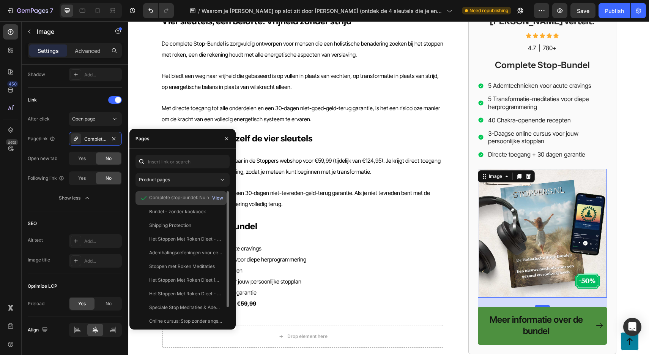
click at [215, 198] on div "View" at bounding box center [217, 197] width 11 height 7
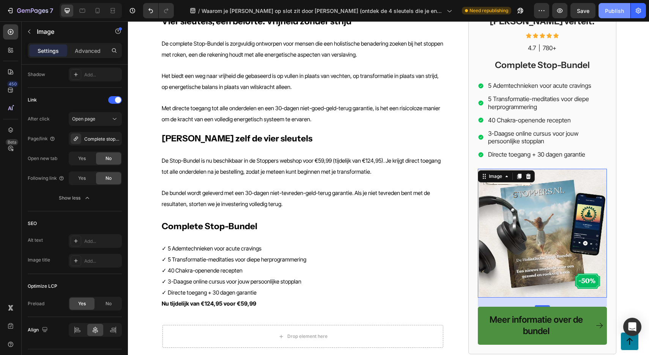
click at [605, 11] on div "Publish" at bounding box center [614, 11] width 19 height 8
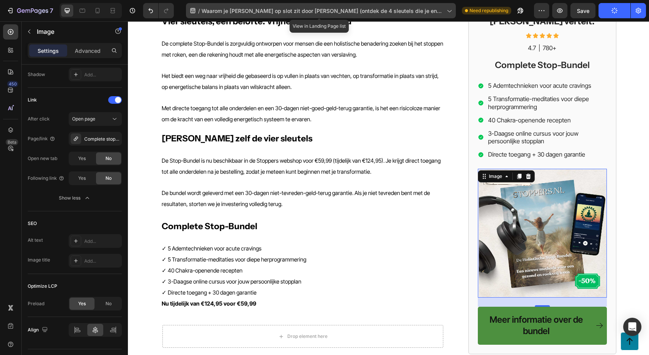
click at [294, 11] on span "Waarom je [PERSON_NAME] op slot zit door [PERSON_NAME] (ontdek de 4 sleutels di…" at bounding box center [323, 11] width 242 height 8
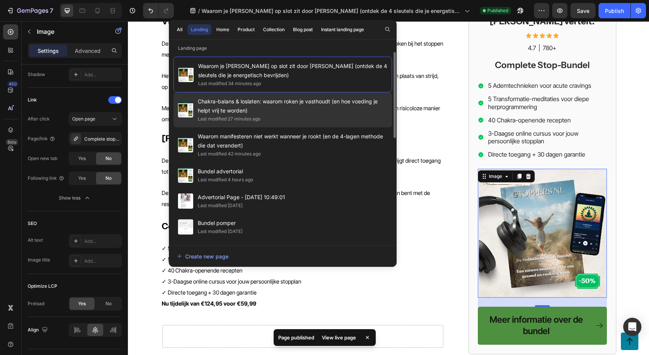
click at [285, 103] on span "Chakra-balans & loslaten: waarom roken je vasthoudt (en hoe voeding je helpt vr…" at bounding box center [293, 106] width 190 height 18
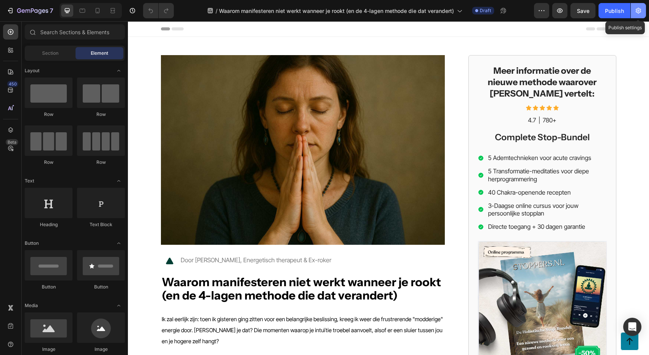
click at [641, 9] on icon "button" at bounding box center [639, 11] width 8 height 8
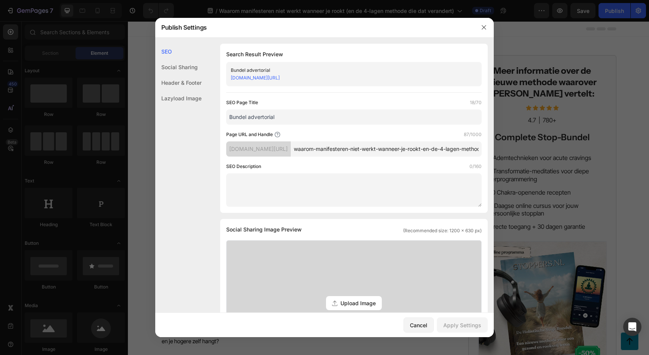
click at [397, 156] on input "waarom-manifesteren-niet-werkt-wanneer-je-rookt-en-de-4-lagen-methode-die-dat-v…" at bounding box center [386, 148] width 191 height 15
click at [374, 155] on input "waarom-manifesteren-niet-werkt-wanneer-je-rookt-en-de-4-lagen-methode-die-dat-v…" at bounding box center [386, 148] width 191 height 15
type input "waarom-manifesteren-niet-werkt-wanneer-je-rookt"
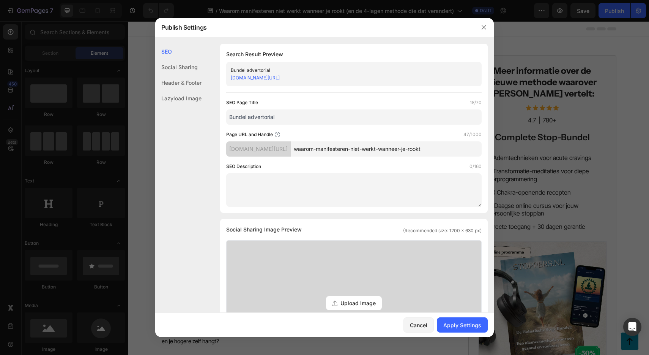
click at [353, 118] on input "Bundel advertorial" at bounding box center [353, 116] width 255 height 15
paste input "waarom-manifesteren-niet-werkt-wanneer-je-rookt"
click at [233, 115] on input "waarom-manifesteren-niet-werkt-wanneer-je-rookt" at bounding box center [353, 116] width 255 height 15
click at [252, 117] on input "Waarom-manifesteren-niet-werkt-wanneer-je-rookt" at bounding box center [353, 116] width 255 height 15
click at [286, 118] on input "Waarom manifesteren-niet-werkt-wanneer-je-rookt" at bounding box center [353, 116] width 255 height 15
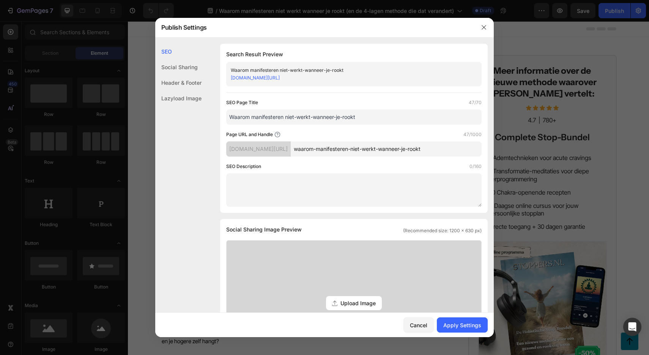
click at [297, 118] on input "Waarom manifesteren niet-werkt-wanneer-je-rookt" at bounding box center [353, 116] width 255 height 15
click at [312, 118] on input "Waarom manifesteren niet werkt-wanneer-je-rookt" at bounding box center [353, 116] width 255 height 15
click at [335, 118] on input "Waarom manifesteren niet werkt wanneer-je-rookt" at bounding box center [353, 116] width 255 height 15
click at [341, 117] on input "Waarom manifesteren niet werkt wanneer je-rookt" at bounding box center [353, 116] width 255 height 15
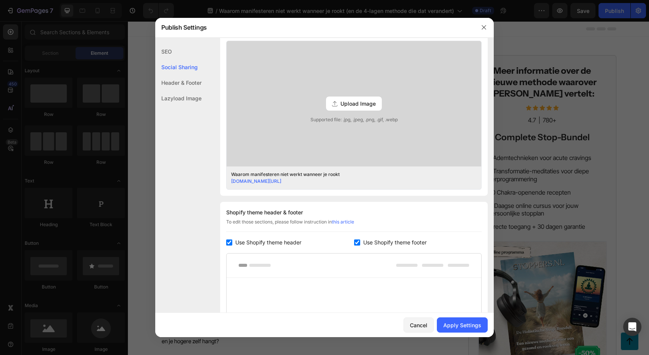
scroll to position [147, 0]
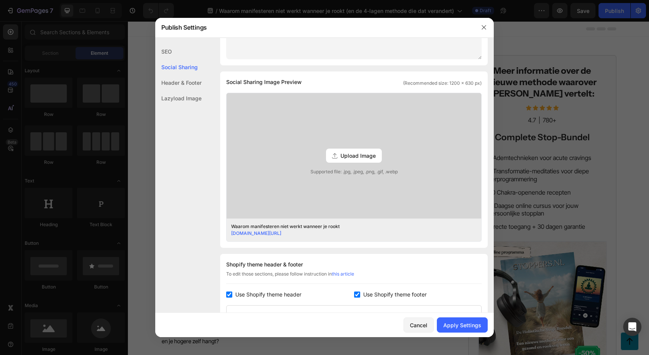
type input "Waarom manifesteren niet werkt wanneer je rookt"
click at [351, 154] on span "Upload Image" at bounding box center [358, 155] width 35 height 8
click at [0, 0] on input "Upload Image Supported file: .jpg, .jpeg, .png, .gif, .webp" at bounding box center [0, 0] width 0 height 0
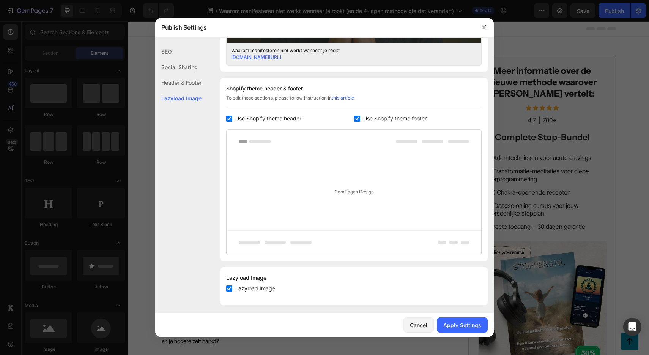
scroll to position [0, 0]
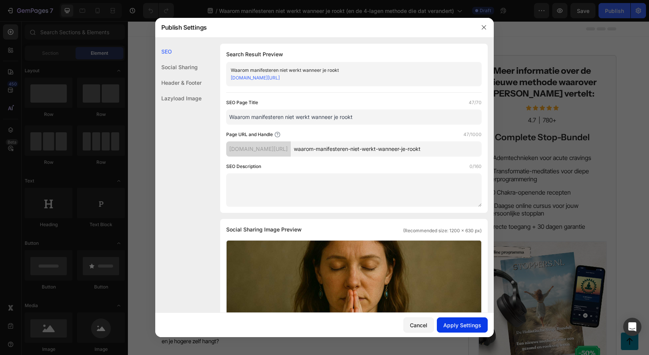
click at [460, 323] on div "Apply Settings" at bounding box center [462, 325] width 38 height 8
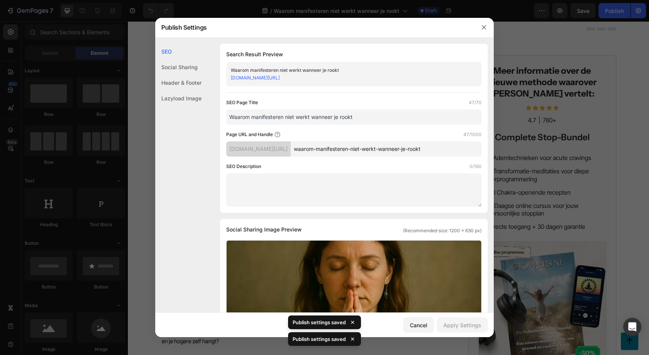
click at [521, 173] on div at bounding box center [324, 177] width 649 height 355
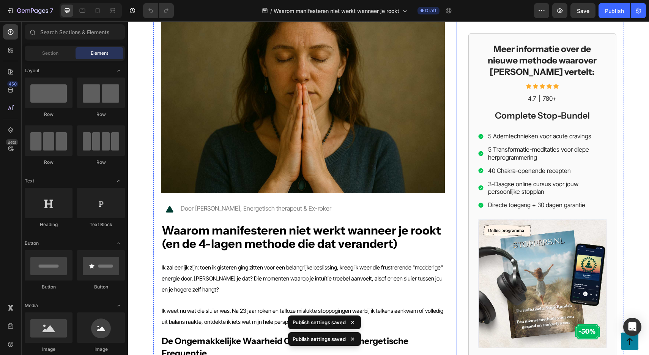
scroll to position [61, 0]
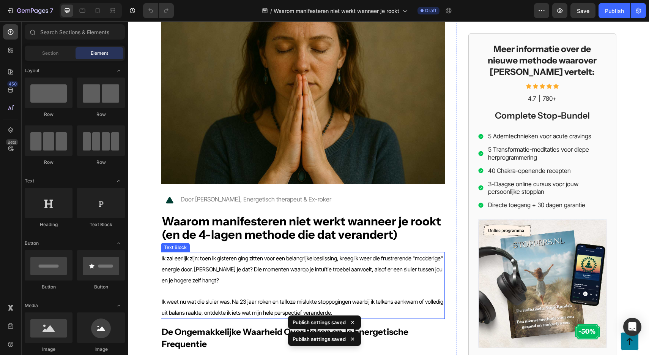
click at [217, 277] on p "Ik zal eerlijk zijn: toen ik gisteren ging zitten voor een belangrijke beslissi…" at bounding box center [303, 268] width 282 height 33
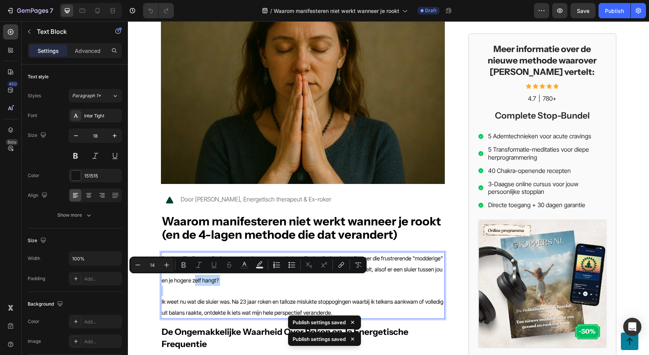
click at [241, 284] on p "Ik zal eerlijk zijn: toen ik gisteren ging zitten voor een belangrijke beslissi…" at bounding box center [303, 268] width 282 height 33
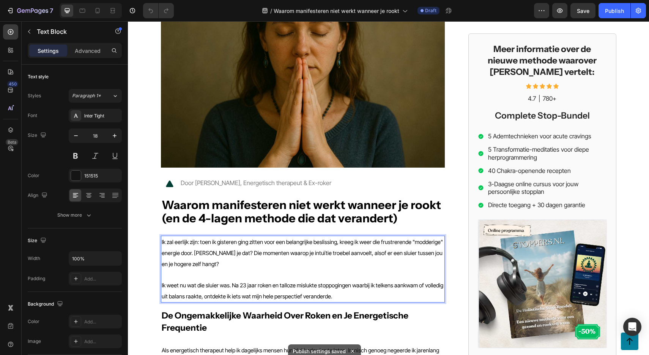
scroll to position [83, 0]
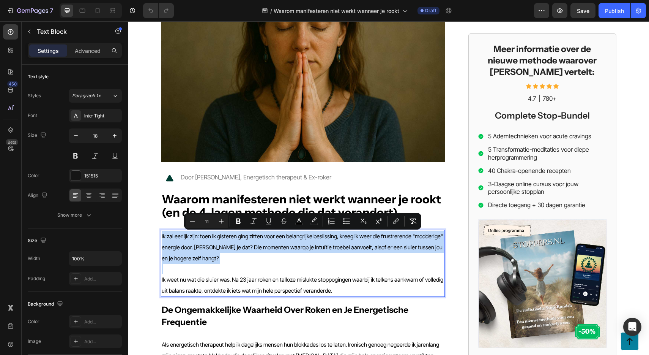
click at [210, 256] on p "Ik zal eerlijk zijn: toen ik gisteren ging zitten voor een belangrijke beslissi…" at bounding box center [303, 246] width 282 height 33
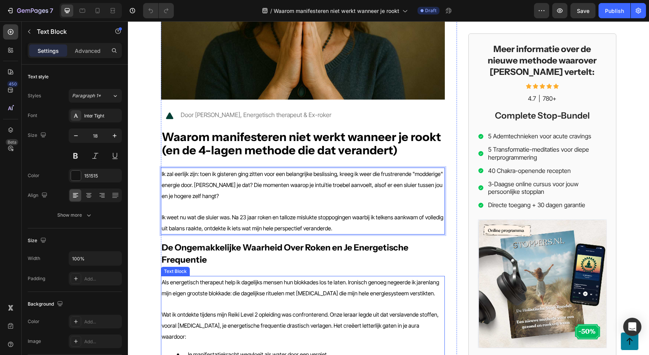
scroll to position [155, 0]
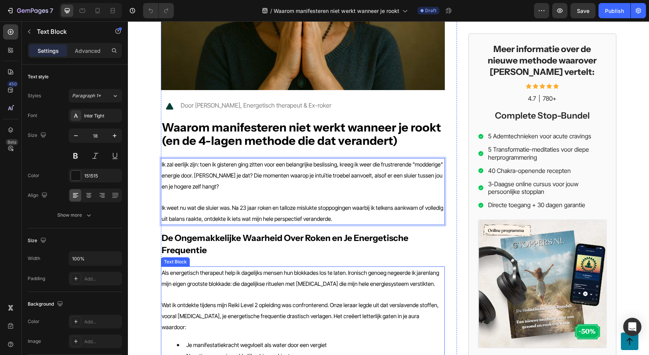
click at [260, 285] on p "Als energetisch therapeut help ik dagelijks mensen hun blokkades los te laten. …" at bounding box center [303, 278] width 282 height 22
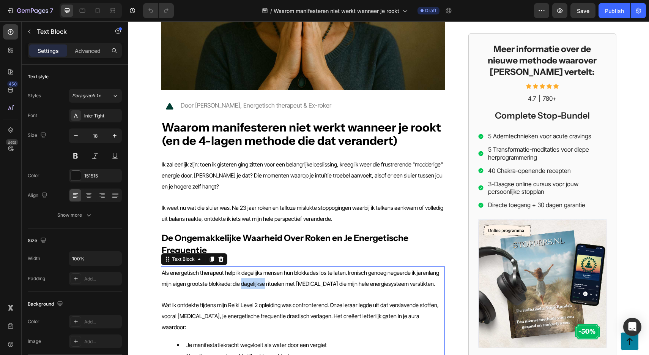
click at [260, 285] on p "Als energetisch therapeut help ik dagelijks mensen hun blokkades los te laten. …" at bounding box center [303, 278] width 282 height 22
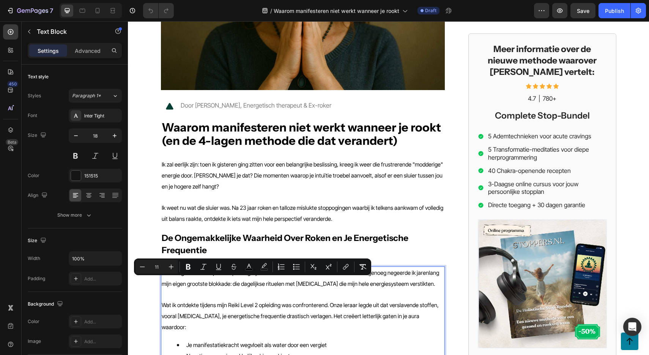
click at [411, 282] on p "Als energetisch therapeut help ik dagelijks mensen hun blokkades los te laten. …" at bounding box center [303, 278] width 282 height 22
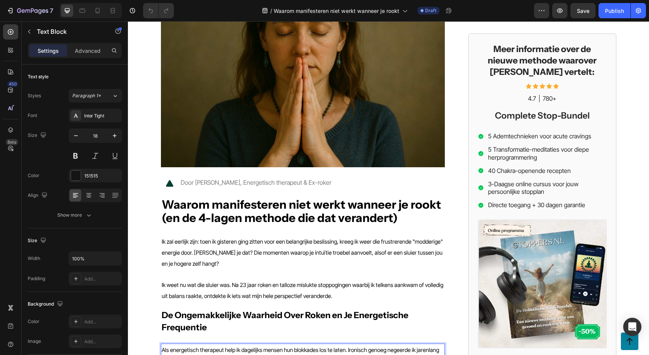
scroll to position [0, 0]
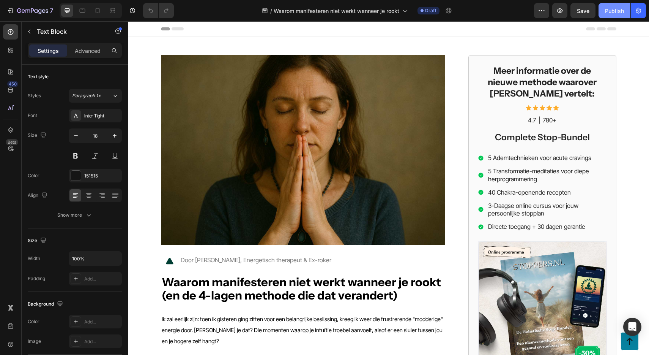
click at [609, 10] on div "Publish" at bounding box center [614, 11] width 19 height 8
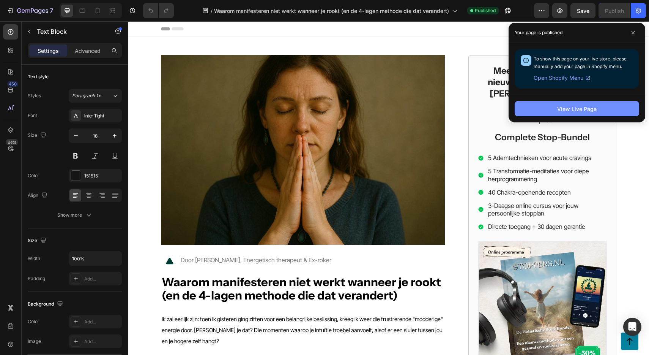
click at [583, 112] on div "View Live Page" at bounding box center [576, 109] width 39 height 8
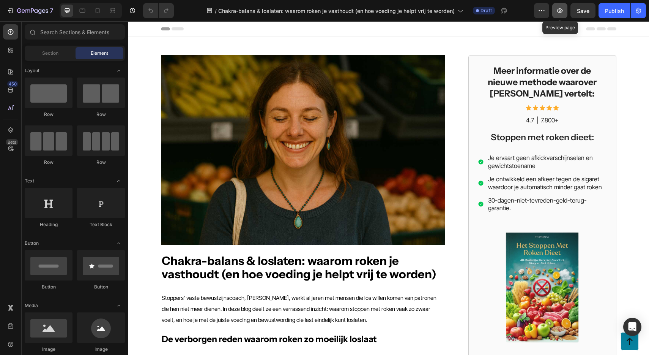
click at [558, 9] on icon "button" at bounding box center [560, 11] width 8 height 8
click at [540, 11] on icon "button" at bounding box center [542, 11] width 8 height 8
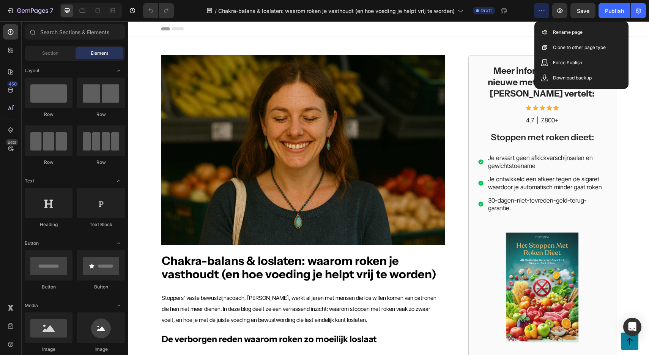
click at [516, 14] on div "/ Chakra-balans & loslaten: waarom [PERSON_NAME] je vasthoudt (en hoe voeding j…" at bounding box center [357, 10] width 354 height 15
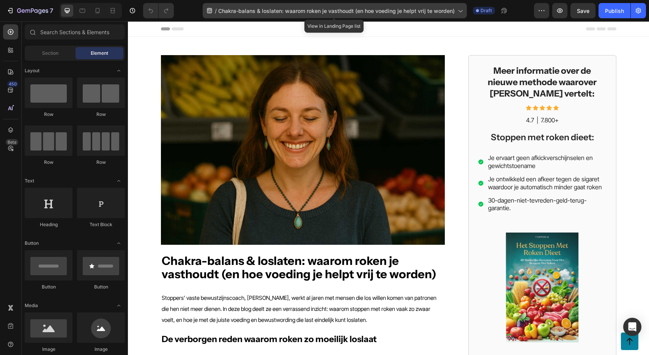
click at [456, 13] on icon at bounding box center [460, 11] width 8 height 8
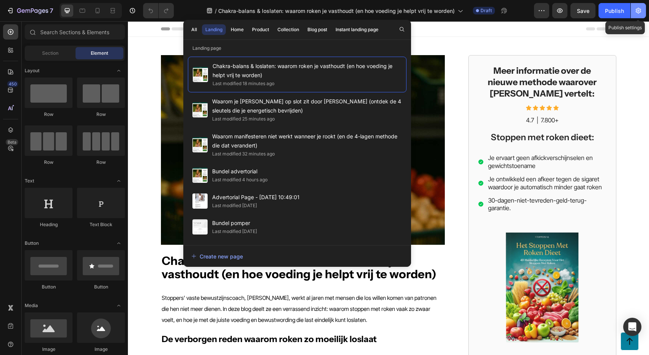
click at [640, 11] on icon "button" at bounding box center [639, 11] width 8 height 8
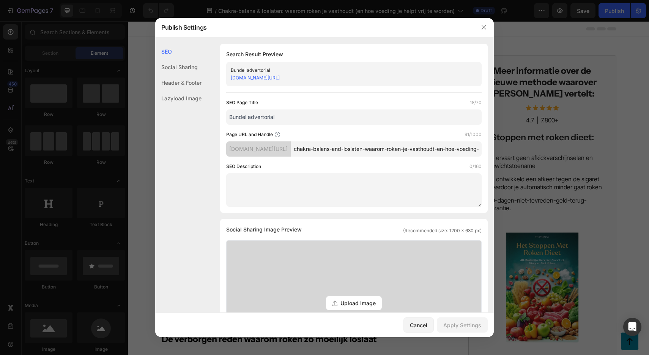
click at [283, 123] on input "Bundel advertorial" at bounding box center [353, 116] width 255 height 15
click at [481, 27] on icon "button" at bounding box center [484, 27] width 6 height 6
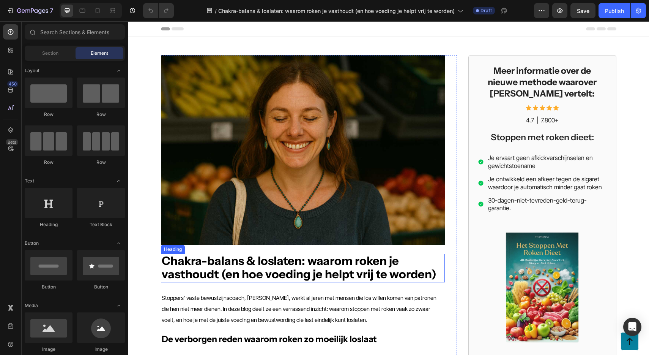
click at [290, 262] on strong "Chakra-balans & loslaten: waarom roken je vasthoudt (en hoe voeding je helpt vr…" at bounding box center [299, 267] width 275 height 28
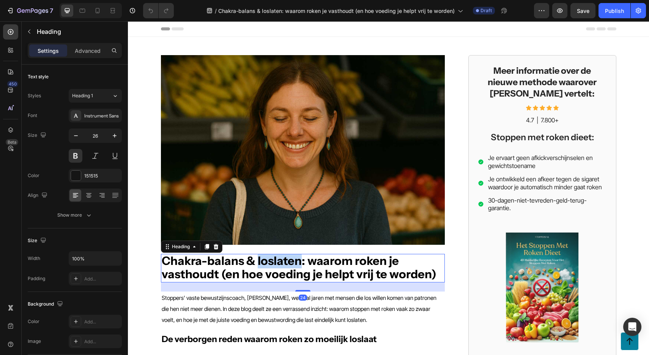
click at [290, 262] on strong "Chakra-balans & loslaten: waarom roken je vasthoudt (en hoe voeding je helpt vr…" at bounding box center [299, 267] width 275 height 28
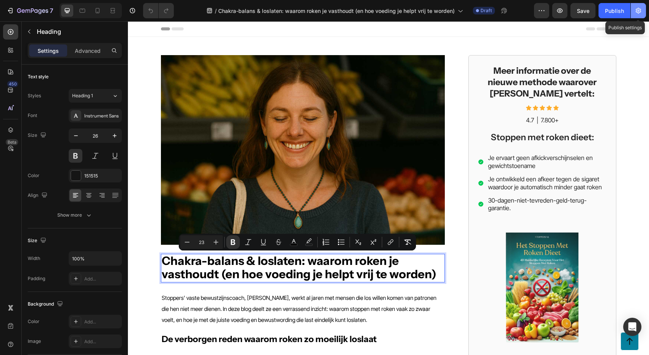
click at [639, 11] on icon "button" at bounding box center [638, 11] width 5 height 6
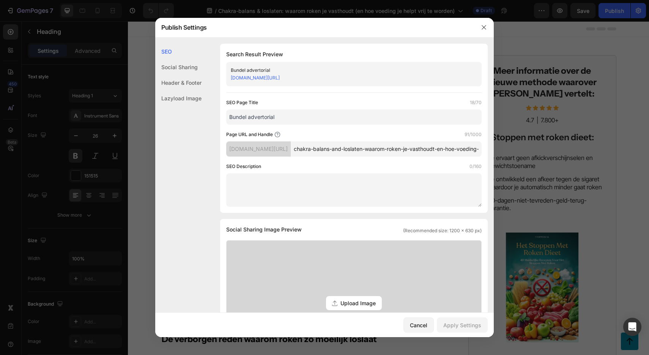
click at [331, 195] on textarea at bounding box center [353, 189] width 255 height 33
click at [292, 125] on input "Bundel advertorial" at bounding box center [353, 116] width 255 height 15
paste input "Chakra-balans & loslaten: waarom roken je vasthoudt (en hoe voeding je helpt vr…"
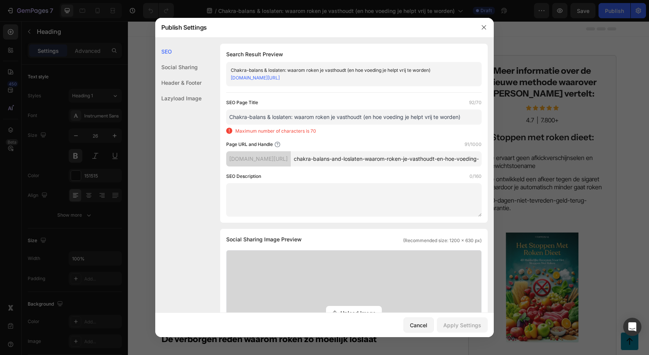
click at [363, 124] on input "Chakra-balans & loslaten: waarom roken je vasthoudt (en hoe voeding je helpt vr…" at bounding box center [353, 116] width 255 height 15
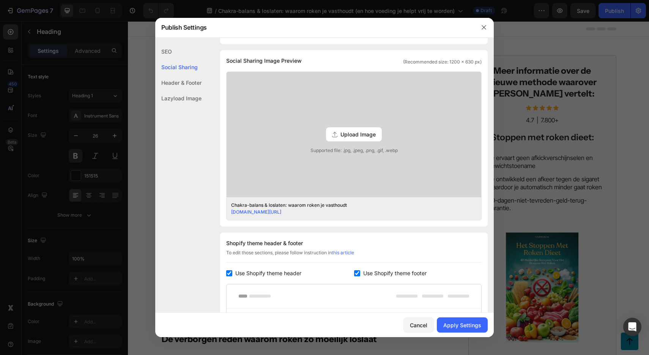
scroll to position [168, 0]
type input "Chakra-balans & loslaten: waarom roken je vasthoudt"
click at [356, 139] on span "Upload Image" at bounding box center [358, 135] width 35 height 8
click at [0, 0] on input "Upload Image Supported file: .jpg, .jpeg, .png, .gif, .webp" at bounding box center [0, 0] width 0 height 0
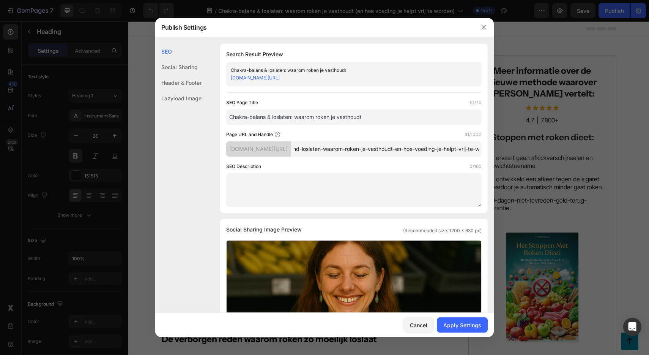
scroll to position [0, 86]
drag, startPoint x: 320, startPoint y: 156, endPoint x: 500, endPoint y: 157, distance: 180.3
click at [500, 157] on div "Publish Settings SEO Social Sharing Header & Footer Lazyload Image SEO Search R…" at bounding box center [324, 177] width 649 height 355
click at [386, 156] on input "chakra-balans-and-loslaten-waarom-roken-je-vasthoudt-en-hoe-voeding-je-helpt-vr…" at bounding box center [386, 148] width 191 height 15
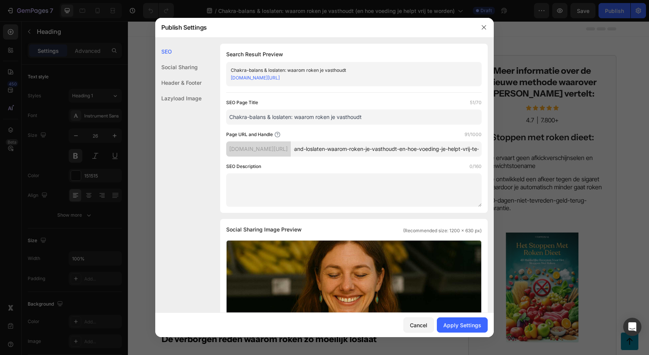
click at [399, 156] on input "chakra-balans-and-loslaten-waarom-roken-je-vasthoudt-en-hoe-voeding-je-helpt-vr…" at bounding box center [386, 148] width 191 height 15
click at [423, 156] on input "chakra-balans-and-loslaten-waarom-roken-je-vasthoudt-en-hoe-voeding-je-helpt-vr…" at bounding box center [386, 148] width 191 height 15
click at [424, 156] on input "chakra-balans-and-loslaten-waarom-roken-je-vasthoudt-en-hoe-voeding-je-helpt-vr…" at bounding box center [386, 148] width 191 height 15
click at [362, 149] on input "chakra-balans-and-loslaten-waarom-roken-je-vasthoudt" at bounding box center [386, 148] width 191 height 15
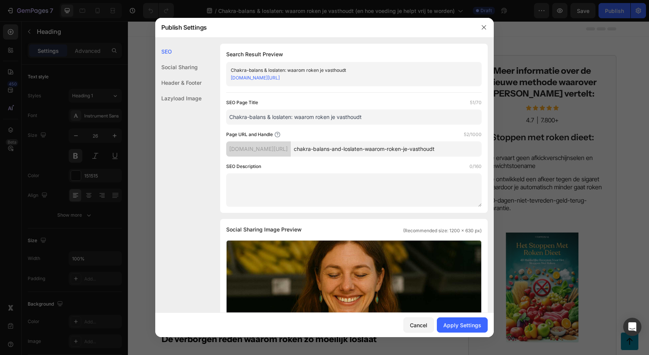
click at [362, 149] on input "chakra-balans-and-loslaten-waarom-roken-je-vasthoudt" at bounding box center [386, 148] width 191 height 15
type input "chakra-balans-loslaten-waarom-roken-je-vasthoudt"
click at [458, 324] on div "Apply Settings" at bounding box center [462, 325] width 38 height 8
click at [483, 24] on icon "button" at bounding box center [484, 27] width 6 height 6
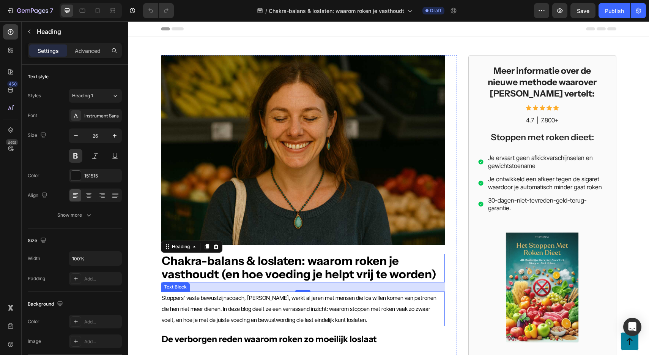
scroll to position [29, 0]
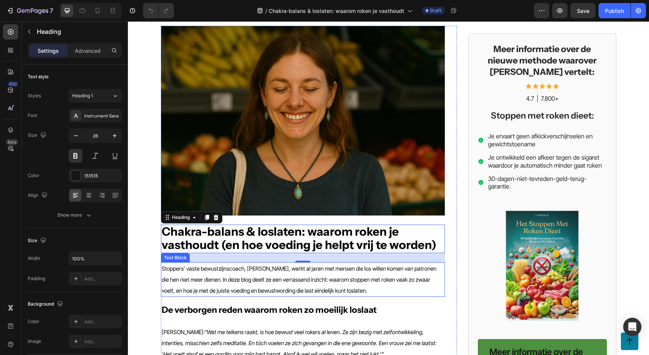
click at [246, 279] on span "Stoppers’ vaste bewustzijnscoach, [PERSON_NAME], werkt al jaren met mensen die …" at bounding box center [299, 279] width 275 height 29
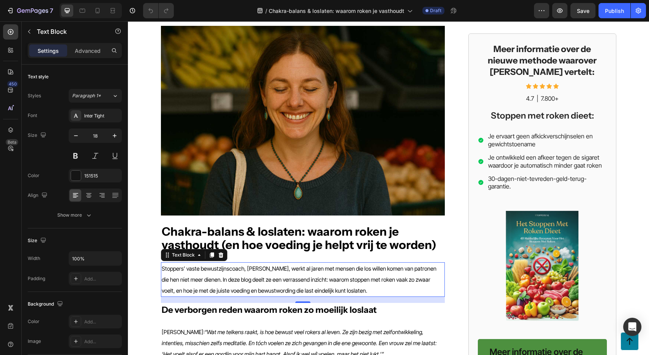
click at [246, 279] on span "Stoppers’ vaste bewustzijnscoach, [PERSON_NAME], werkt al jaren met mensen die …" at bounding box center [299, 279] width 275 height 29
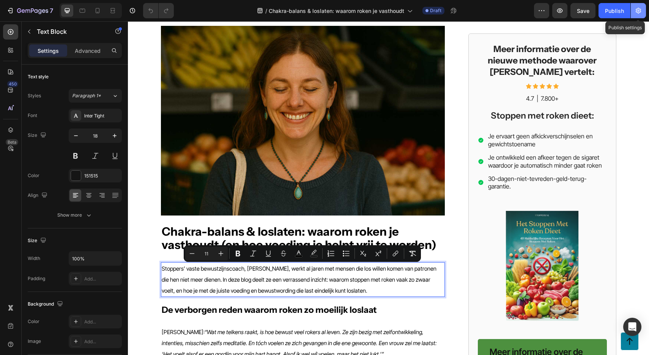
click at [639, 13] on icon "button" at bounding box center [639, 11] width 8 height 8
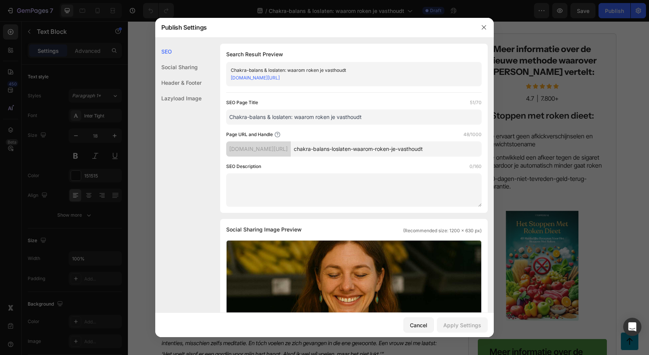
click at [289, 190] on textarea at bounding box center [353, 189] width 255 height 33
paste textarea "Stoppers’ vaste bewustzijnscoach, [PERSON_NAME], werkt al jaren met mensen die …"
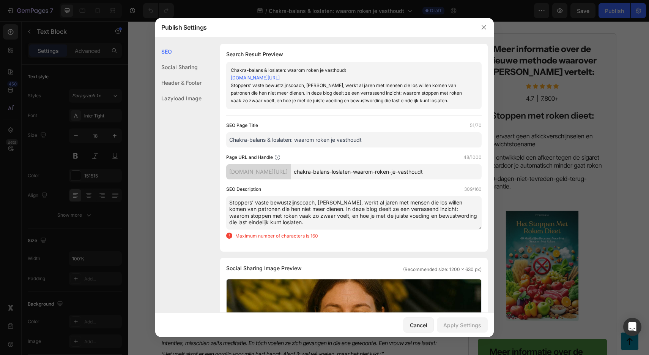
drag, startPoint x: 352, startPoint y: 223, endPoint x: 327, endPoint y: 211, distance: 27.5
click at [327, 211] on textarea "Stoppers’ vaste bewustzijnscoach, [PERSON_NAME], werkt al jaren met mensen die …" at bounding box center [353, 212] width 255 height 33
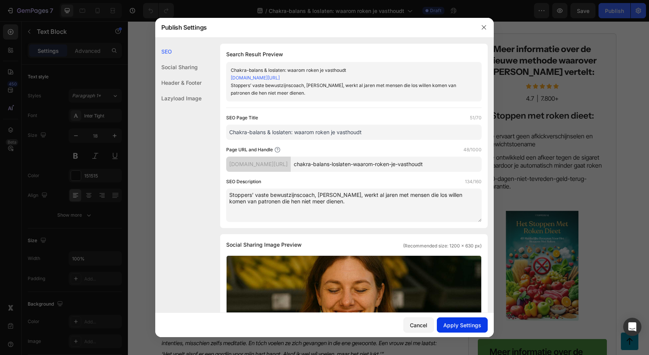
type textarea "Stoppers’ vaste bewustzijnscoach, Luka Dijkhuis, werkt al jaren met mensen die …"
click at [467, 322] on div "Apply Settings" at bounding box center [462, 325] width 38 height 8
click at [484, 29] on icon "button" at bounding box center [484, 27] width 6 height 6
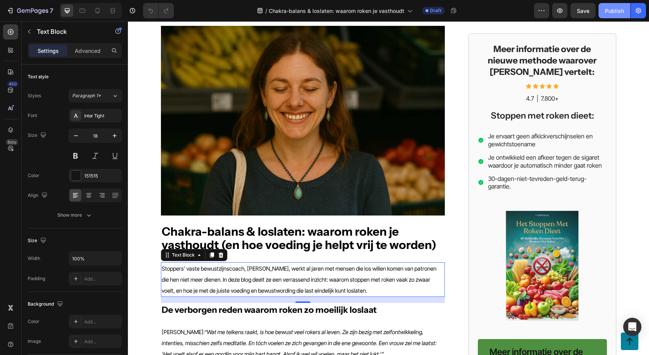
click at [618, 11] on div "Publish" at bounding box center [614, 11] width 19 height 8
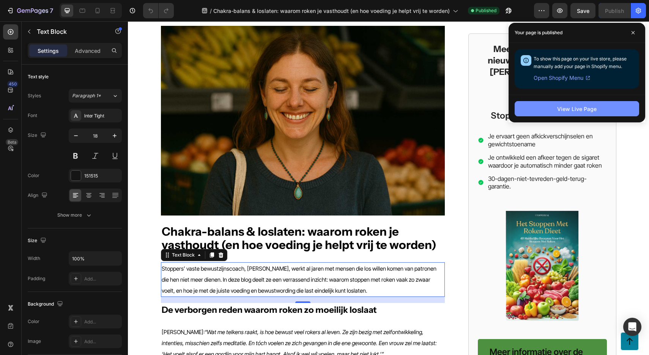
click at [572, 109] on div "View Live Page" at bounding box center [576, 109] width 39 height 8
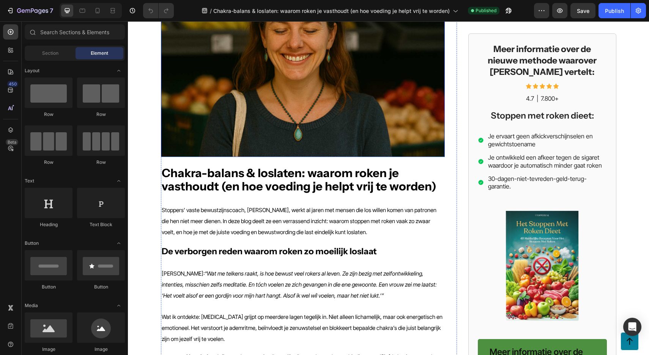
scroll to position [96, 0]
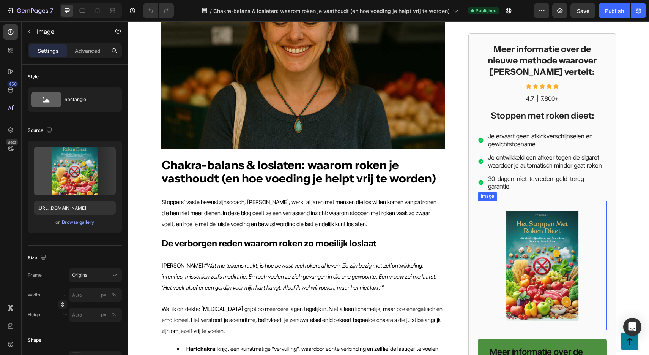
click at [520, 238] on img at bounding box center [542, 264] width 129 height 129
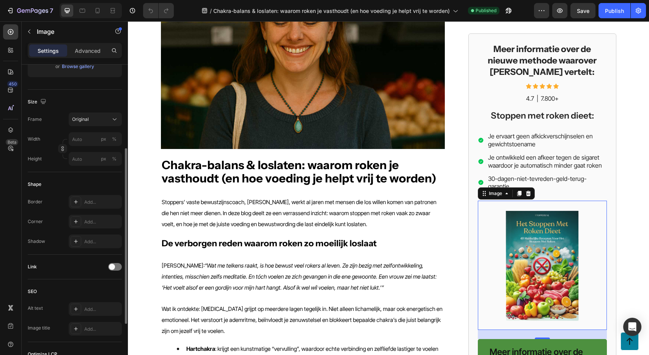
scroll to position [161, 0]
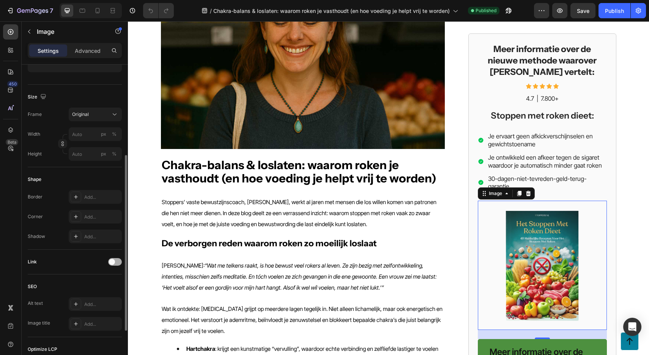
click at [117, 262] on div at bounding box center [115, 262] width 14 height 8
click at [89, 303] on div "Add..." at bounding box center [102, 300] width 36 height 7
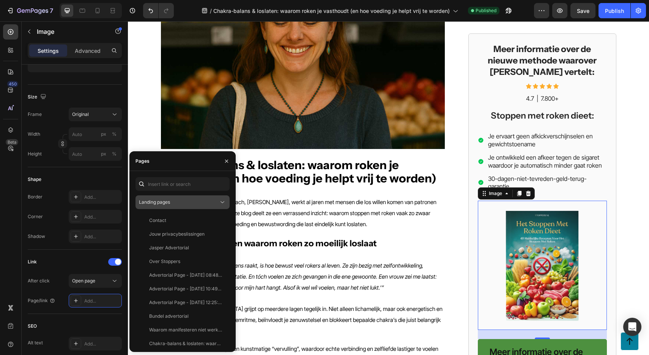
click at [180, 200] on div "Landing pages" at bounding box center [179, 202] width 80 height 7
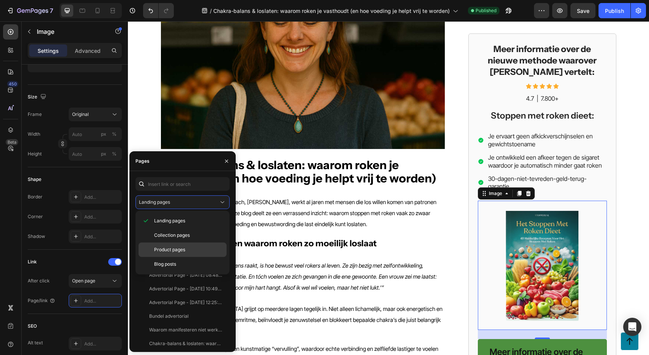
click at [194, 249] on p "Product pages" at bounding box center [188, 249] width 69 height 7
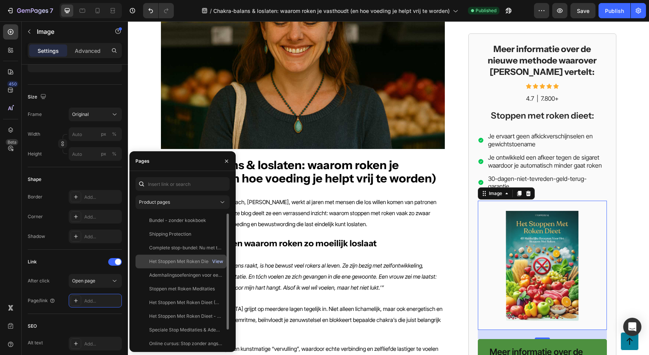
click at [214, 262] on div "View" at bounding box center [217, 261] width 11 height 7
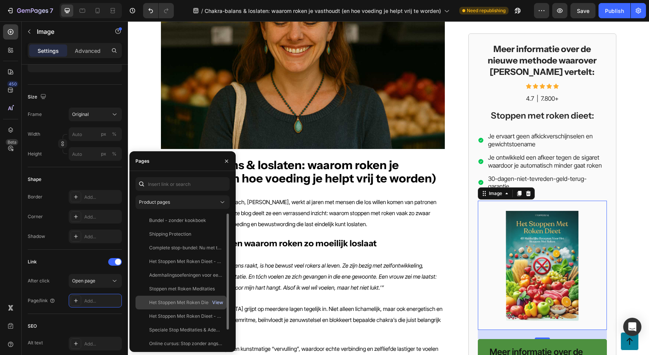
click at [216, 302] on div "View" at bounding box center [217, 302] width 11 height 7
click at [216, 315] on div "View" at bounding box center [217, 315] width 11 height 7
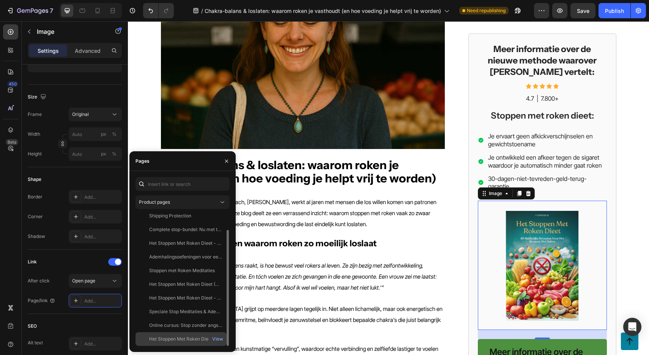
click at [204, 337] on div "Het Stoppen Met Roken Dieet" at bounding box center [180, 338] width 63 height 7
click at [215, 338] on div "View" at bounding box center [217, 338] width 11 height 7
click at [176, 336] on div "Het Stoppen Met Roken Dieet" at bounding box center [180, 338] width 63 height 7
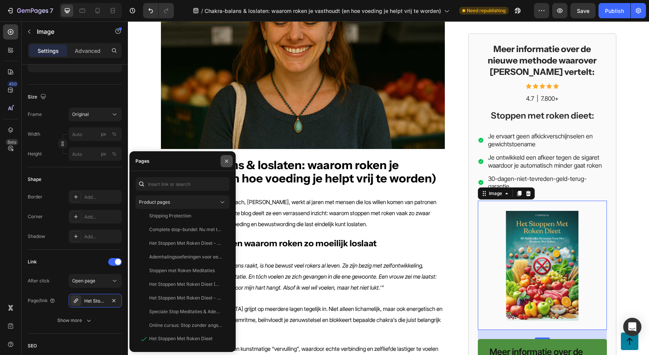
click at [225, 159] on icon "button" at bounding box center [227, 161] width 6 height 6
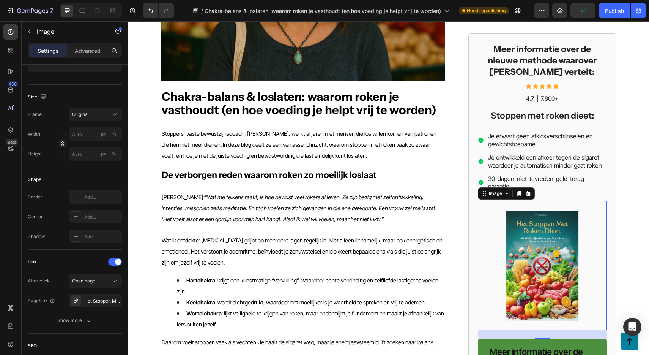
scroll to position [169, 0]
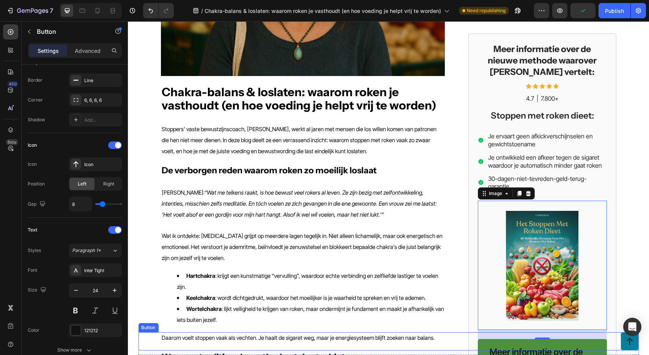
click at [558, 342] on div "Button" at bounding box center [388, 341] width 500 height 18
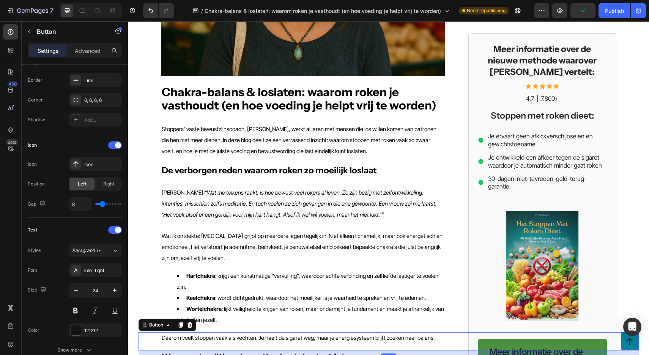
scroll to position [0, 0]
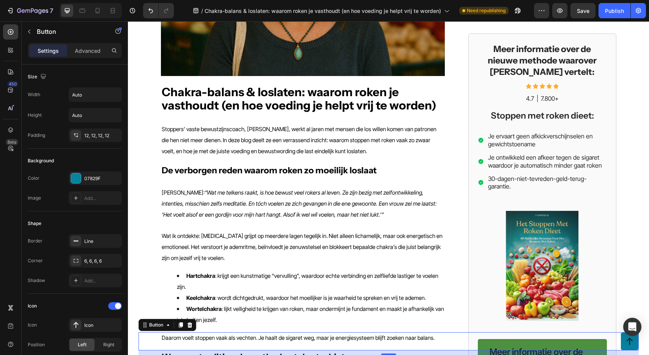
click at [560, 350] on div "12" at bounding box center [388, 352] width 500 height 5
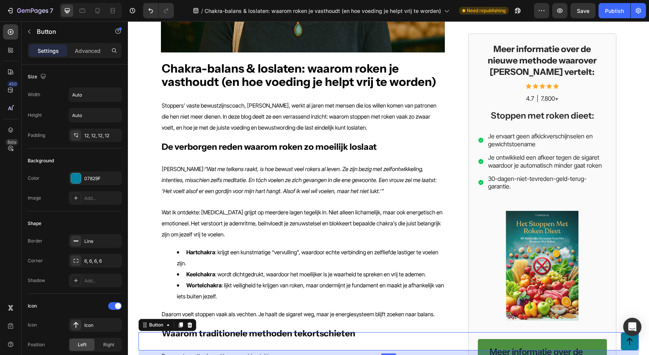
click at [576, 353] on div "12" at bounding box center [388, 352] width 500 height 5
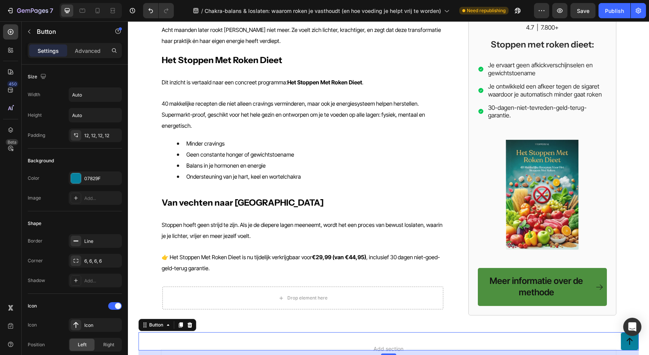
scroll to position [888, 0]
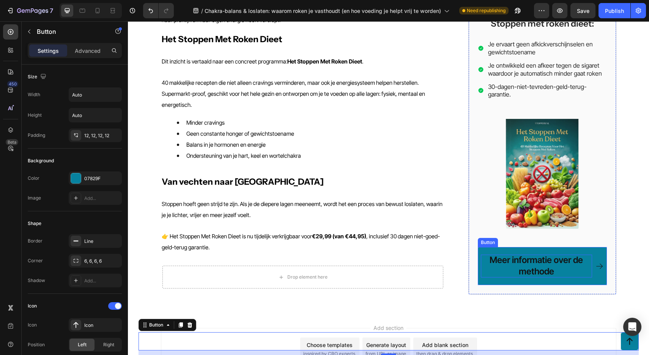
click at [530, 255] on p "Meer informatie over de methode" at bounding box center [536, 266] width 111 height 23
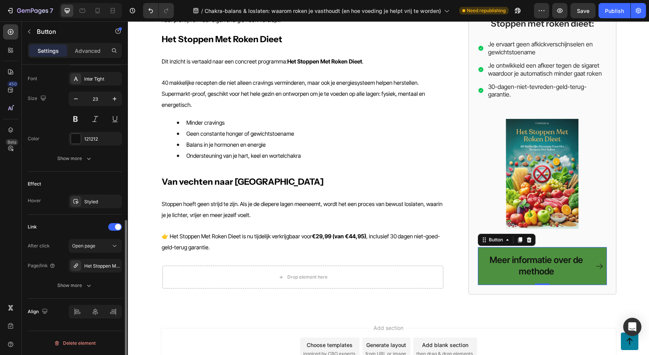
scroll to position [352, 0]
click at [611, 10] on div "Publish" at bounding box center [614, 11] width 19 height 8
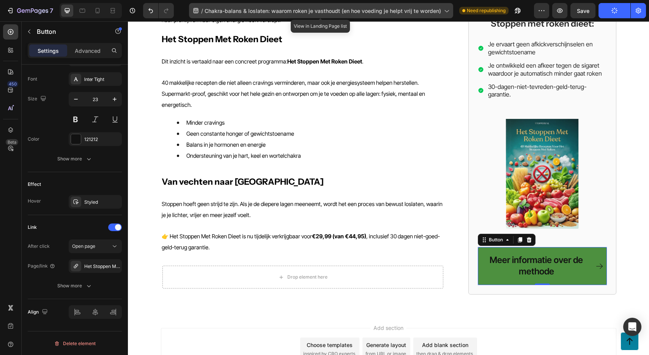
click at [376, 6] on div "/ Chakra-balans & loslaten: waarom roken je vasthoudt (en hoe voeding je helpt …" at bounding box center [321, 10] width 264 height 15
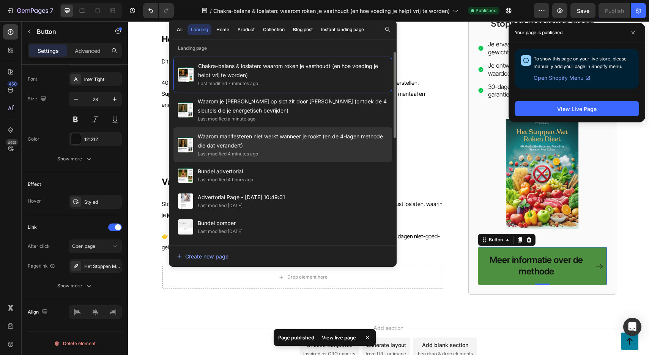
click at [323, 136] on span "Waarom manifesteren niet werkt wanneer je rookt (en de 4-lagen methode die dat …" at bounding box center [293, 141] width 190 height 18
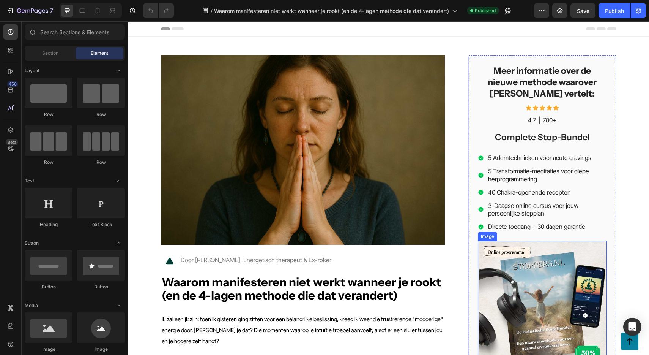
click at [527, 265] on img at bounding box center [542, 305] width 129 height 129
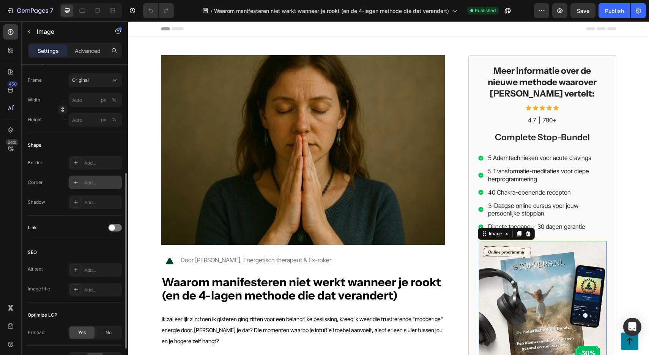
scroll to position [203, 0]
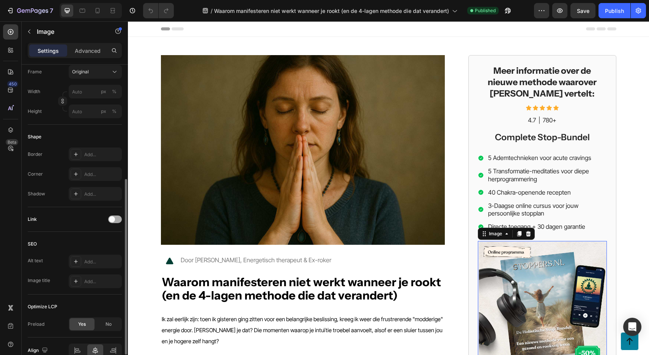
click at [114, 219] on span at bounding box center [112, 219] width 6 height 6
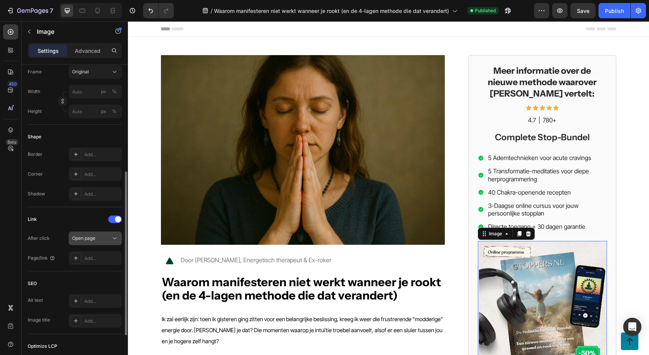
click at [97, 238] on div "Open page" at bounding box center [91, 238] width 39 height 7
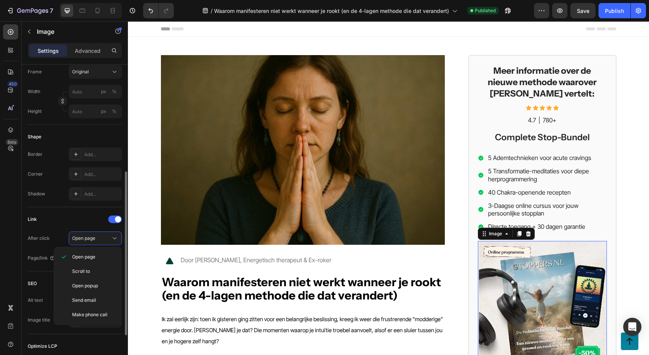
click at [47, 232] on div "After click" at bounding box center [39, 238] width 22 height 12
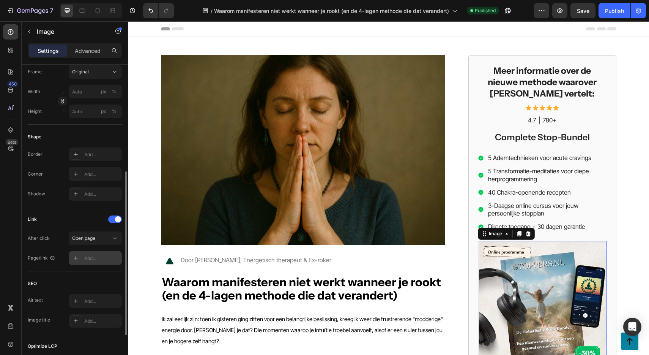
click at [99, 263] on div "Add..." at bounding box center [95, 258] width 53 height 14
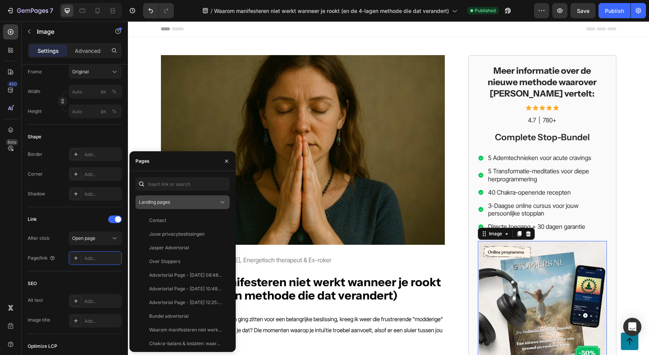
click at [172, 200] on div "Landing pages" at bounding box center [179, 202] width 80 height 7
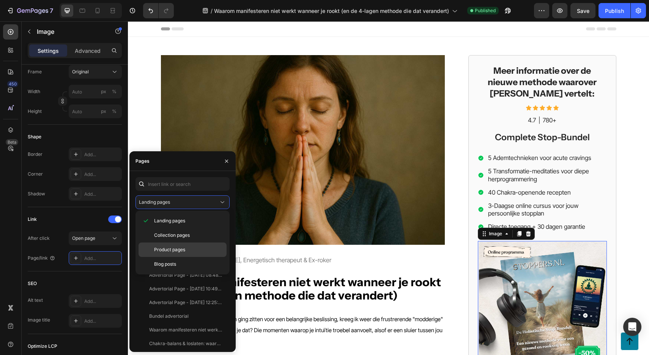
click at [188, 247] on p "Product pages" at bounding box center [188, 249] width 69 height 7
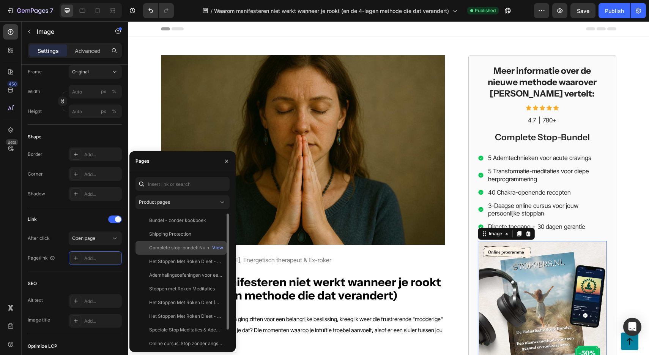
click at [189, 249] on div "Complete stop-bundel: Nu met tijdelijke korting!" at bounding box center [185, 247] width 73 height 7
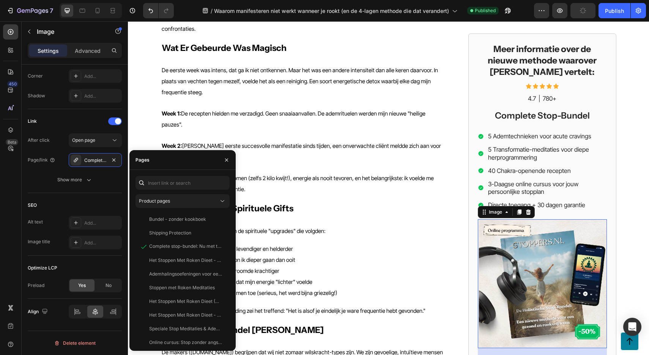
scroll to position [1620, 0]
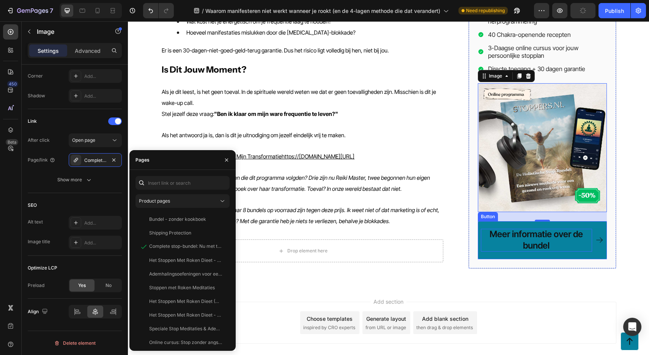
click at [531, 228] on p "Meer informatie over de bundel" at bounding box center [536, 239] width 111 height 23
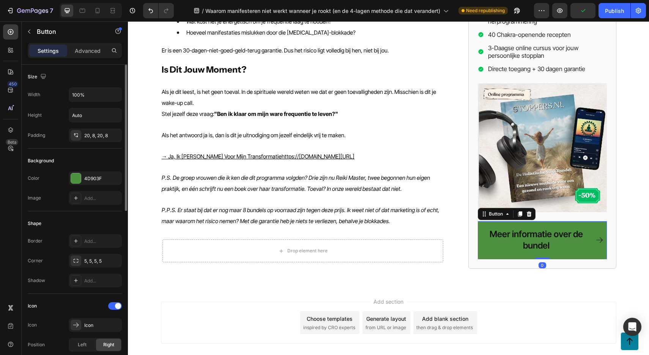
scroll to position [352, 0]
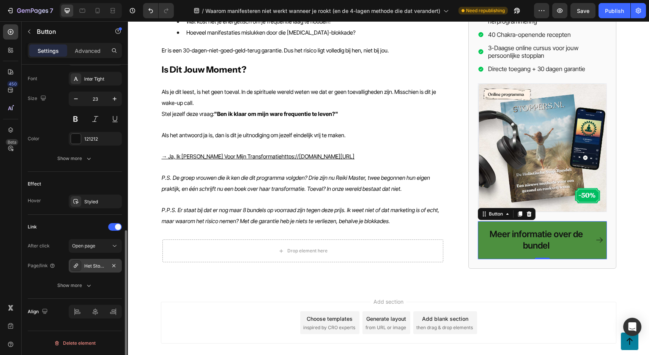
click at [95, 267] on div "Het Stoppen Met Roken Dieet" at bounding box center [95, 265] width 22 height 7
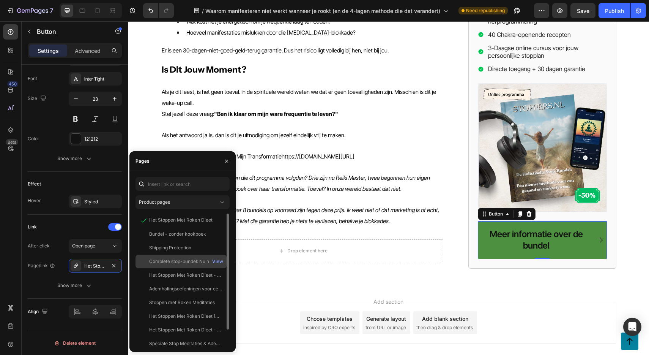
click at [197, 260] on div "Complete stop-bundel: Nu met tijdelijke korting!" at bounding box center [185, 261] width 73 height 7
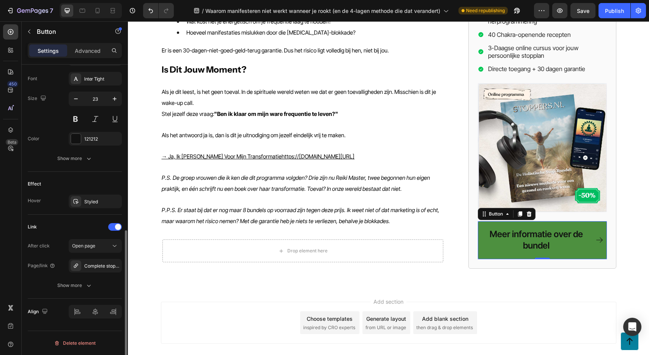
click at [51, 247] on div "After click Open page" at bounding box center [75, 246] width 94 height 14
click at [96, 14] on div at bounding box center [97, 11] width 12 height 12
type input "20"
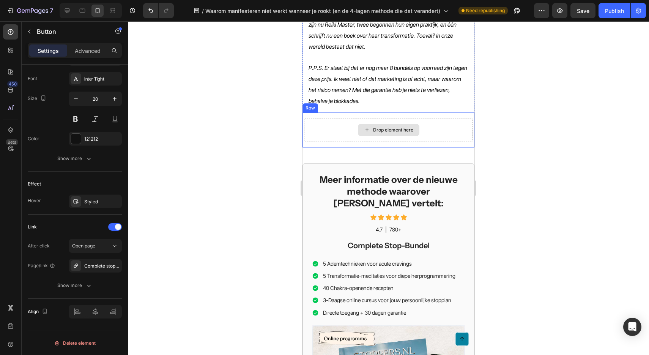
scroll to position [2393, 0]
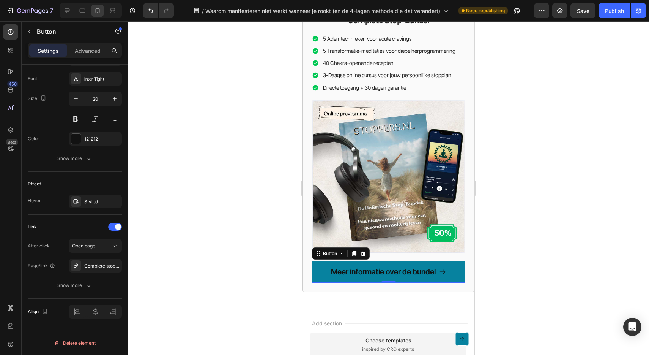
click at [361, 260] on link "Meer informatie over de bundel" at bounding box center [388, 271] width 153 height 22
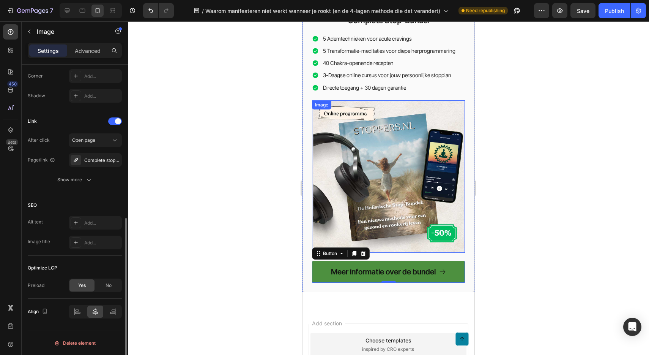
click at [364, 100] on img at bounding box center [388, 176] width 153 height 152
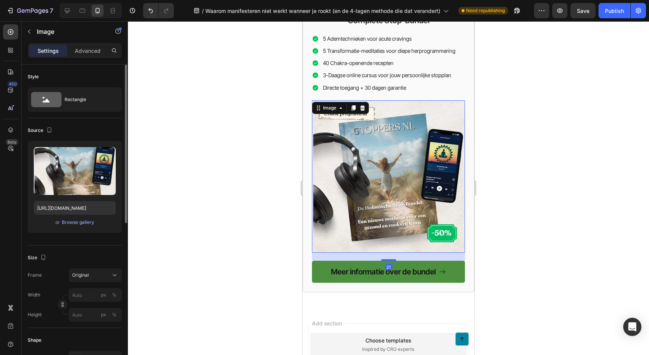
scroll to position [301, 0]
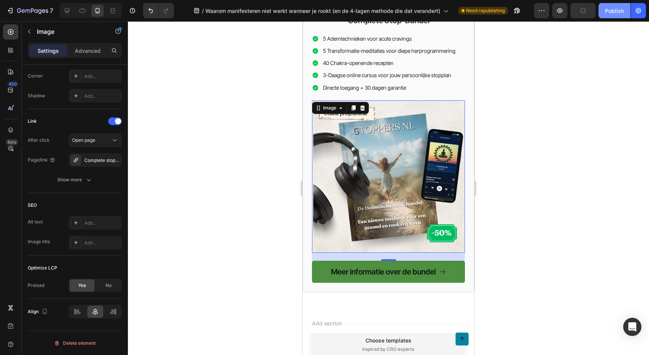
click at [606, 12] on div "Publish" at bounding box center [614, 11] width 19 height 8
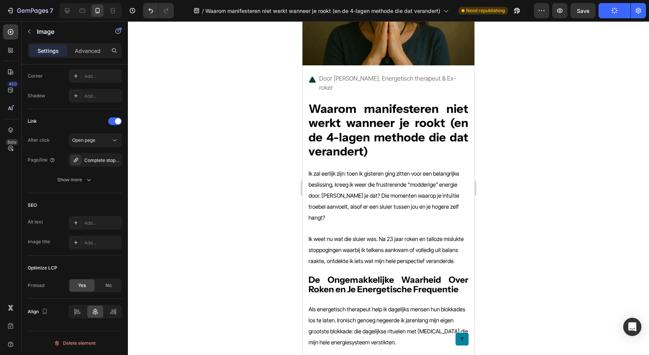
scroll to position [0, 0]
